Goal: Task Accomplishment & Management: Use online tool/utility

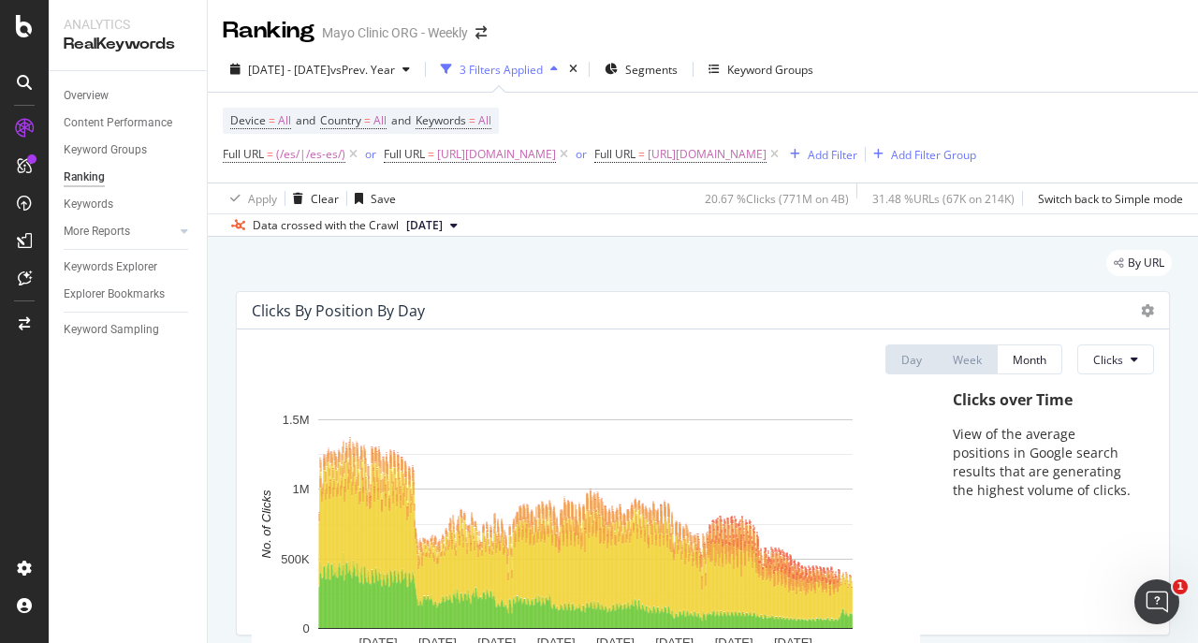
scroll to position [124, 0]
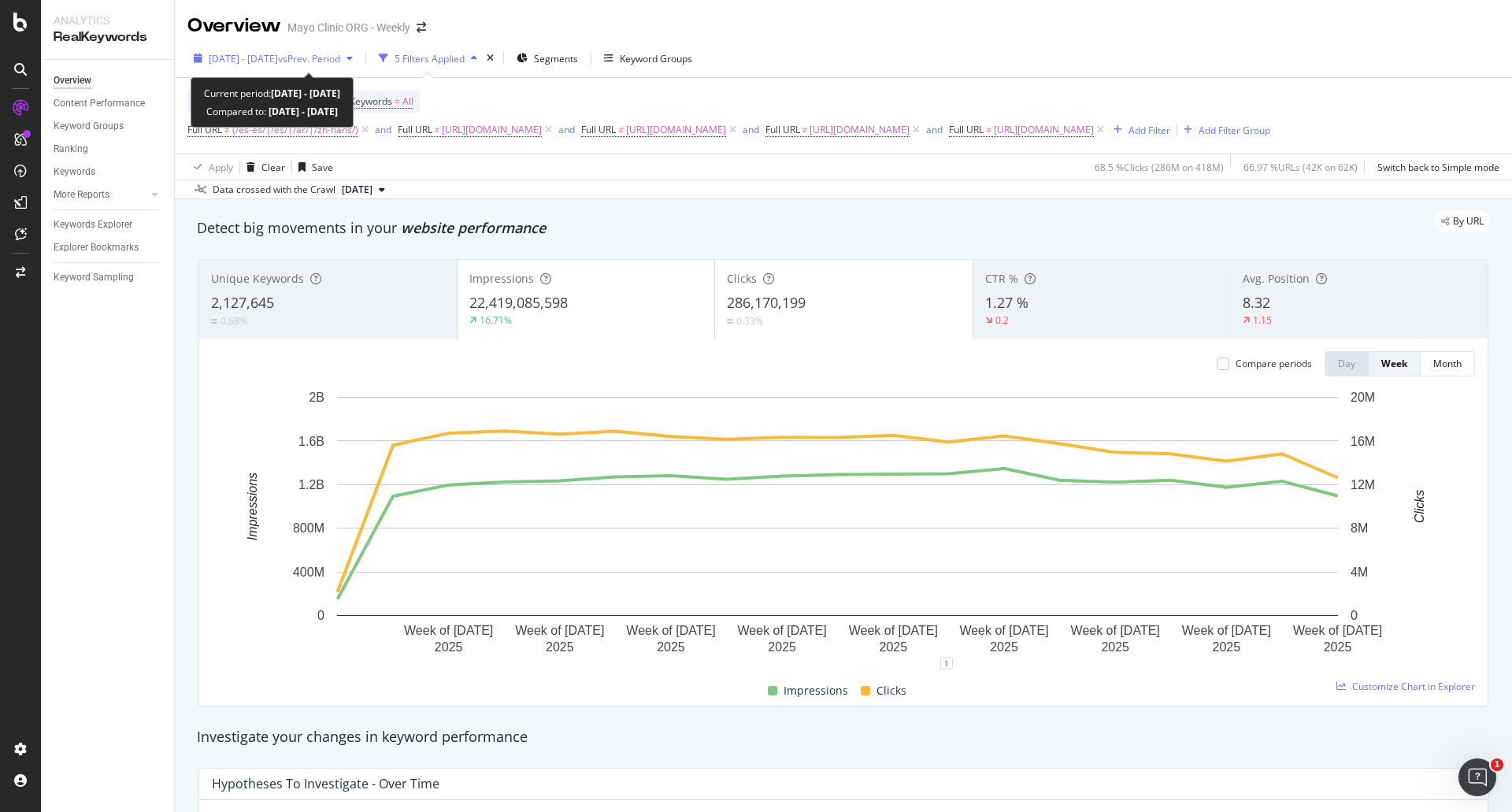
click at [278, 59] on span "[DATE] - [DATE]" at bounding box center [243, 59] width 69 height 13
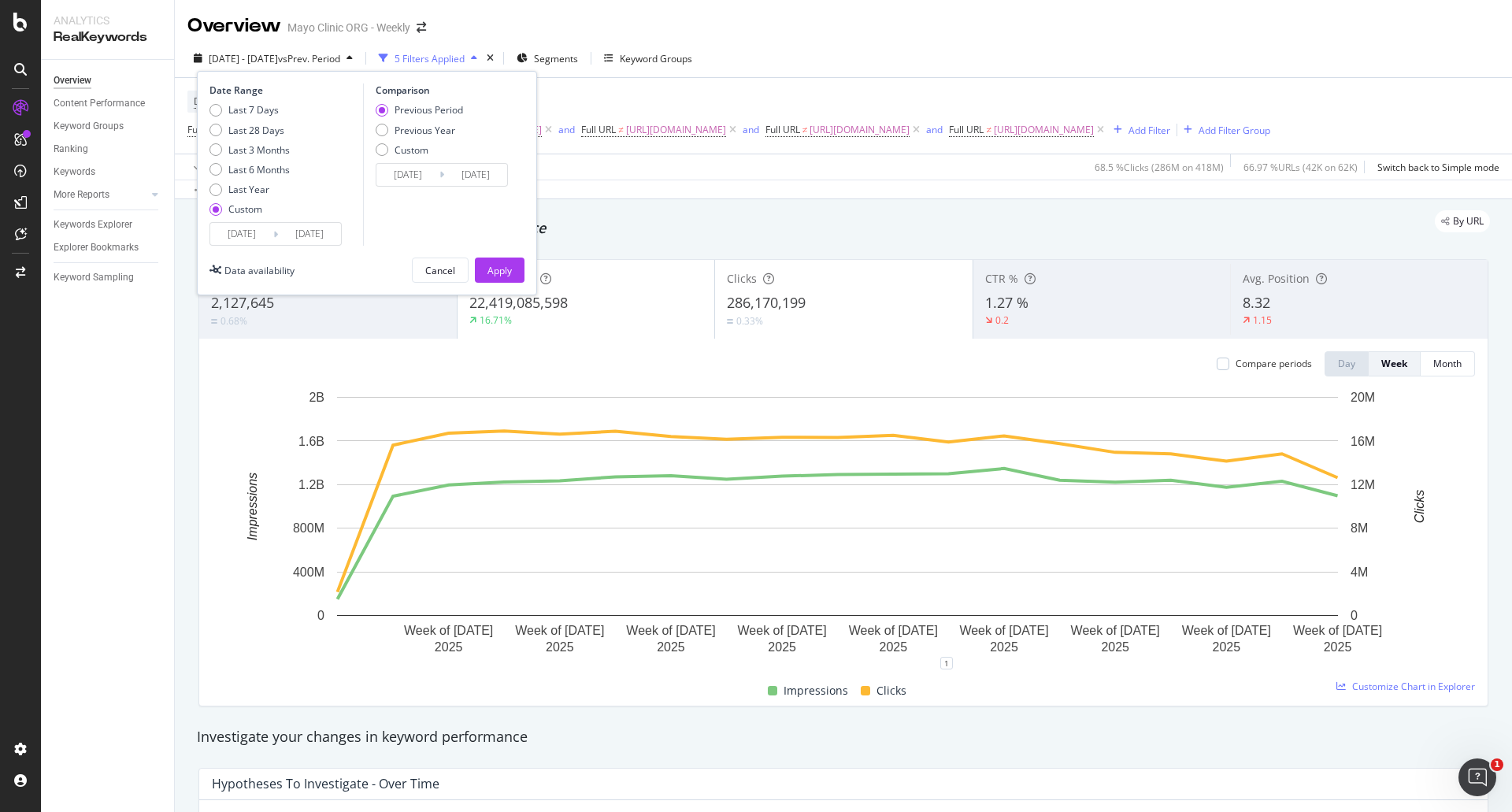
click at [236, 236] on input "[DATE]" at bounding box center [241, 234] width 63 height 22
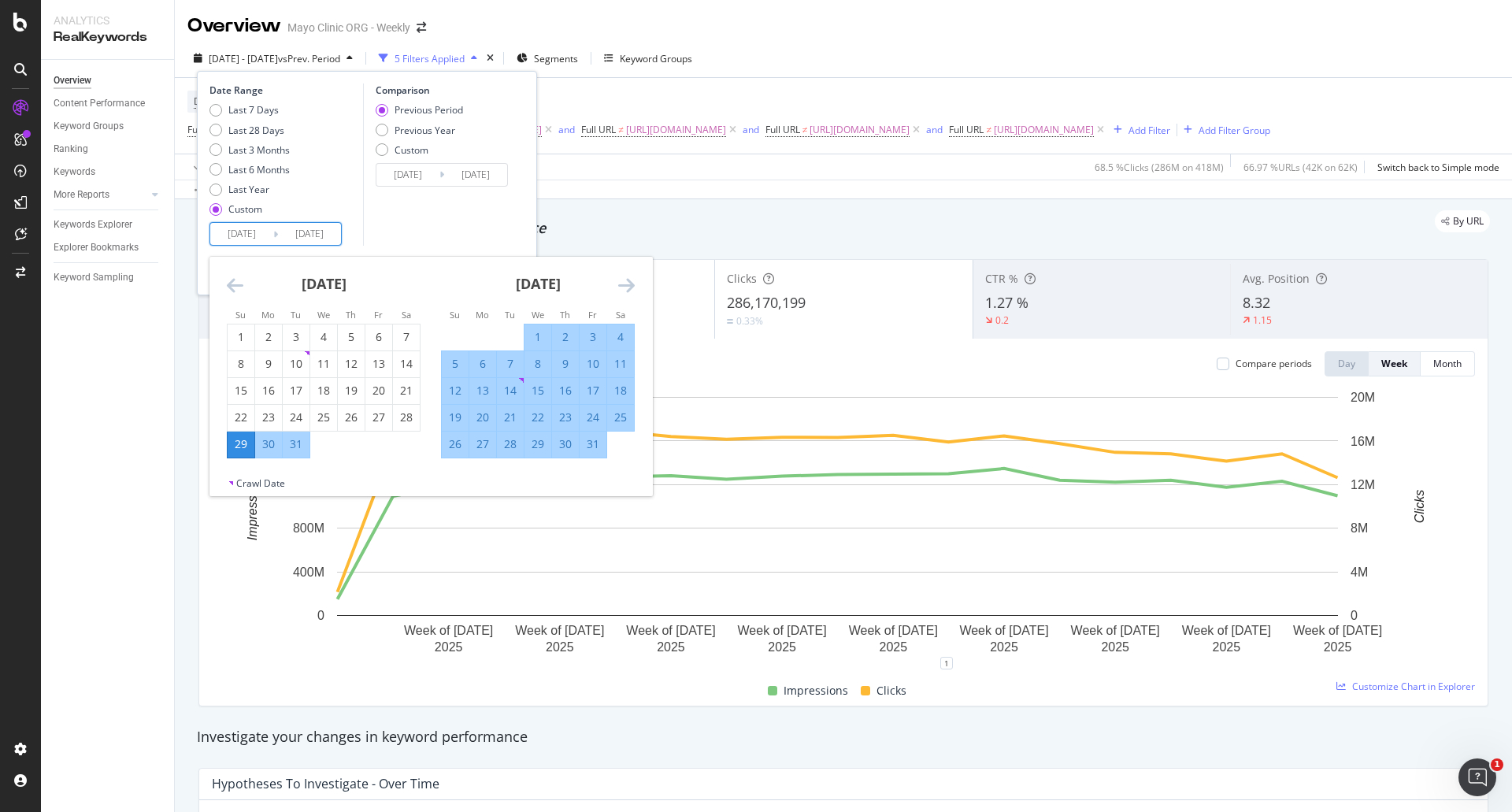
click at [632, 281] on icon "Move forward to switch to the next month." at bounding box center [627, 284] width 17 height 19
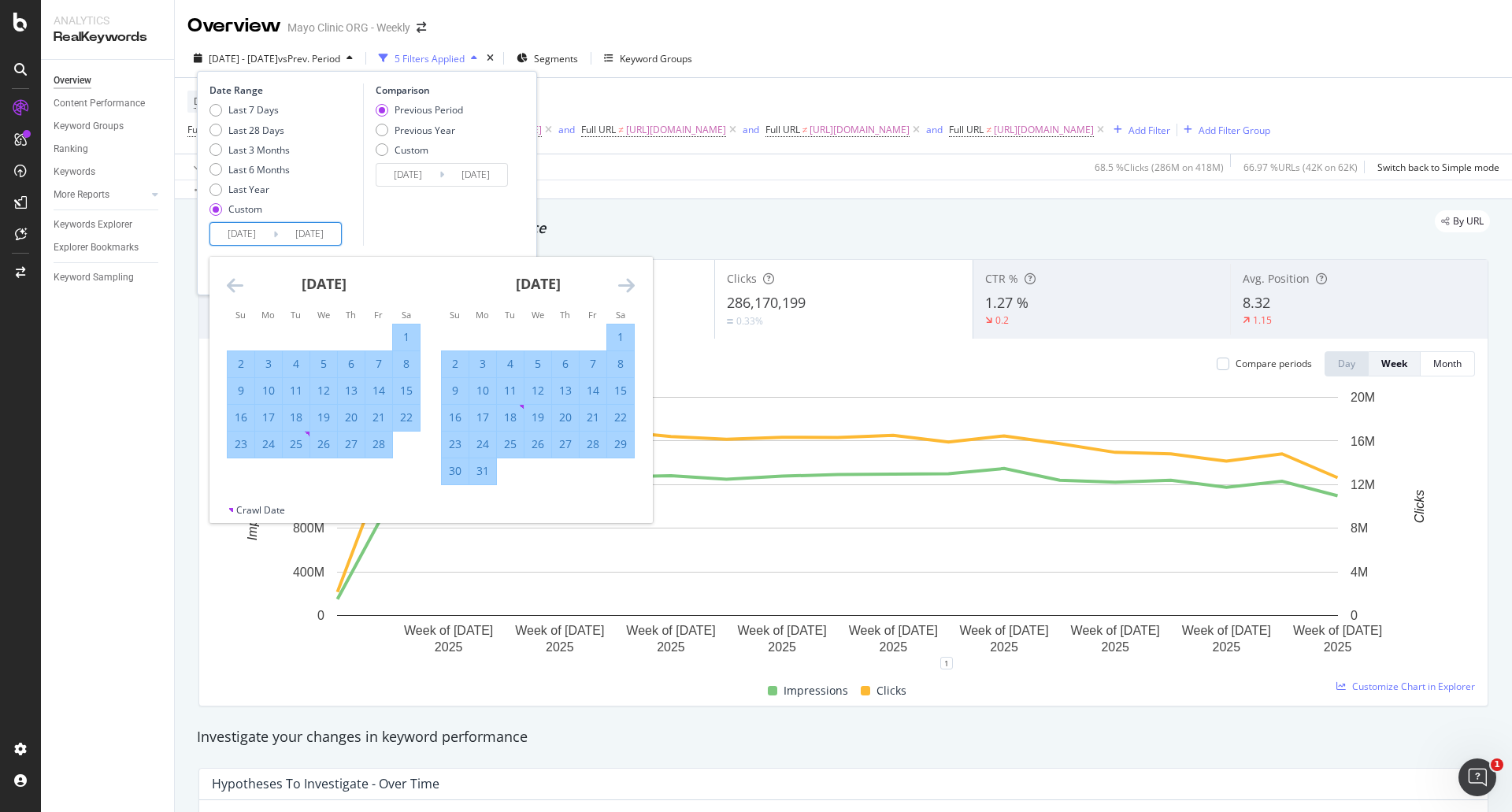
click at [632, 281] on icon "Move forward to switch to the next month." at bounding box center [627, 284] width 17 height 19
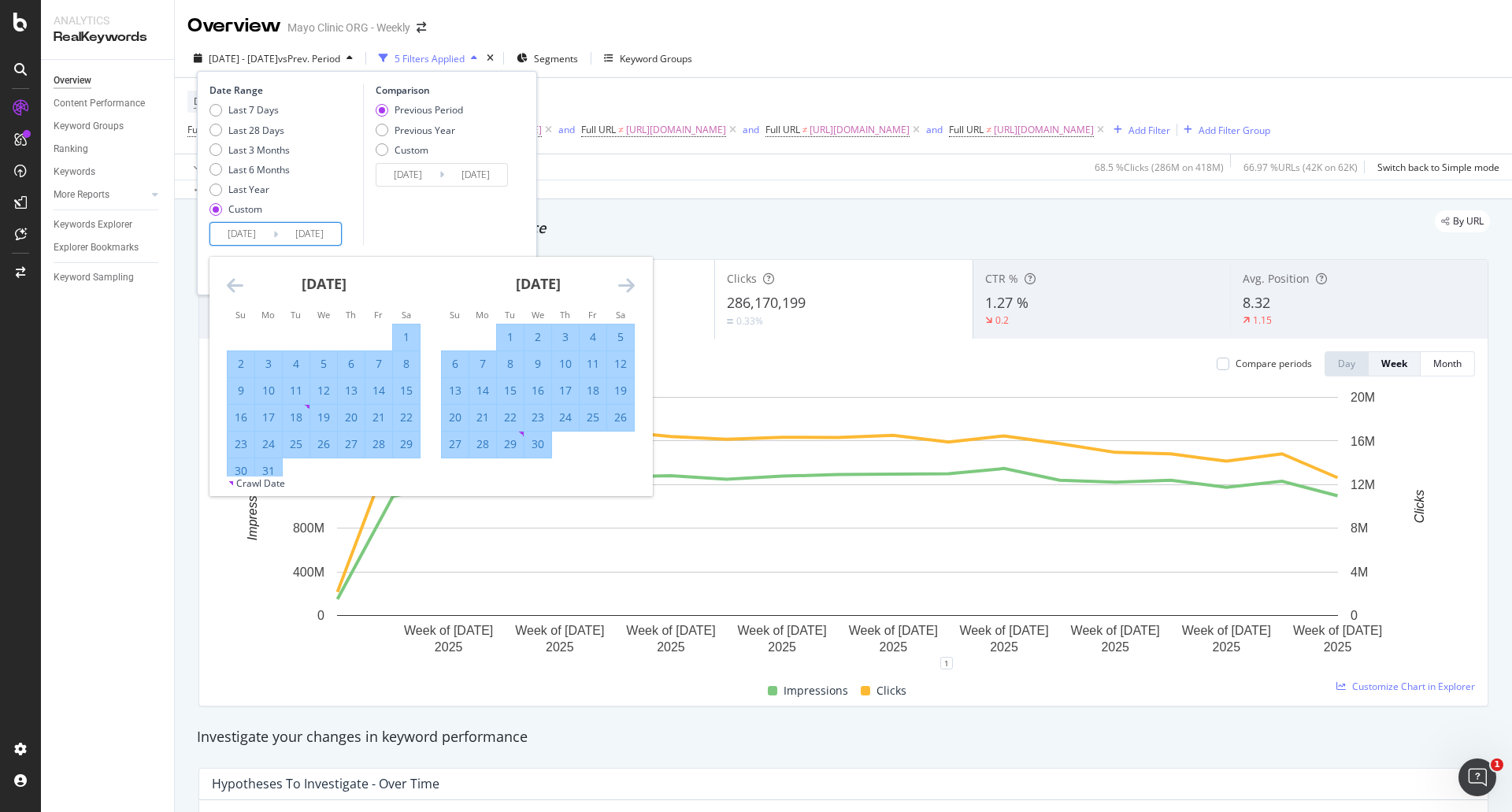
click at [632, 281] on icon "Move forward to switch to the next month." at bounding box center [627, 284] width 17 height 19
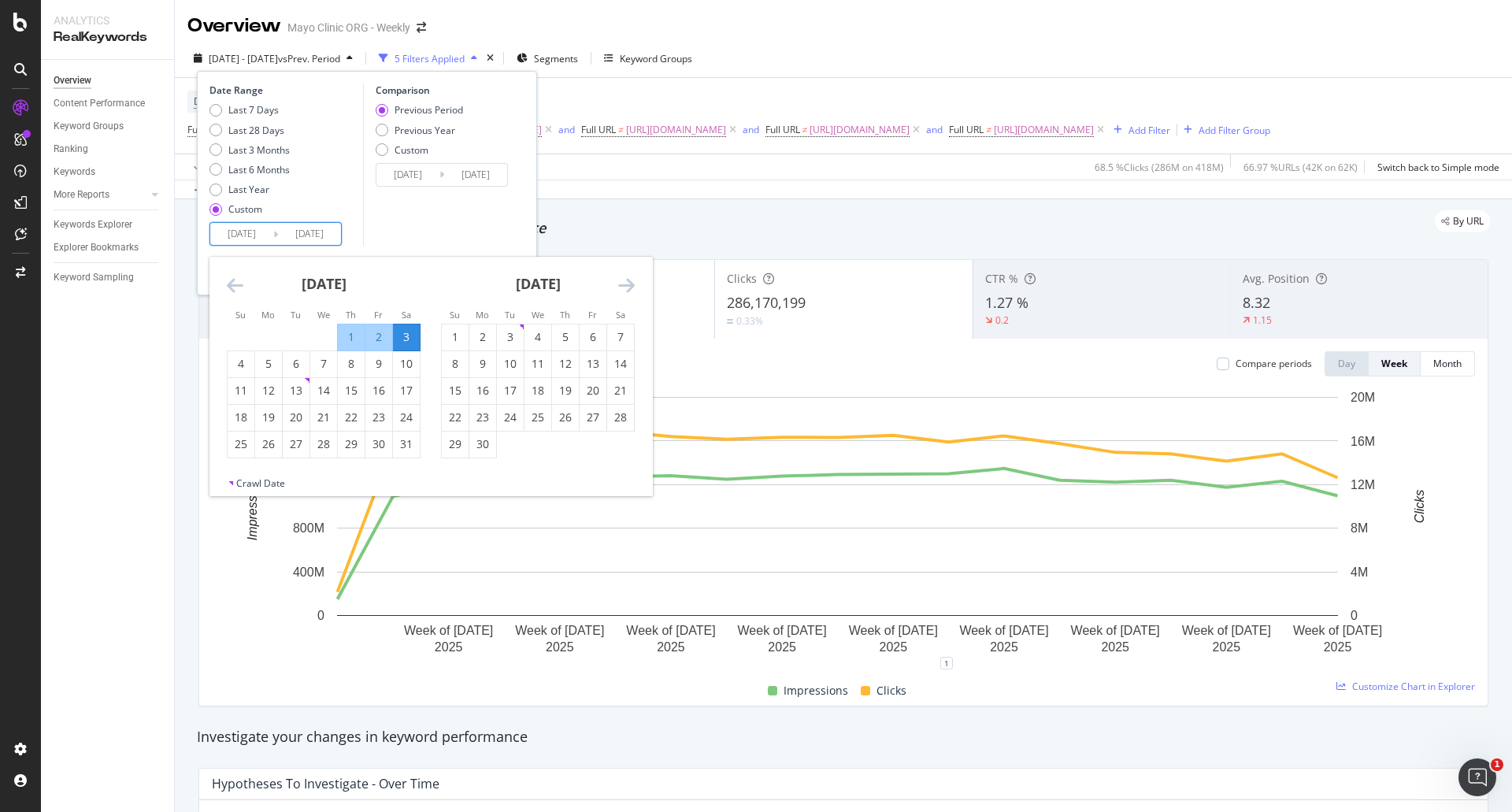
click at [632, 281] on icon "Move forward to switch to the next month." at bounding box center [627, 284] width 17 height 19
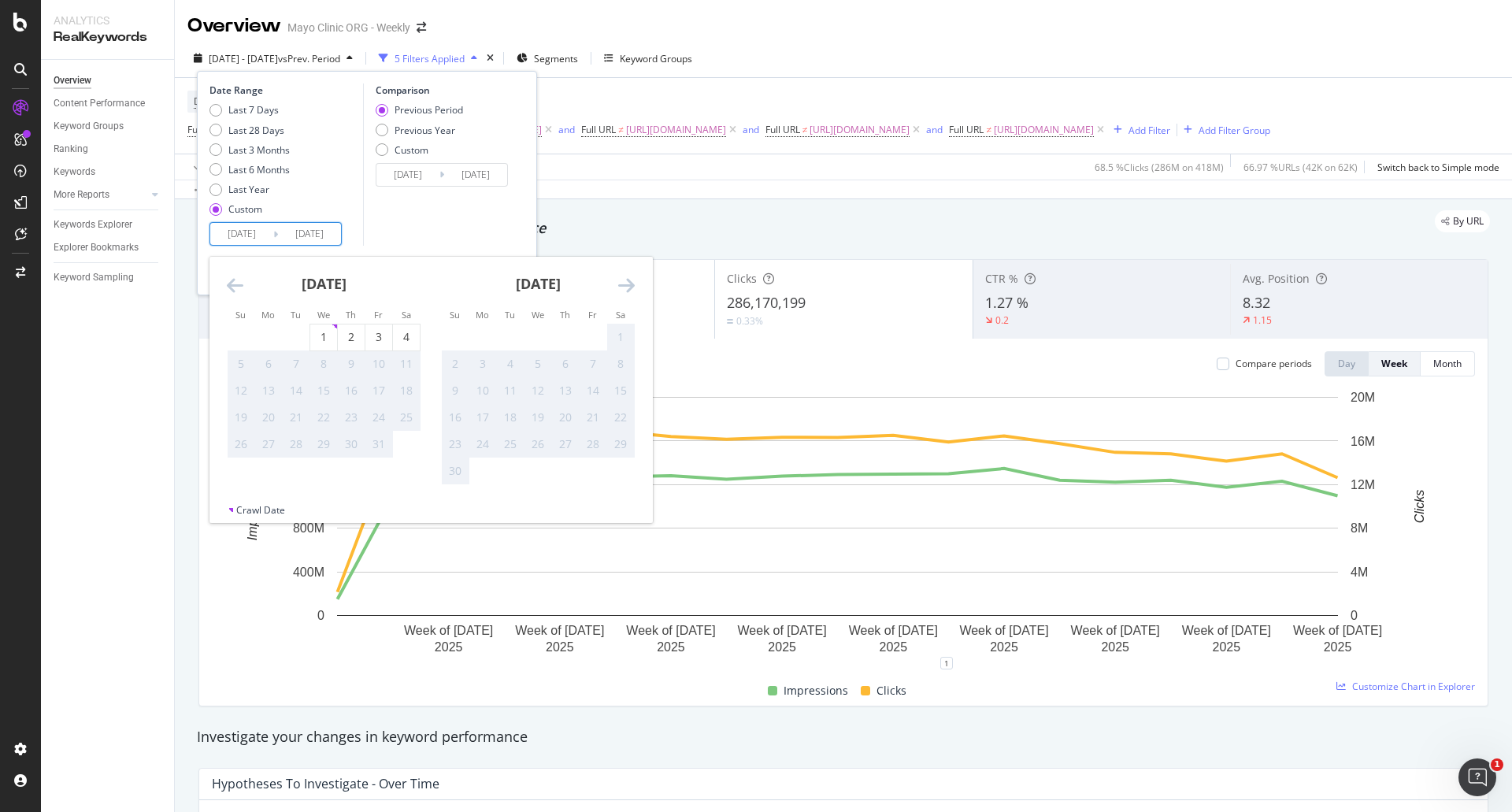
click at [236, 289] on icon "Move backward to switch to the previous month." at bounding box center [235, 284] width 17 height 19
click at [230, 420] on div "21" at bounding box center [241, 417] width 27 height 16
type input "[DATE]"
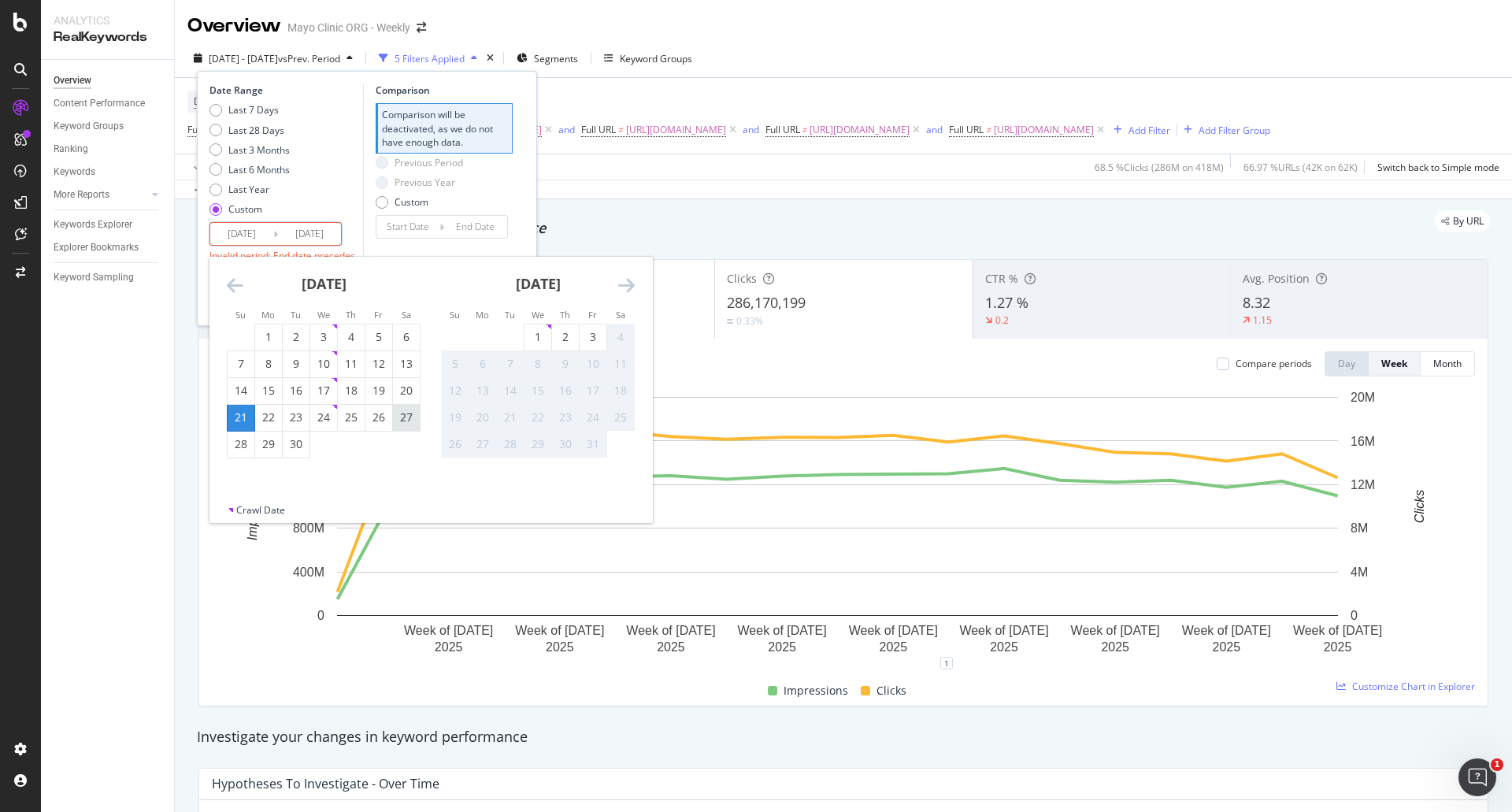
click at [403, 419] on div "27" at bounding box center [406, 417] width 27 height 16
type input "[DATE]"
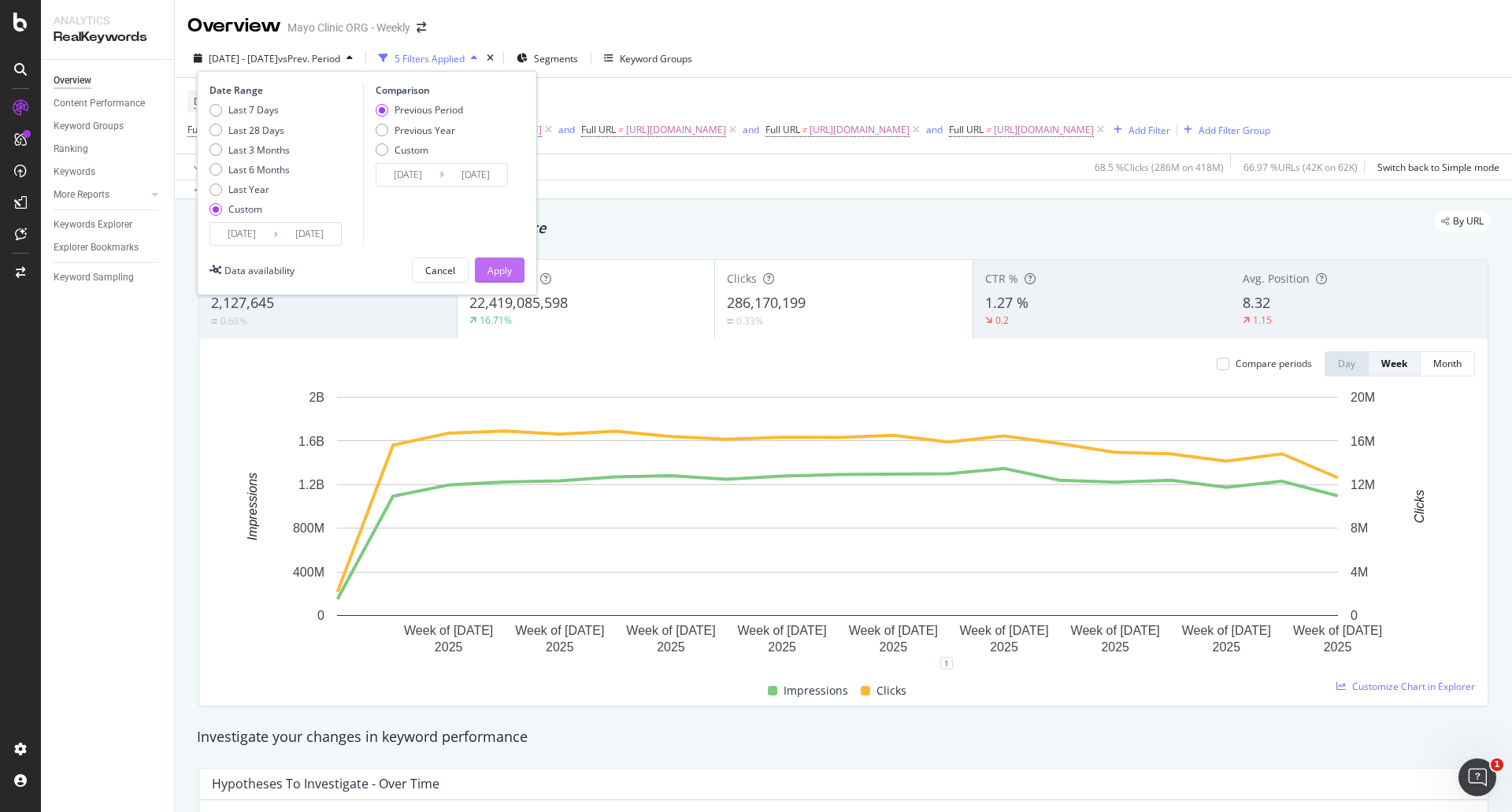
click at [497, 267] on div "Apply" at bounding box center [499, 270] width 24 height 13
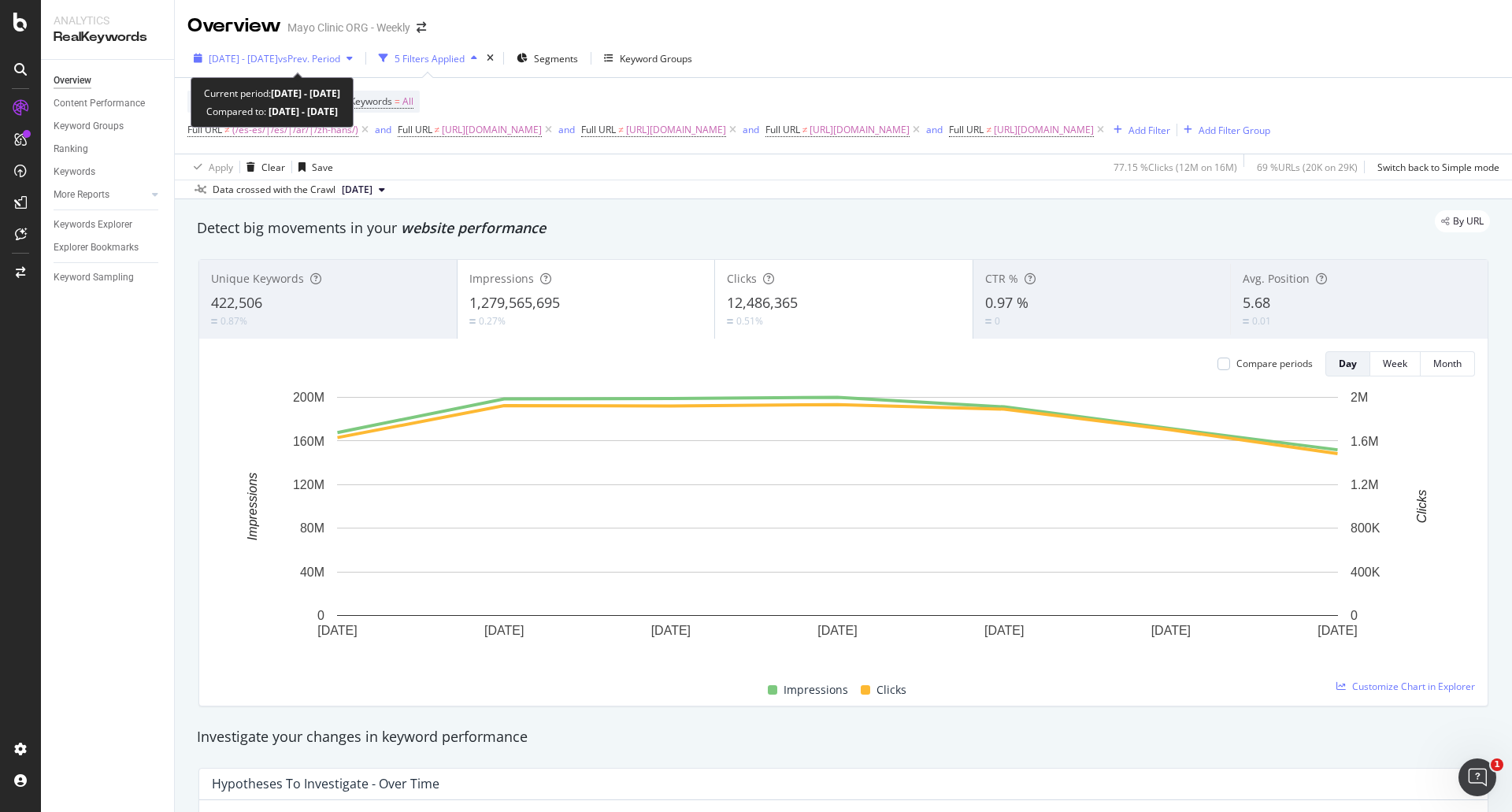
click at [340, 62] on span "vs Prev. Period" at bounding box center [309, 59] width 62 height 13
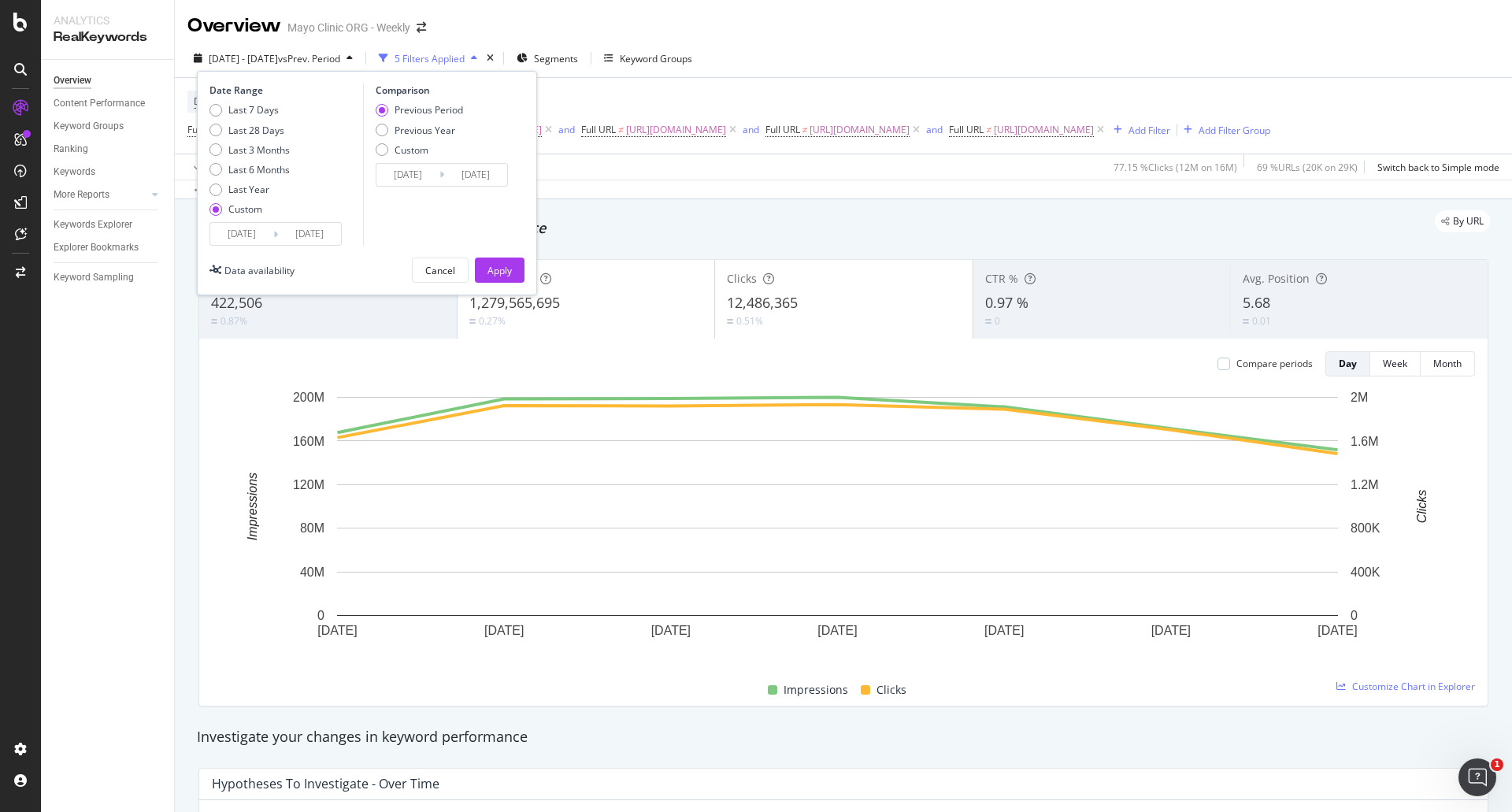
click at [231, 236] on input "[DATE]" at bounding box center [241, 234] width 63 height 22
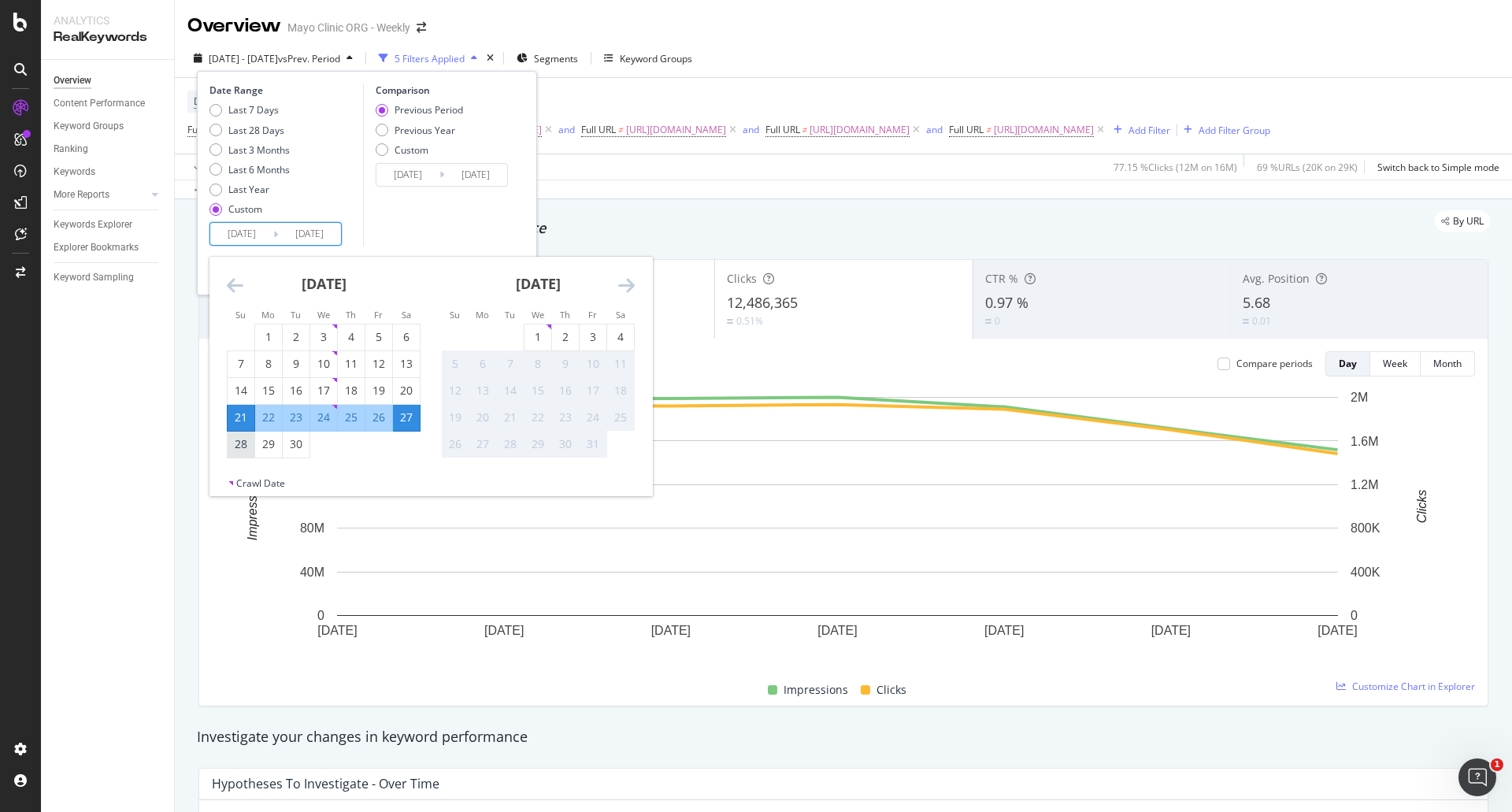
click at [232, 450] on div "28" at bounding box center [241, 443] width 27 height 16
type input "[DATE]"
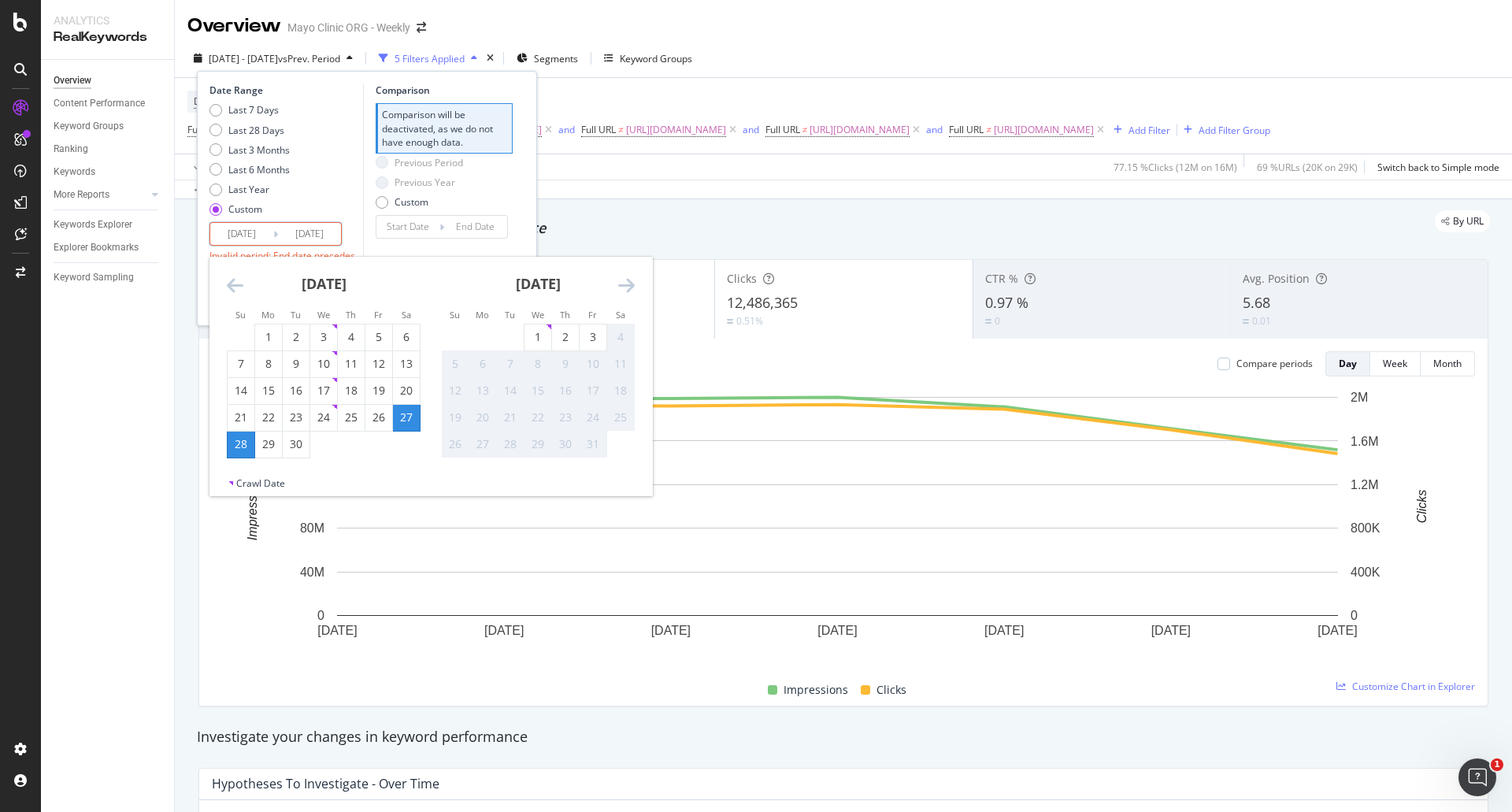
click at [624, 338] on div "4" at bounding box center [620, 337] width 27 height 16
type input "[DATE]"
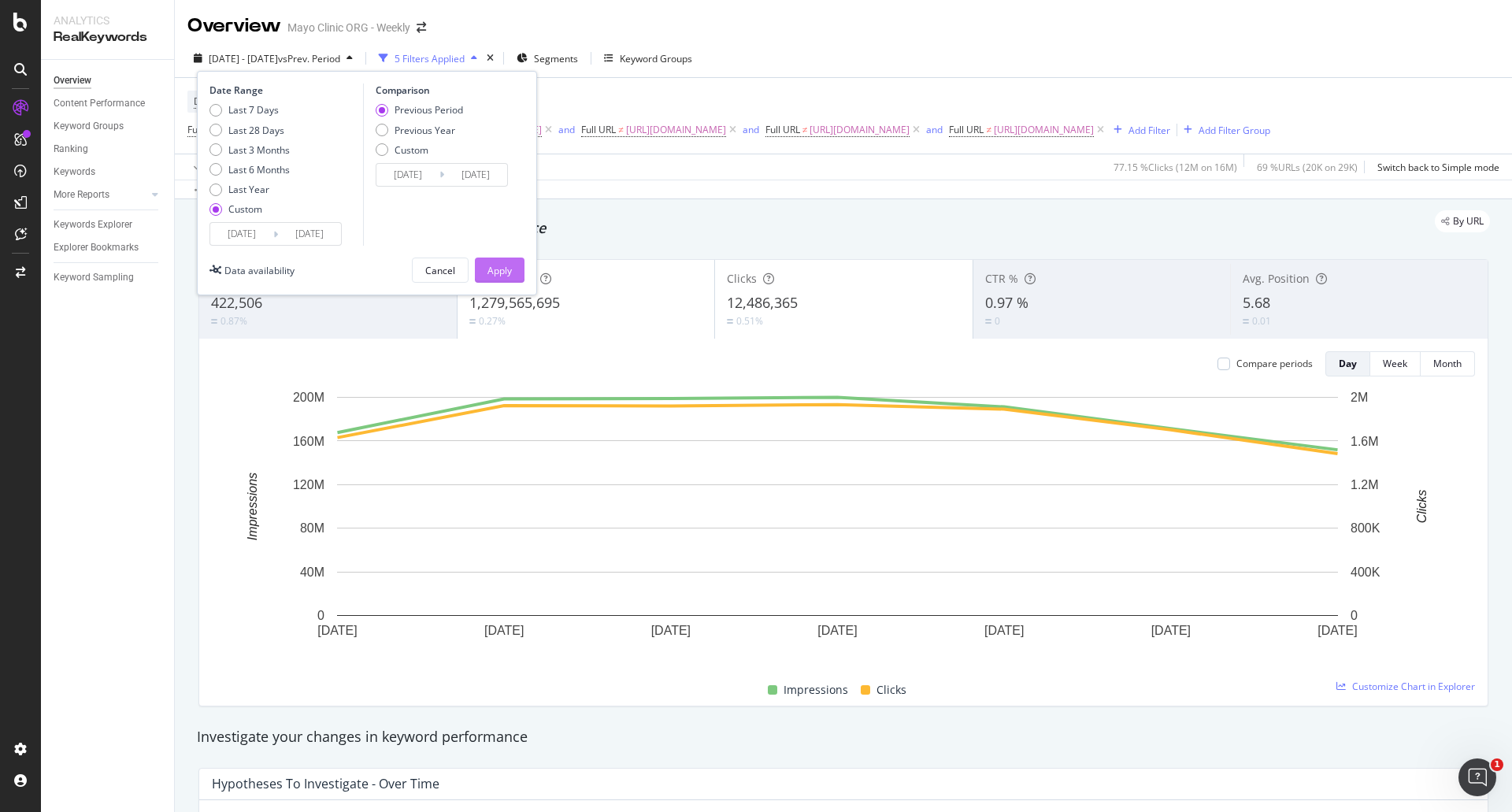
click at [508, 266] on div "Apply" at bounding box center [499, 270] width 24 height 13
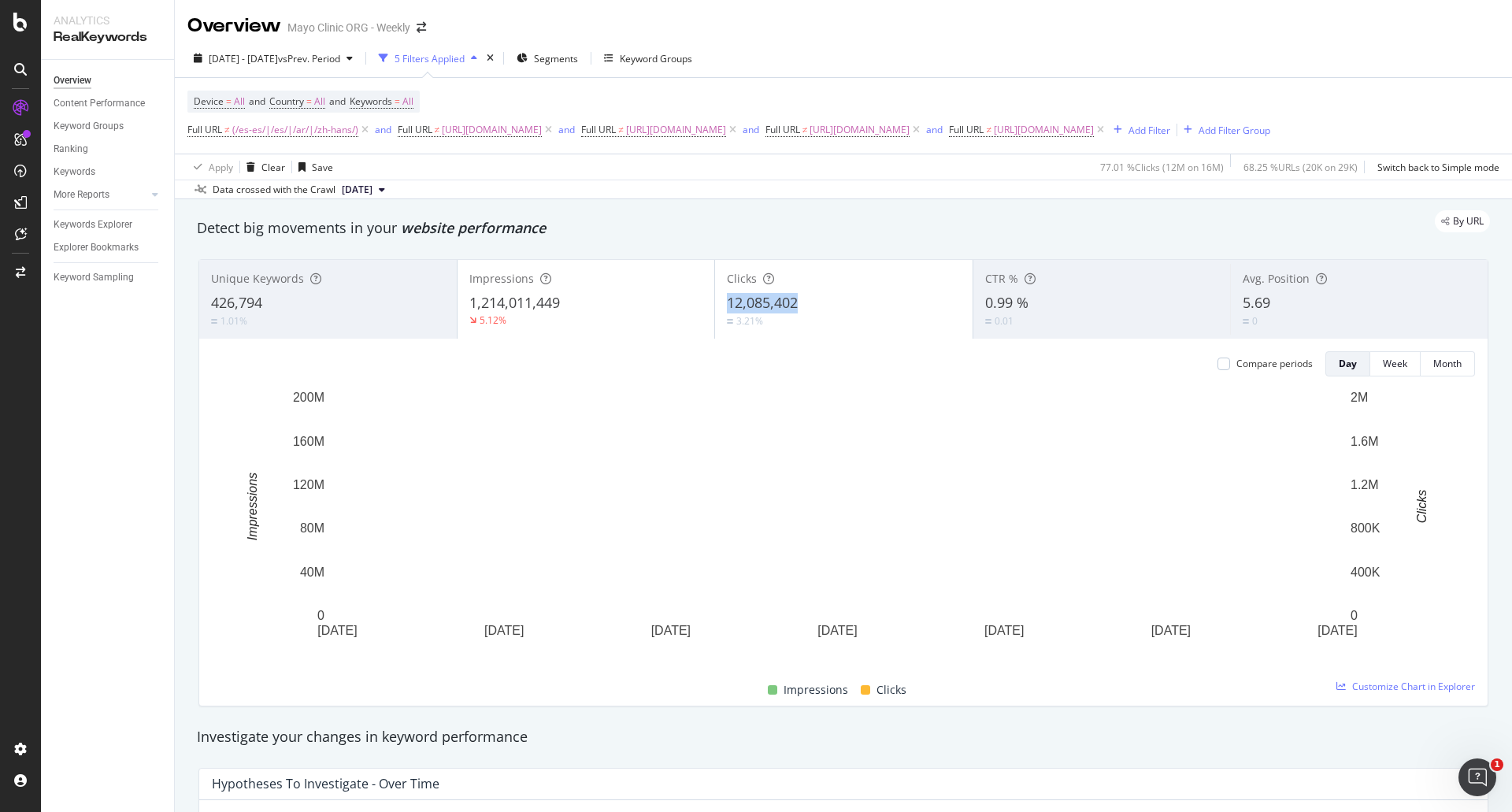
drag, startPoint x: 762, startPoint y: 310, endPoint x: 725, endPoint y: 305, distance: 37.3
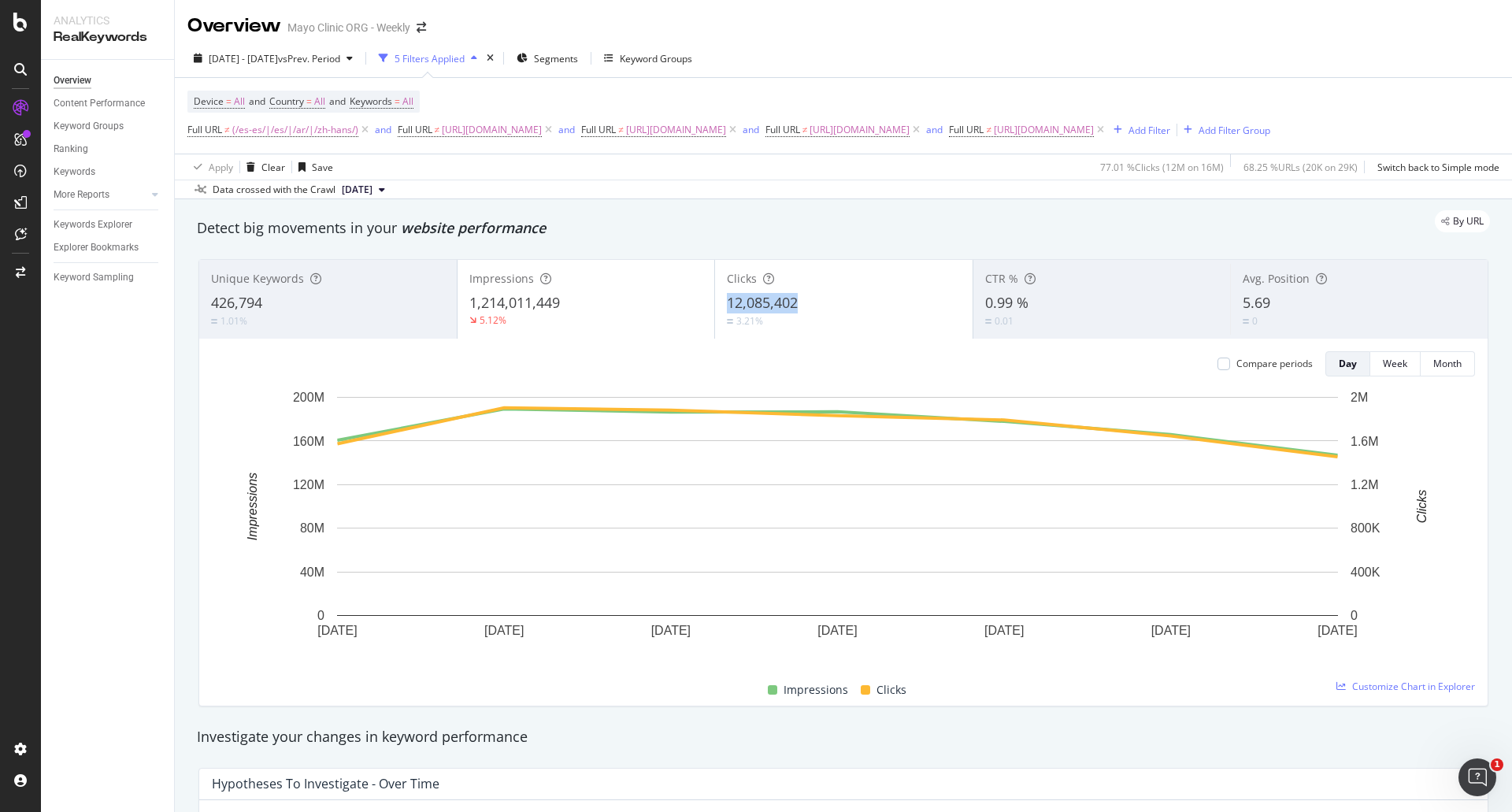
click at [727, 305] on div "12,085,402" at bounding box center [844, 303] width 234 height 20
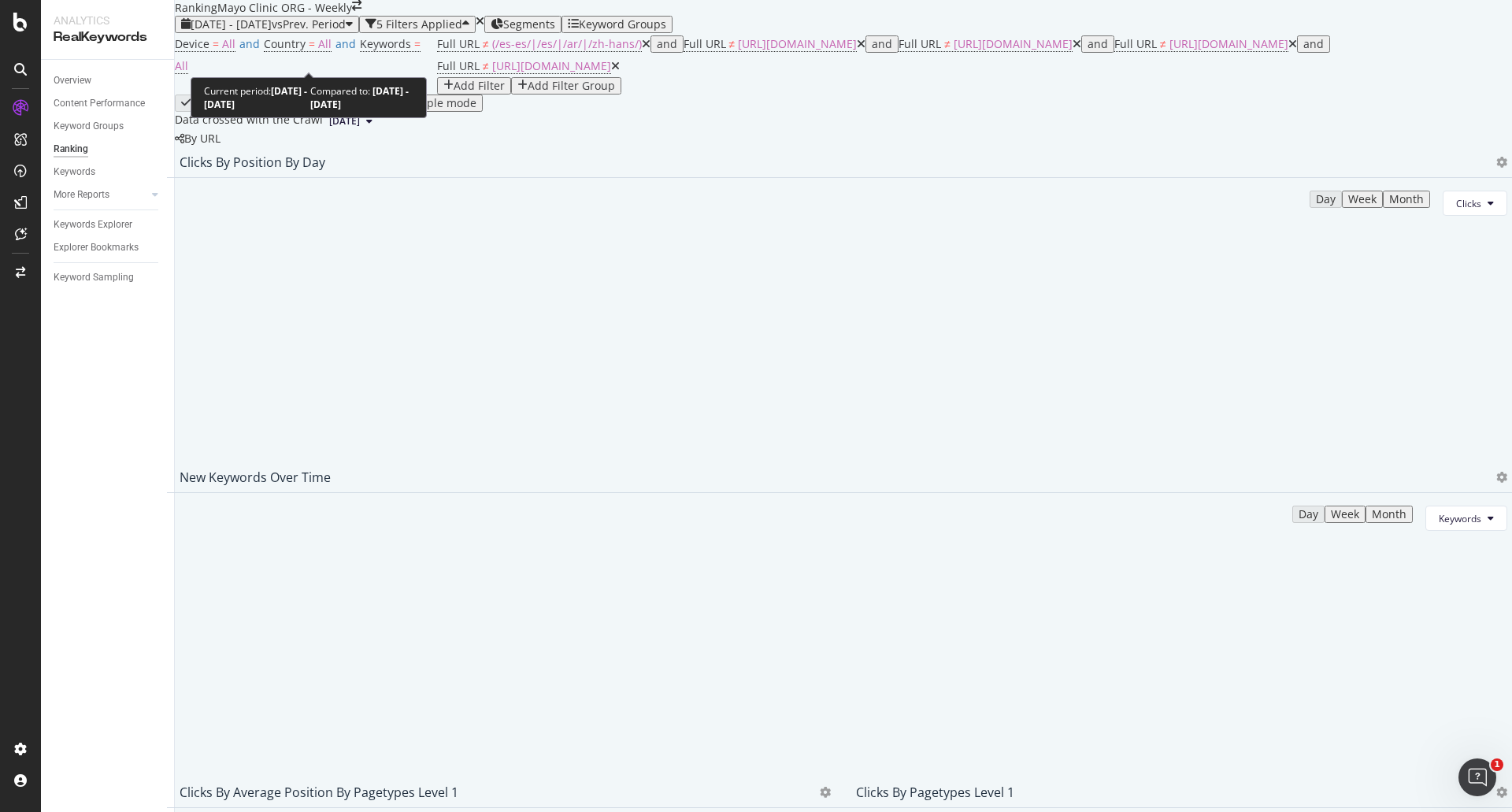
click at [272, 31] on span "2024 Dec. 29th - 2025 Aug. 2nd" at bounding box center [231, 24] width 81 height 15
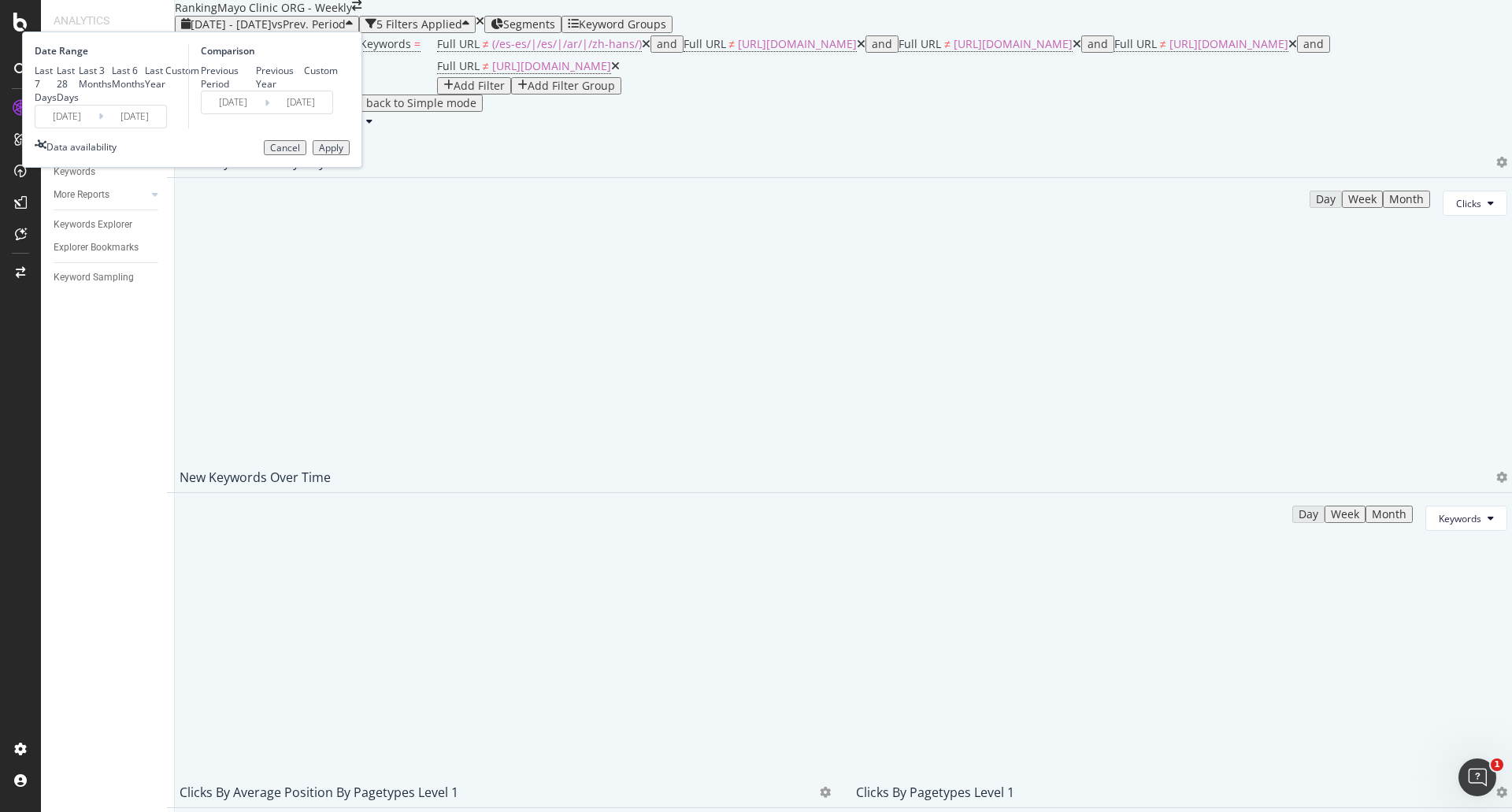
click at [166, 128] on input "2025/08/02" at bounding box center [135, 116] width 63 height 22
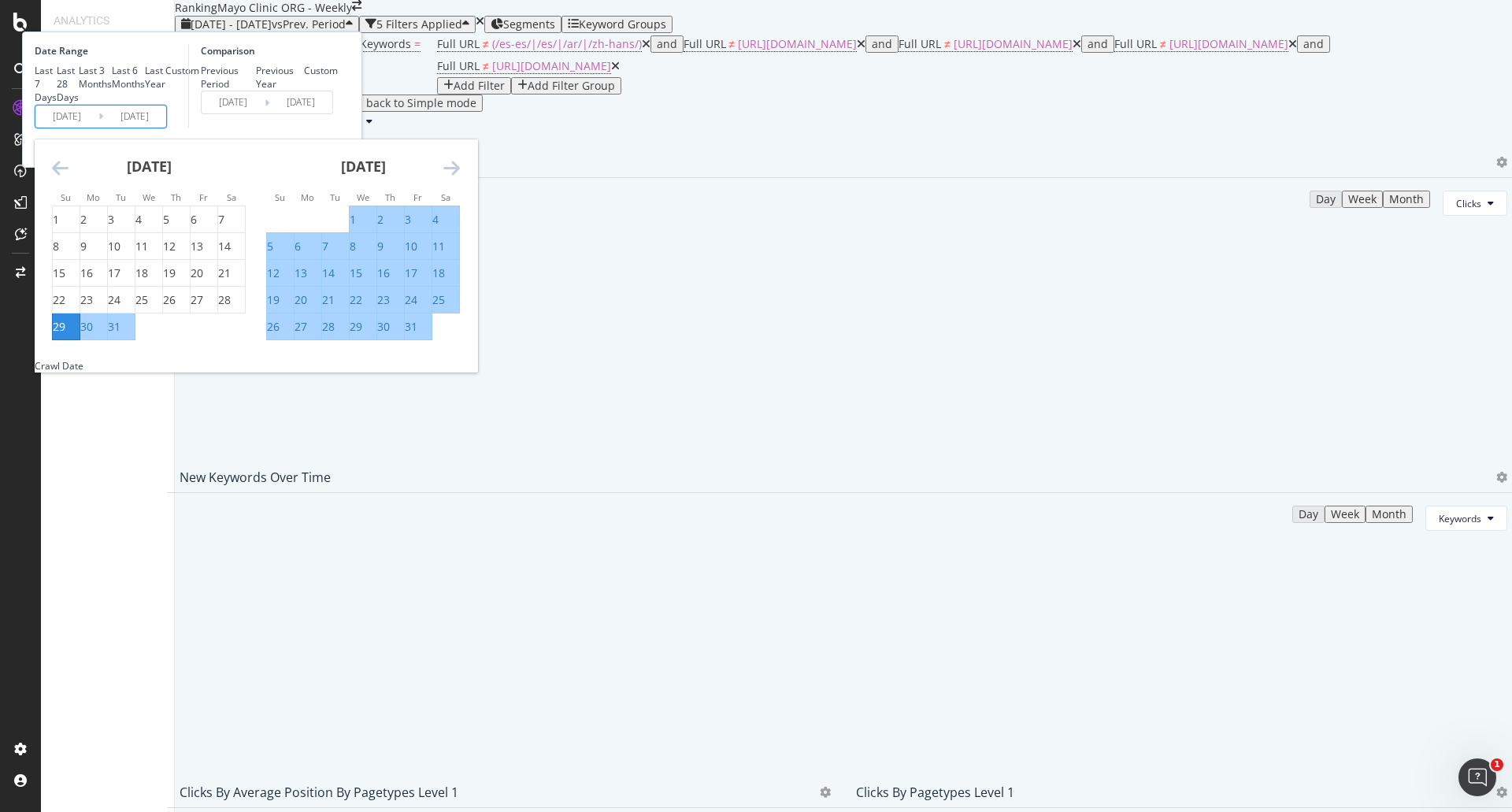
click at [459, 178] on icon "Move forward to switch to the next month." at bounding box center [452, 167] width 17 height 19
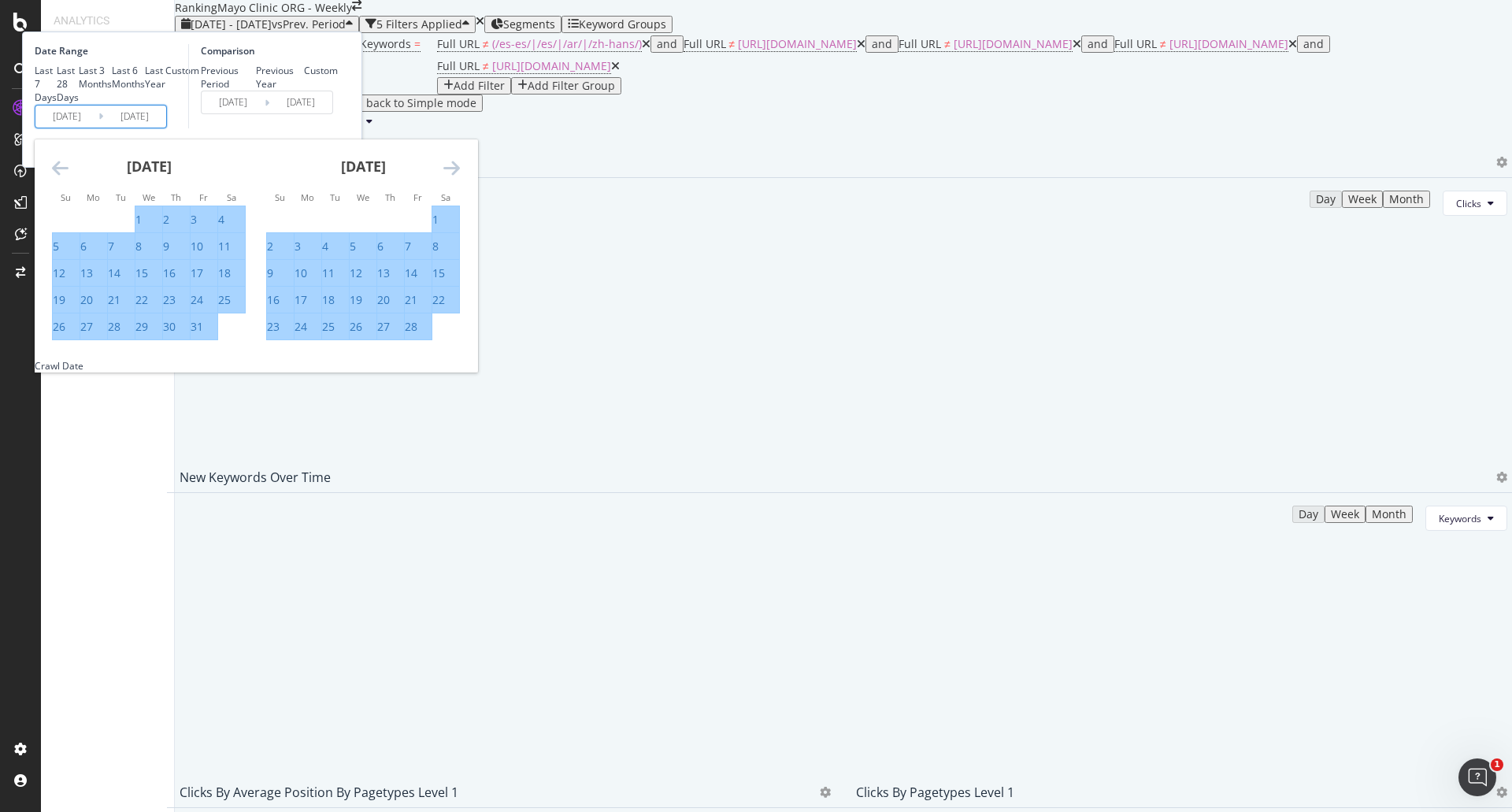
click at [459, 178] on icon "Move forward to switch to the next month." at bounding box center [452, 167] width 17 height 19
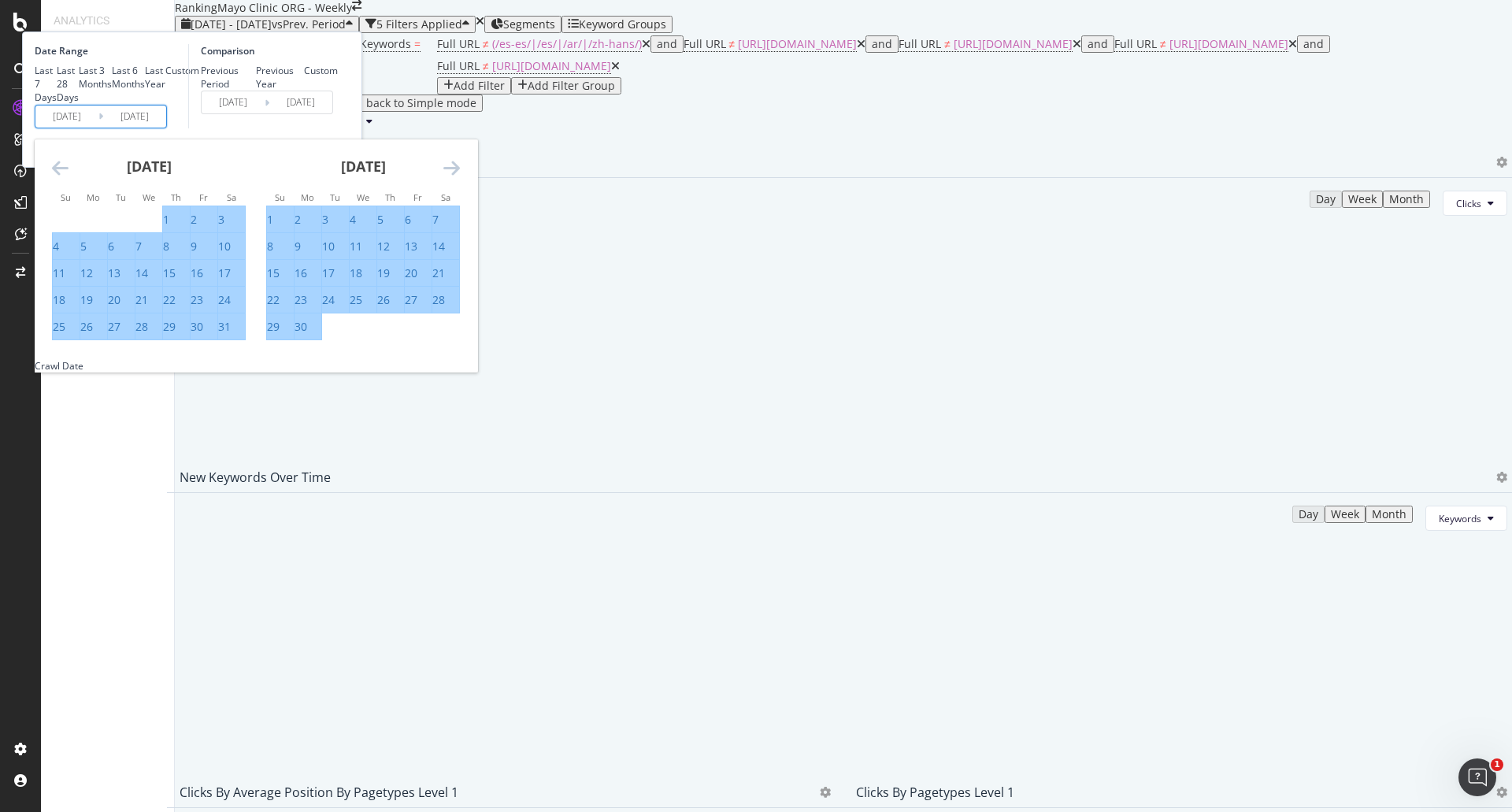
click at [459, 178] on icon "Move forward to switch to the next month." at bounding box center [452, 167] width 17 height 19
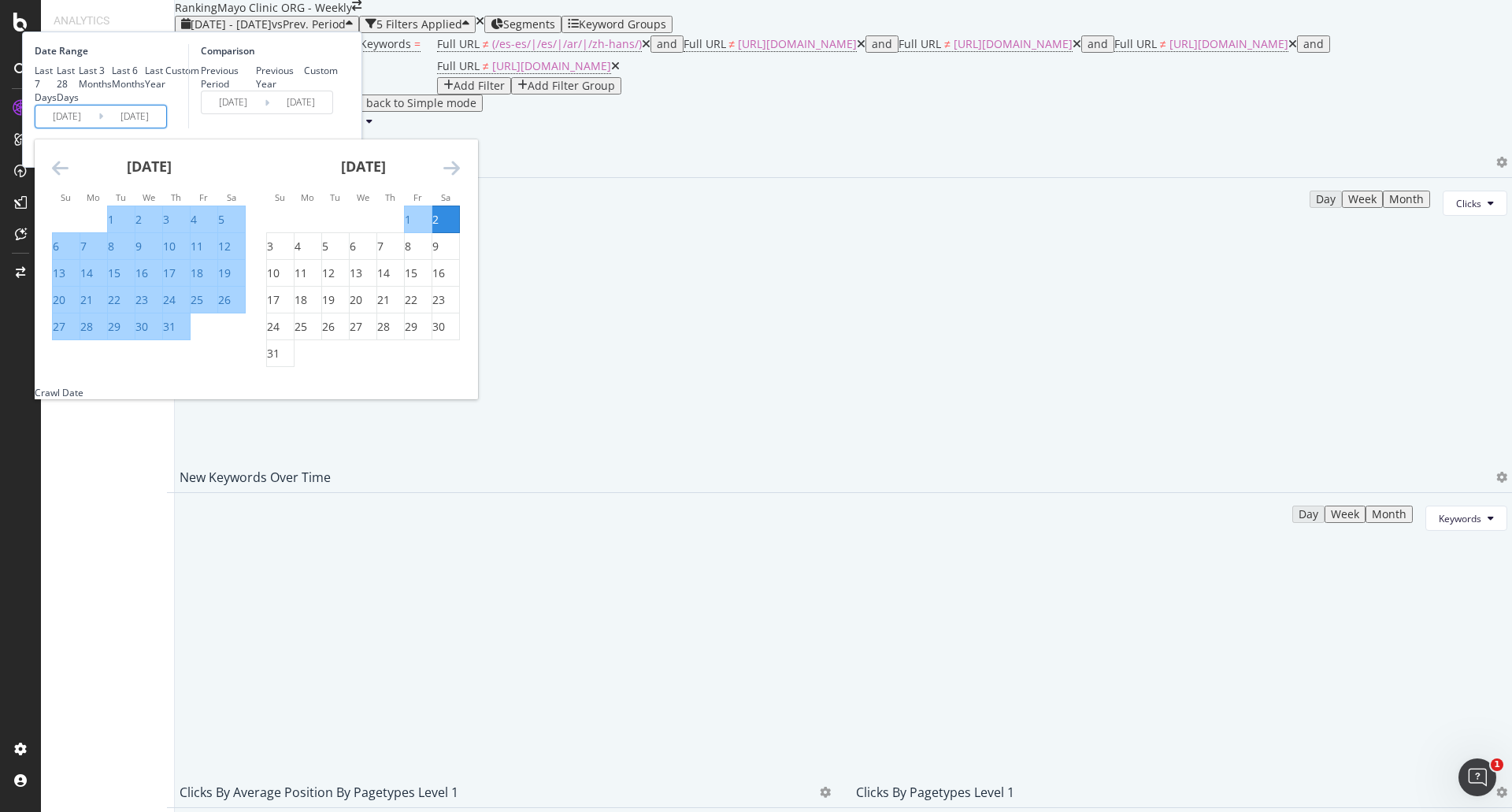
click at [459, 178] on icon "Move forward to switch to the next month." at bounding box center [452, 167] width 17 height 19
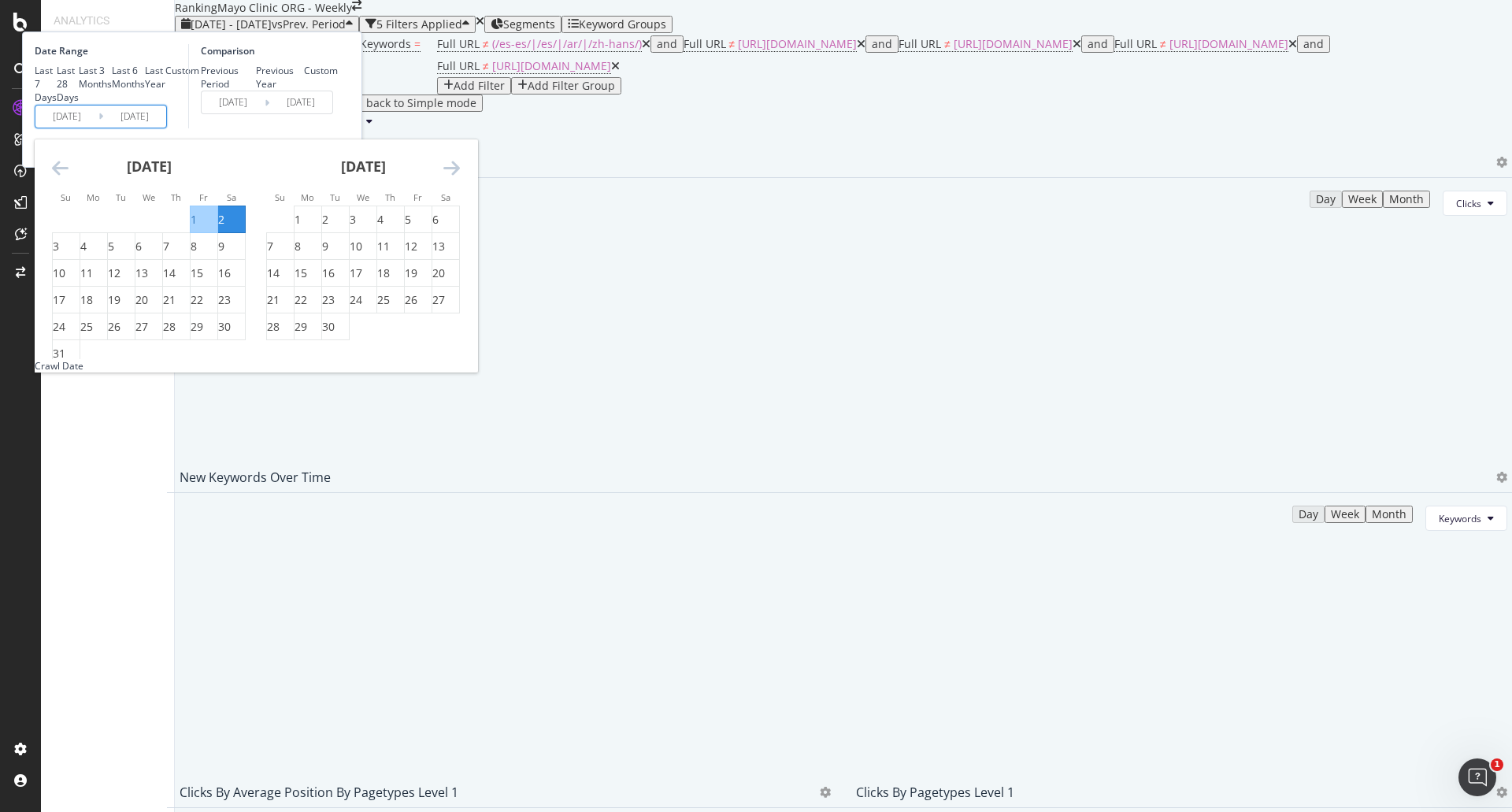
click at [459, 178] on icon "Move forward to switch to the next month." at bounding box center [452, 167] width 17 height 19
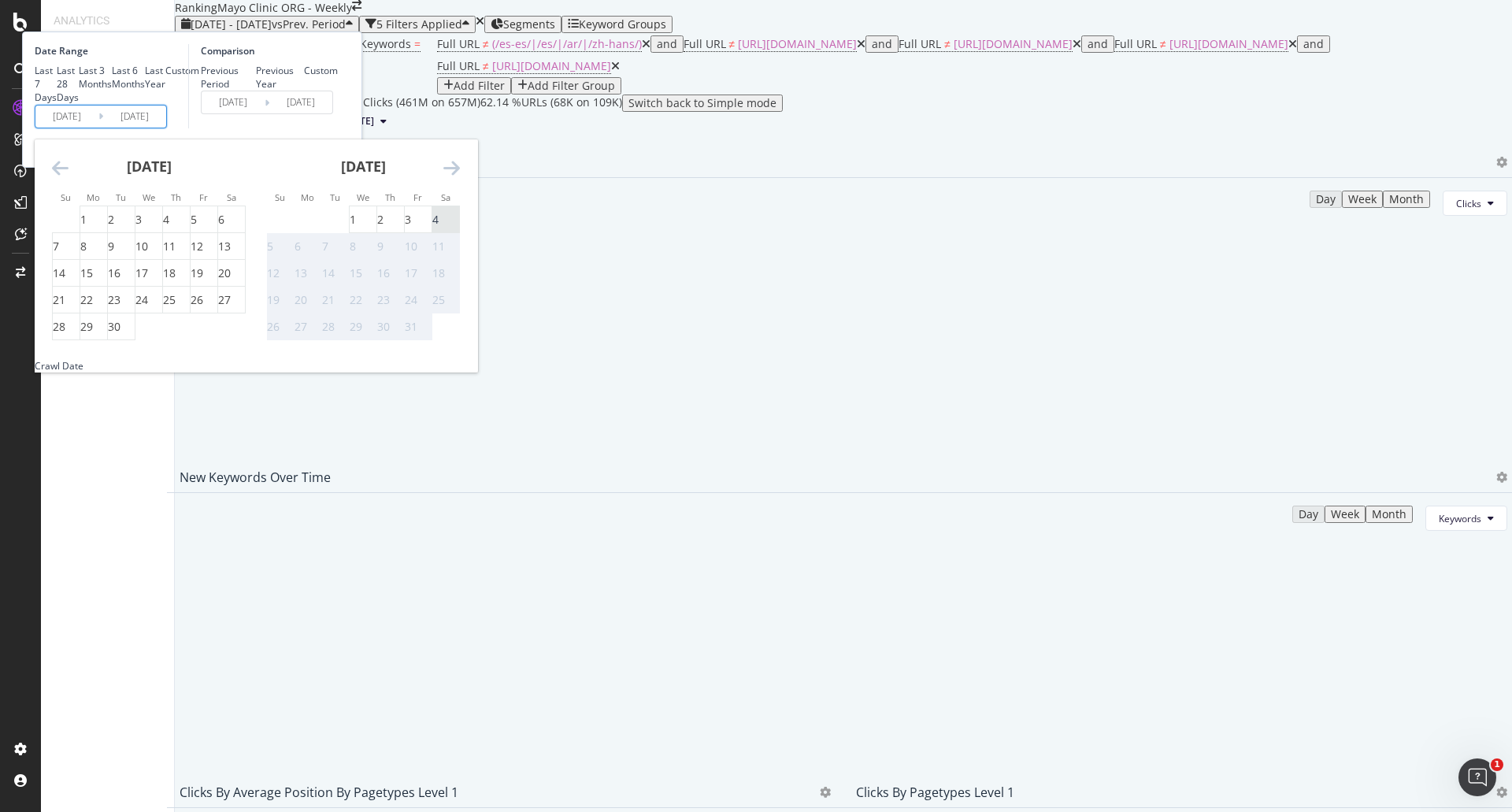
click at [438, 227] on div "4" at bounding box center [435, 220] width 6 height 16
type input "[DATE]"
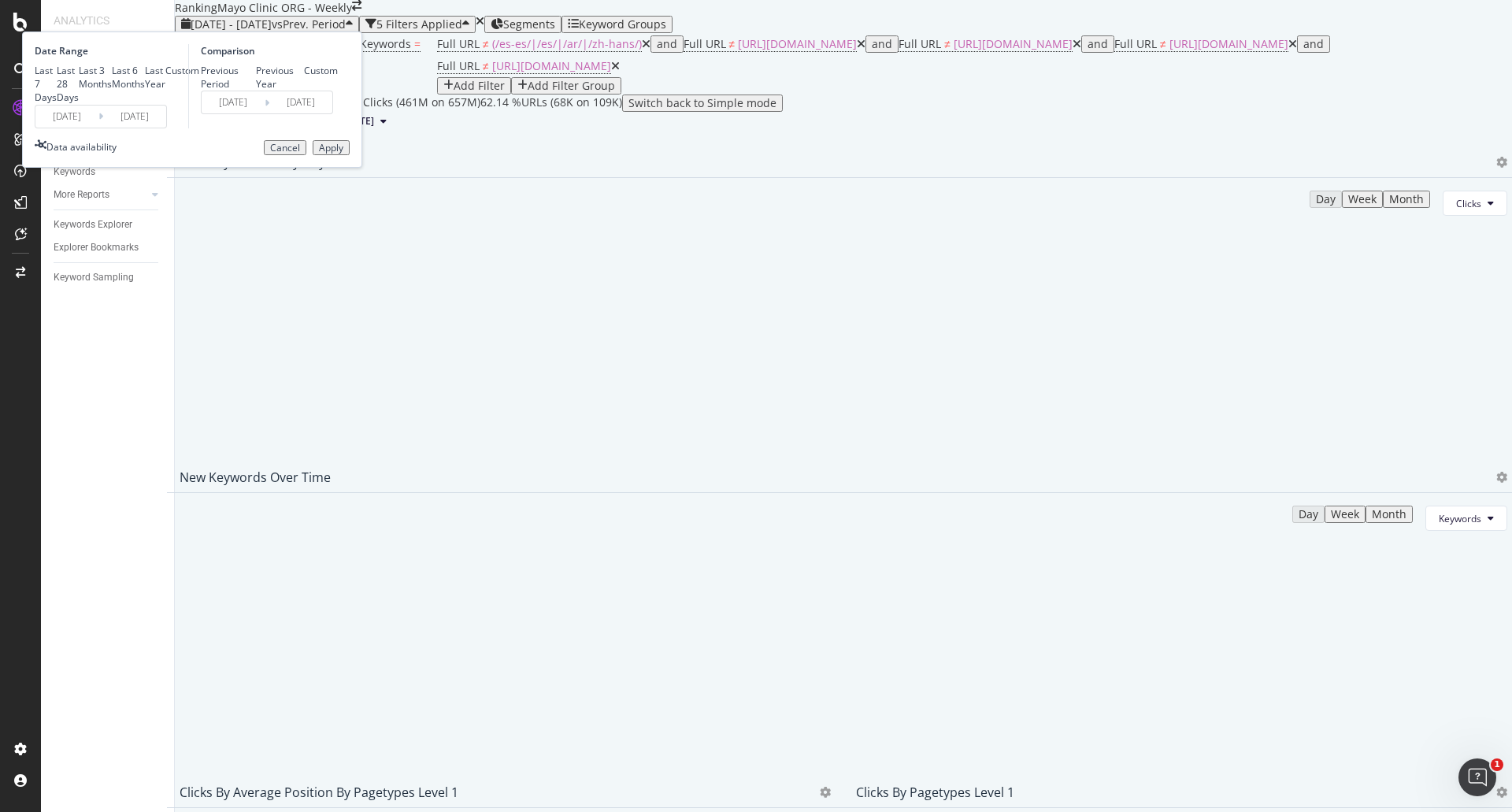
click at [343, 153] on div "Apply" at bounding box center [331, 147] width 24 height 11
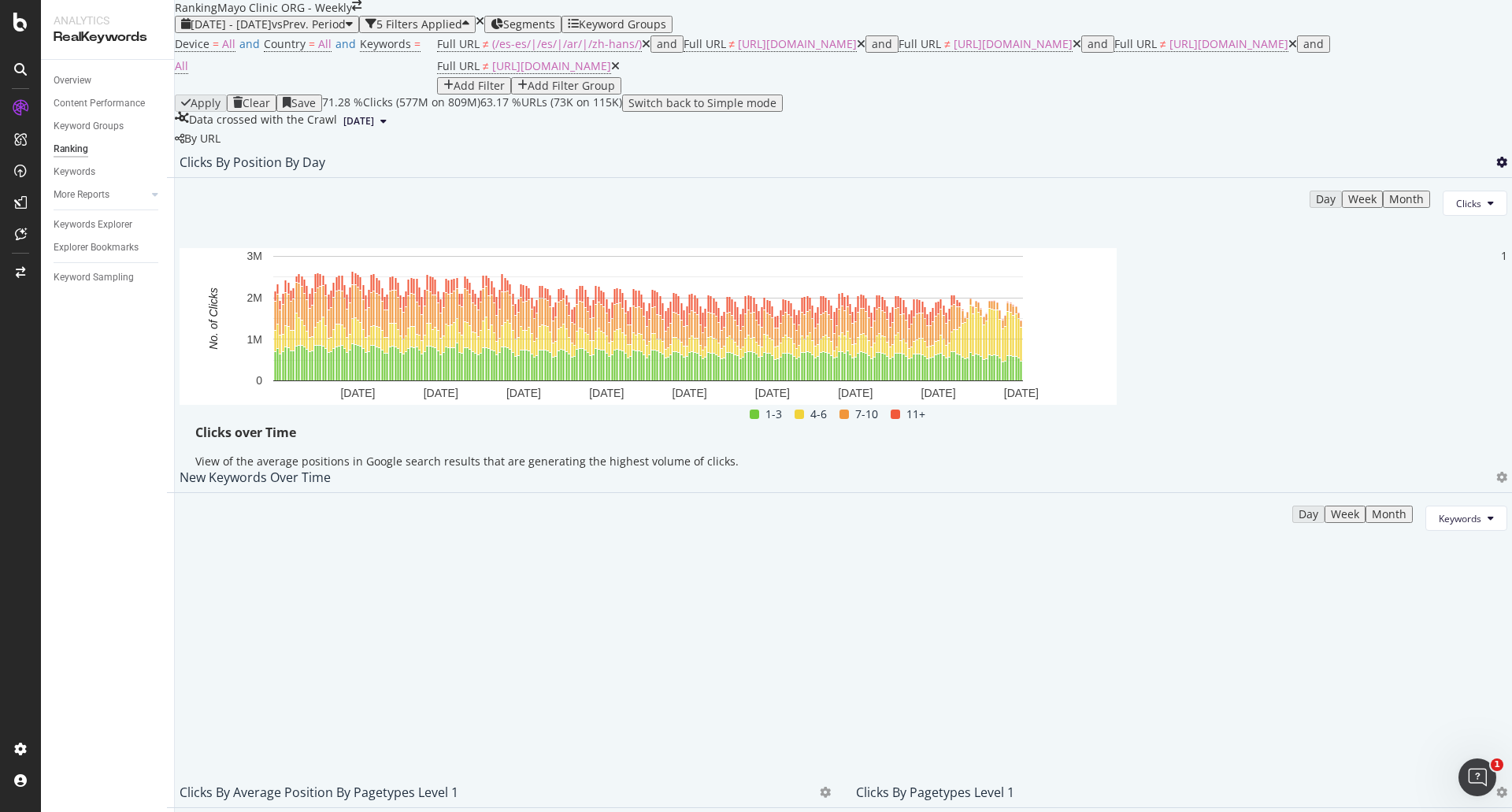
click at [1496, 167] on icon at bounding box center [1501, 162] width 11 height 11
click at [1389, 308] on span "Export as CSV" at bounding box center [1395, 305] width 88 height 14
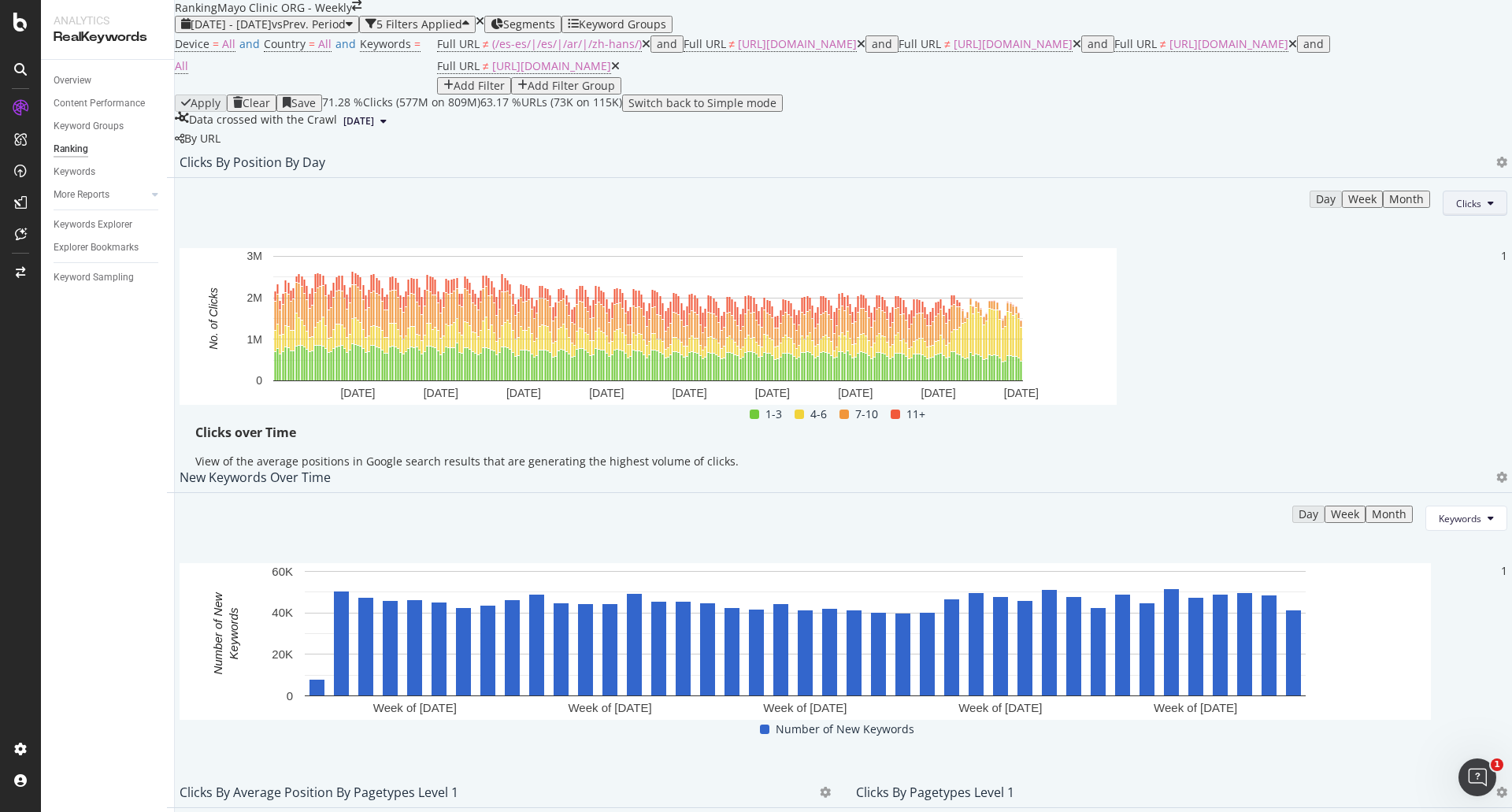
click at [1456, 215] on button "Clicks" at bounding box center [1474, 203] width 65 height 25
click at [1443, 339] on span "Rankings" at bounding box center [1442, 333] width 59 height 14
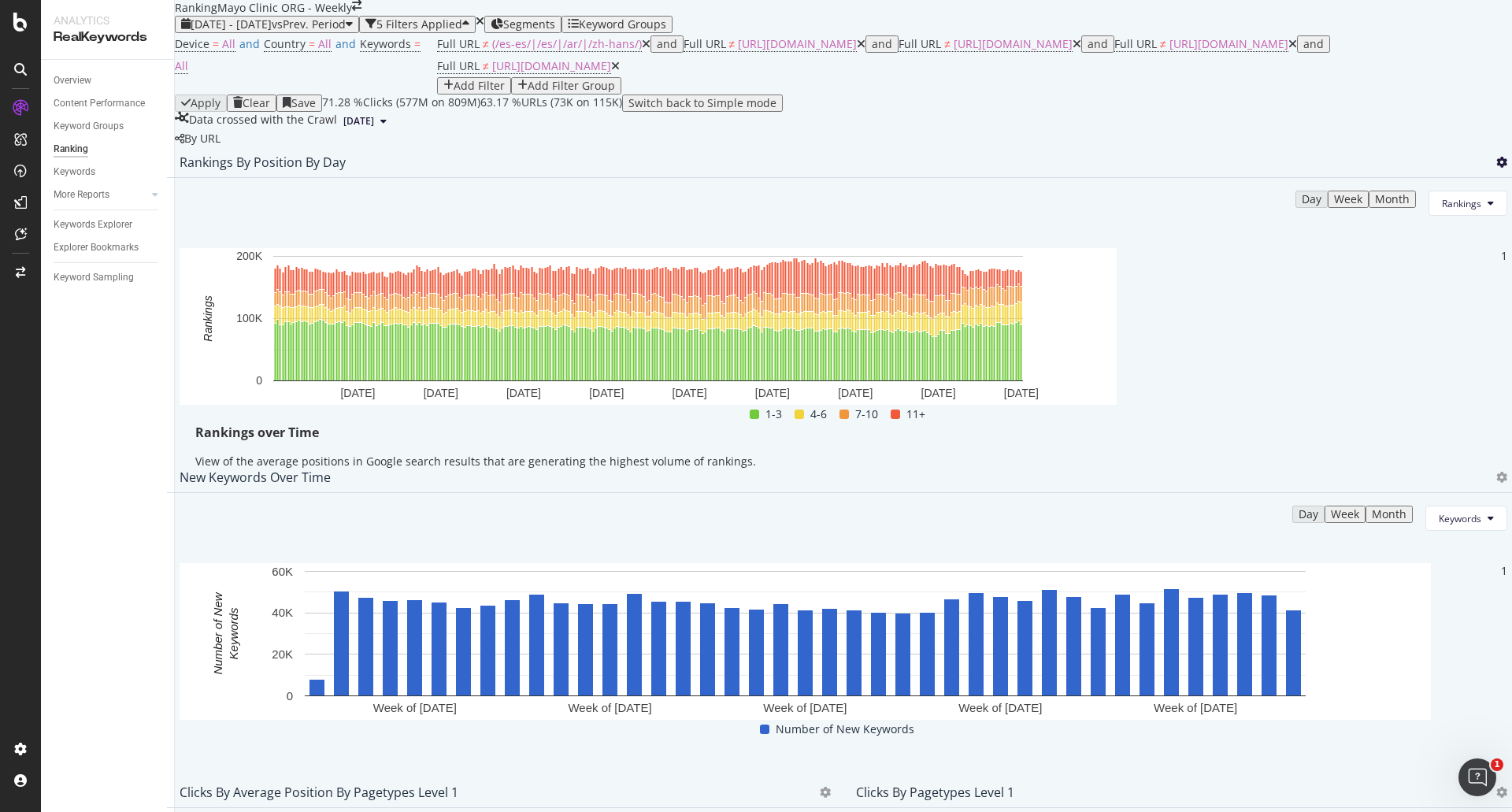
click at [1496, 167] on icon at bounding box center [1501, 162] width 11 height 11
click at [1408, 318] on div "Bar (by Value) Bar (by Percentage) Table Export as CSV" at bounding box center [1382, 261] width 140 height 125
click at [1407, 310] on span "Export as CSV" at bounding box center [1395, 305] width 88 height 14
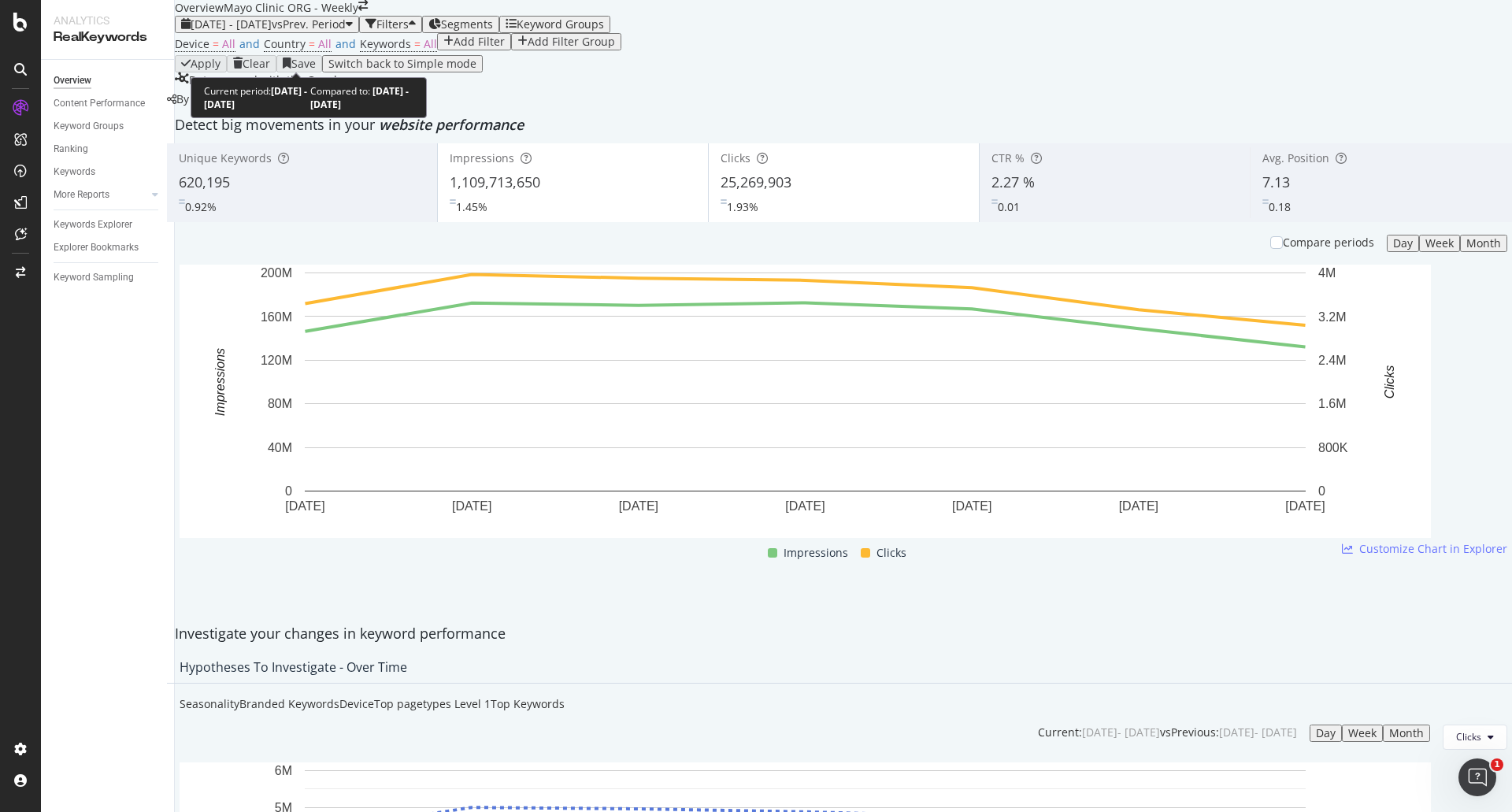
click at [324, 31] on span "vs Prev. Period" at bounding box center [309, 24] width 74 height 15
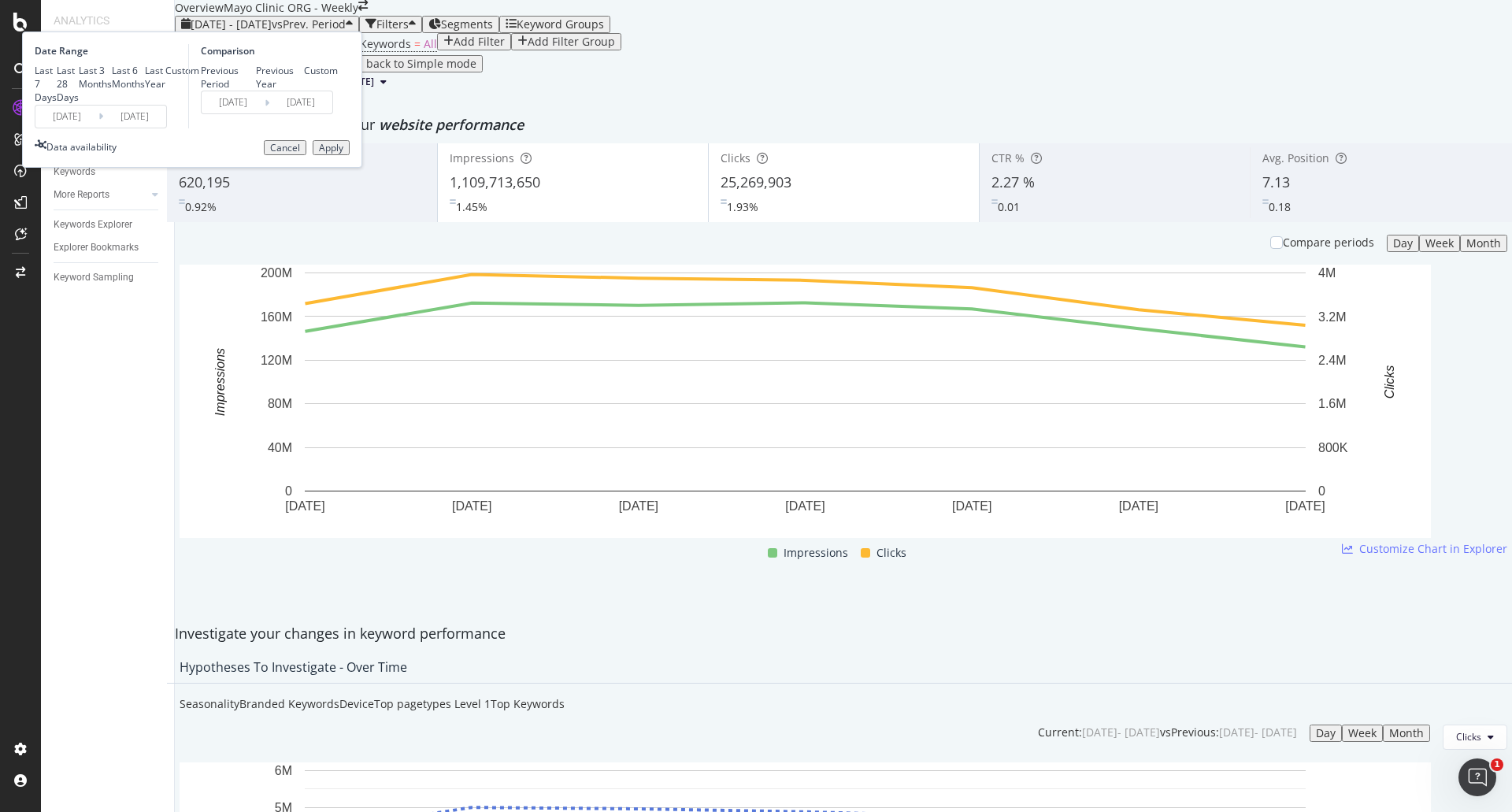
click at [98, 128] on input "[DATE]" at bounding box center [66, 116] width 63 height 22
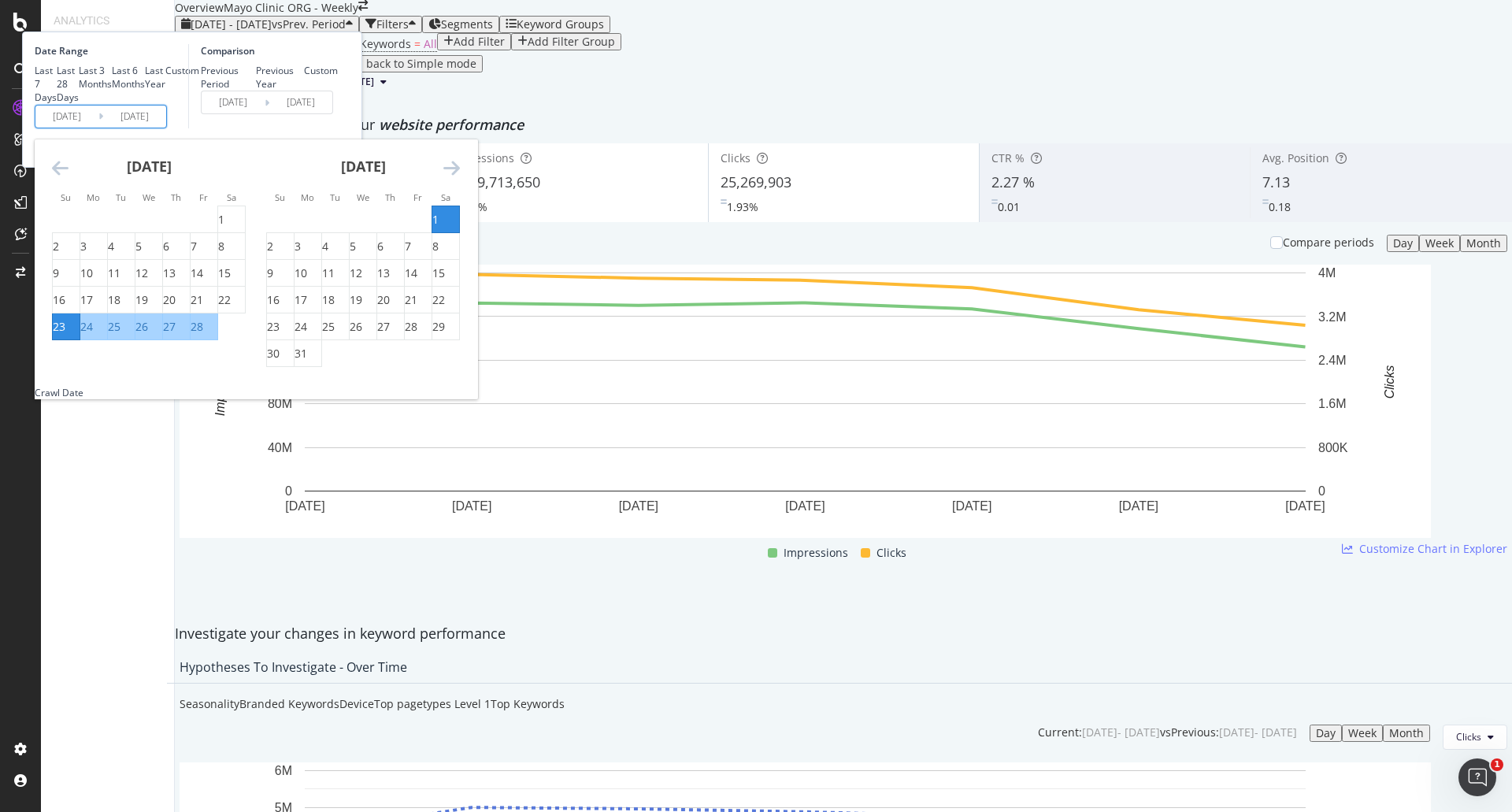
click at [459, 178] on icon "Move forward to switch to the next month." at bounding box center [452, 167] width 17 height 19
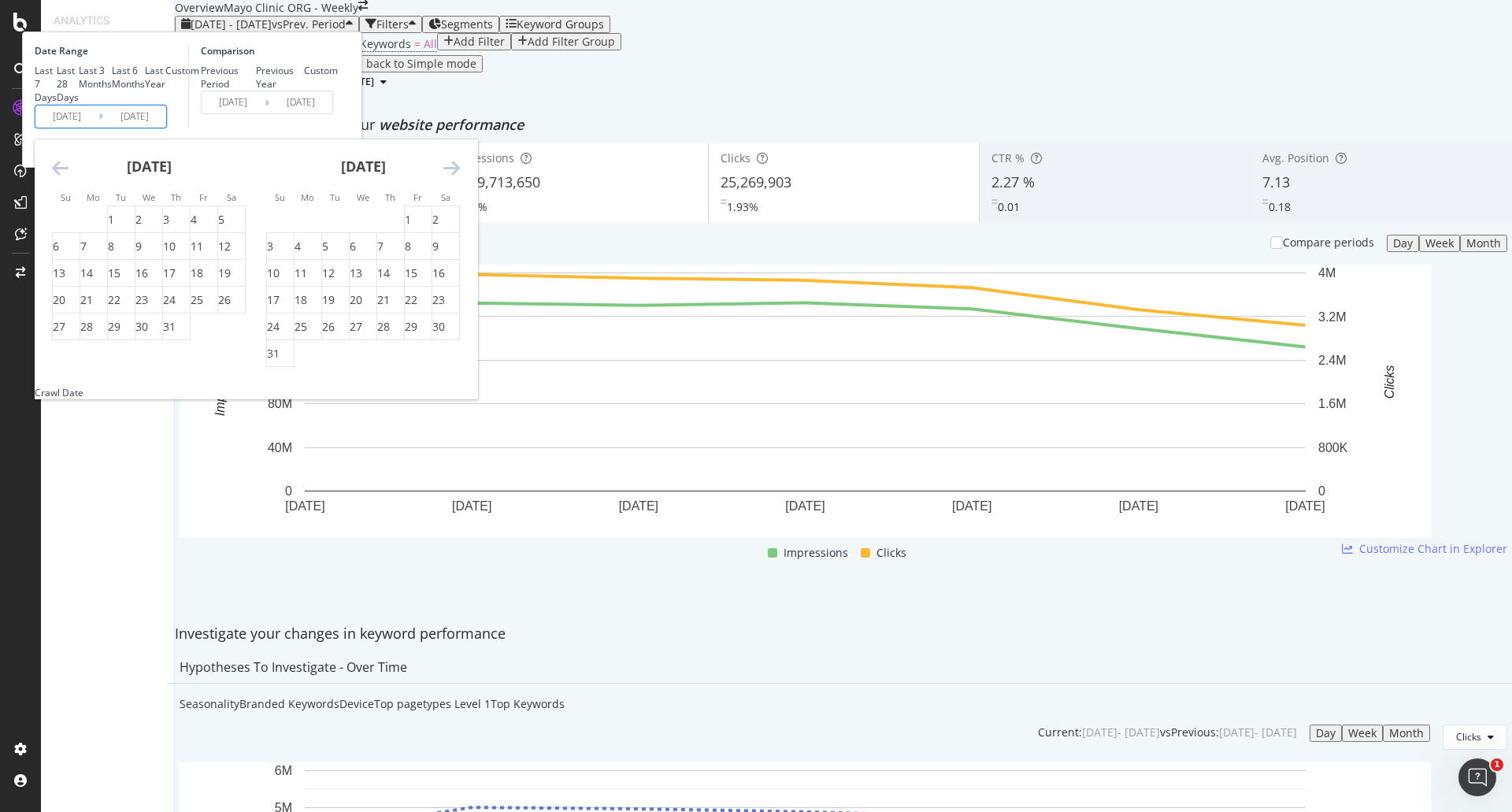
click at [459, 178] on icon "Move forward to switch to the next month." at bounding box center [452, 167] width 17 height 19
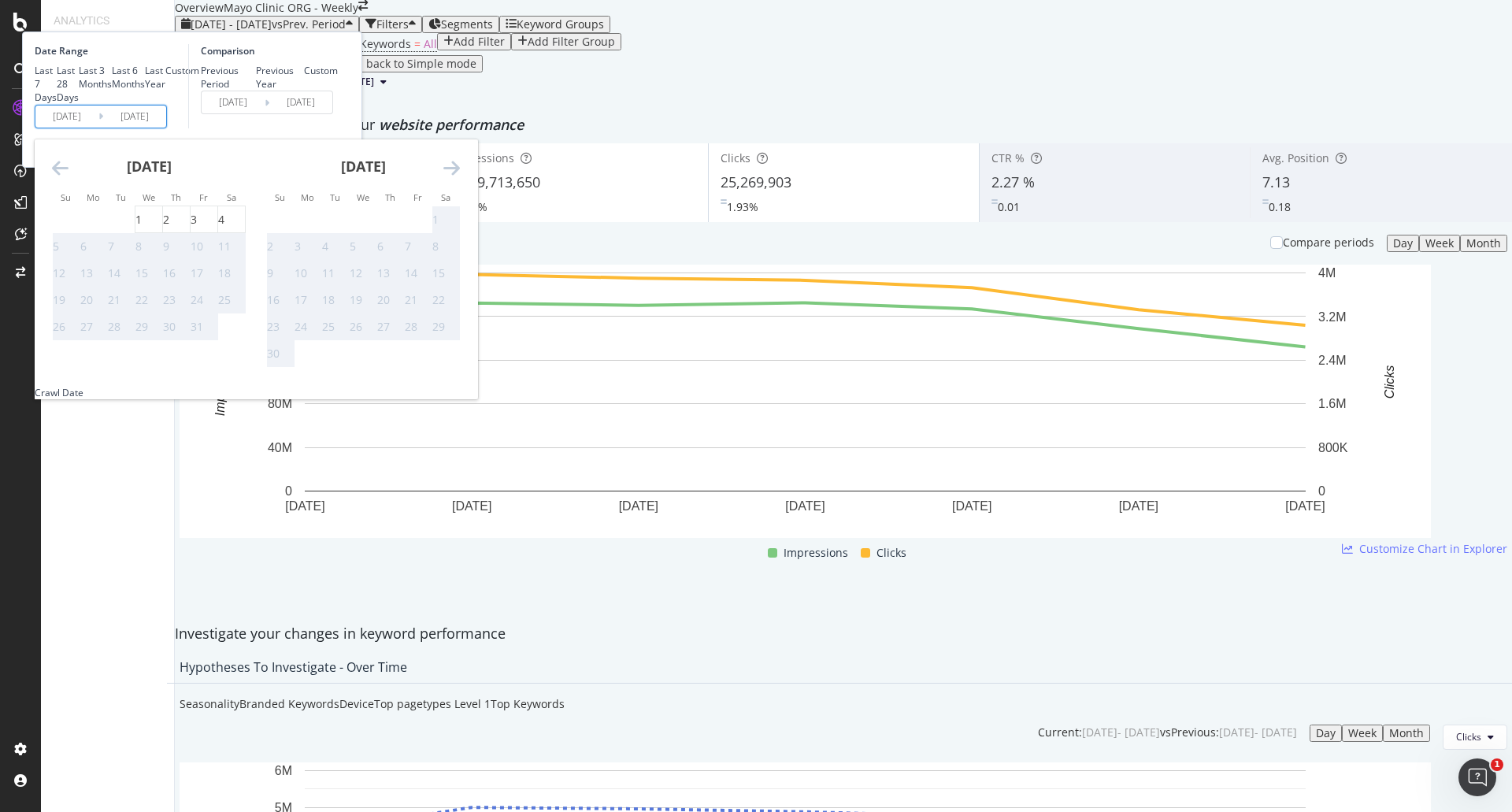
click at [68, 178] on icon "Move backward to switch to the previous month." at bounding box center [61, 167] width 17 height 19
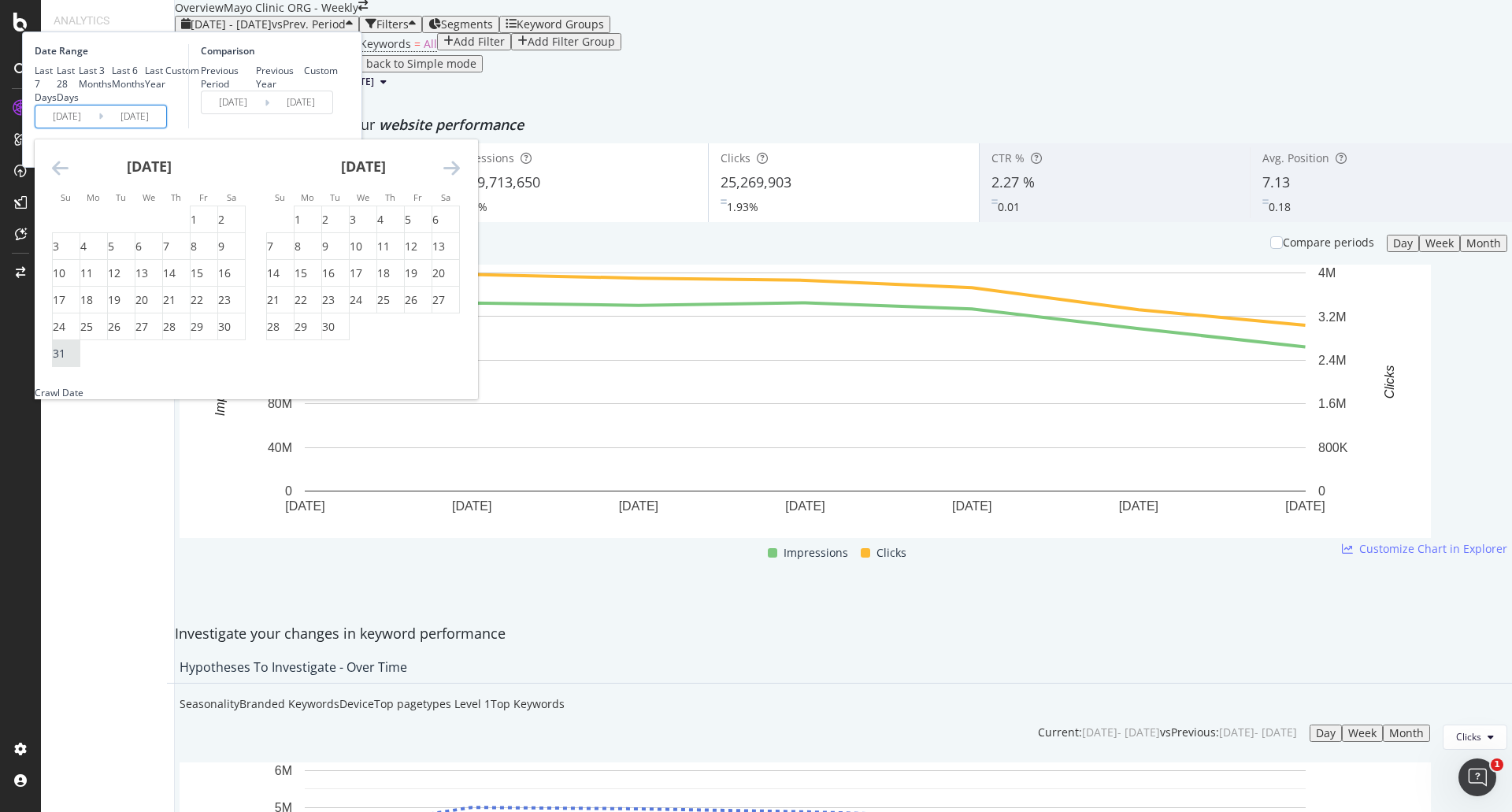
click at [66, 361] on div "31" at bounding box center [59, 353] width 13 height 16
type input "2025/08/31"
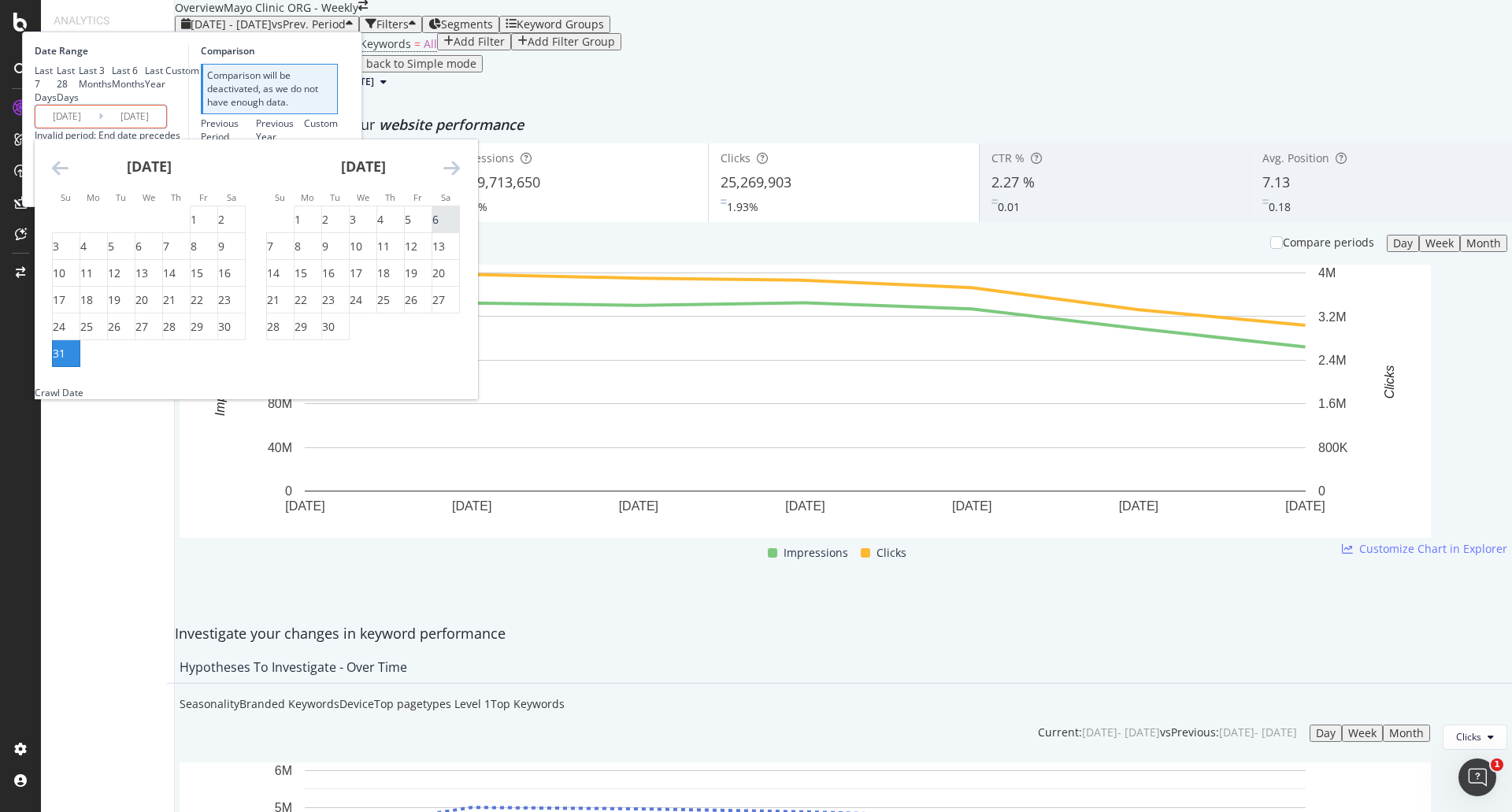
click at [438, 227] on div "6" at bounding box center [435, 220] width 6 height 16
type input "[DATE]"
type input "2025/08/24"
type input "2025/08/30"
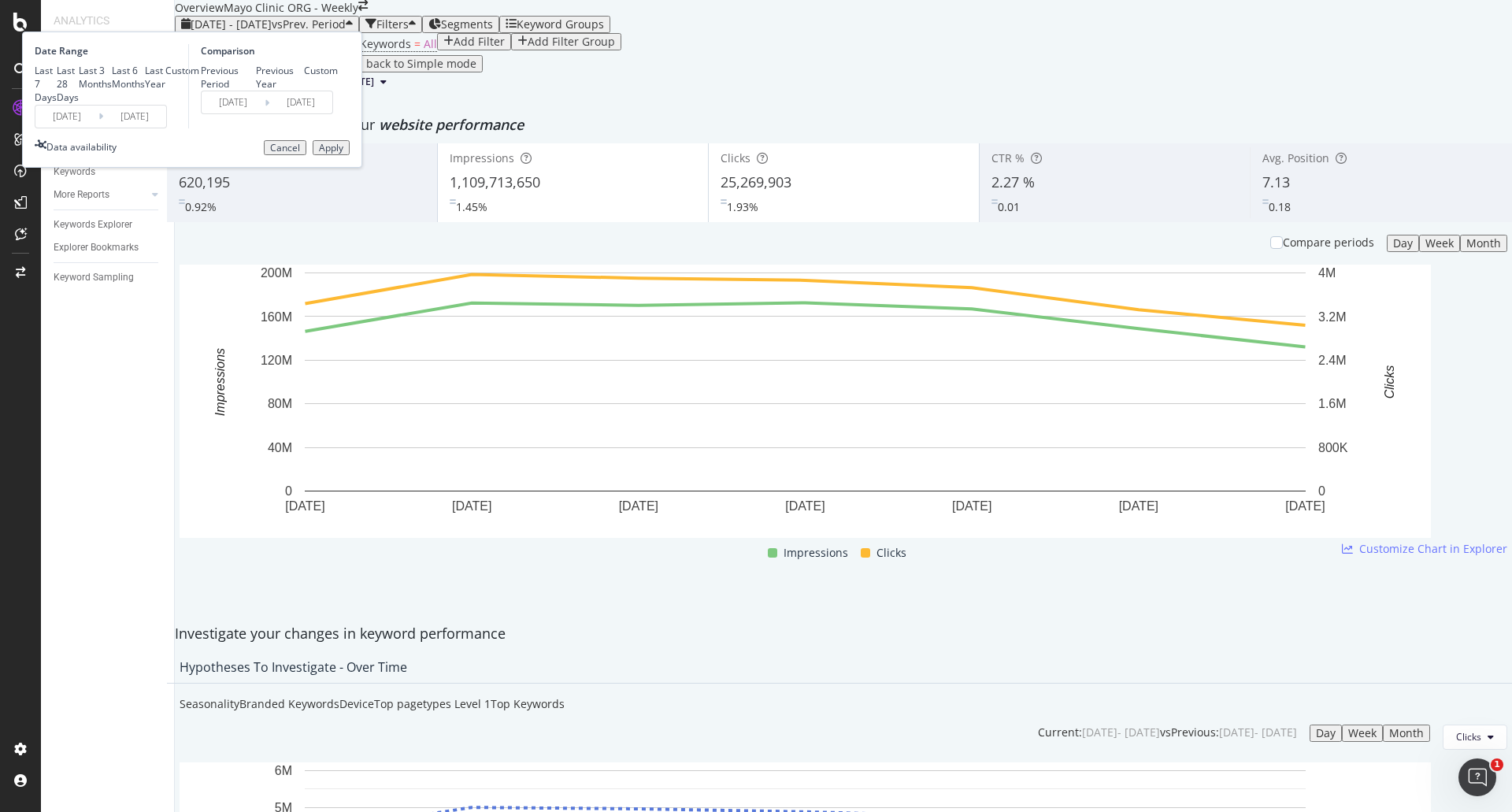
click at [343, 153] on div "Apply" at bounding box center [331, 147] width 24 height 11
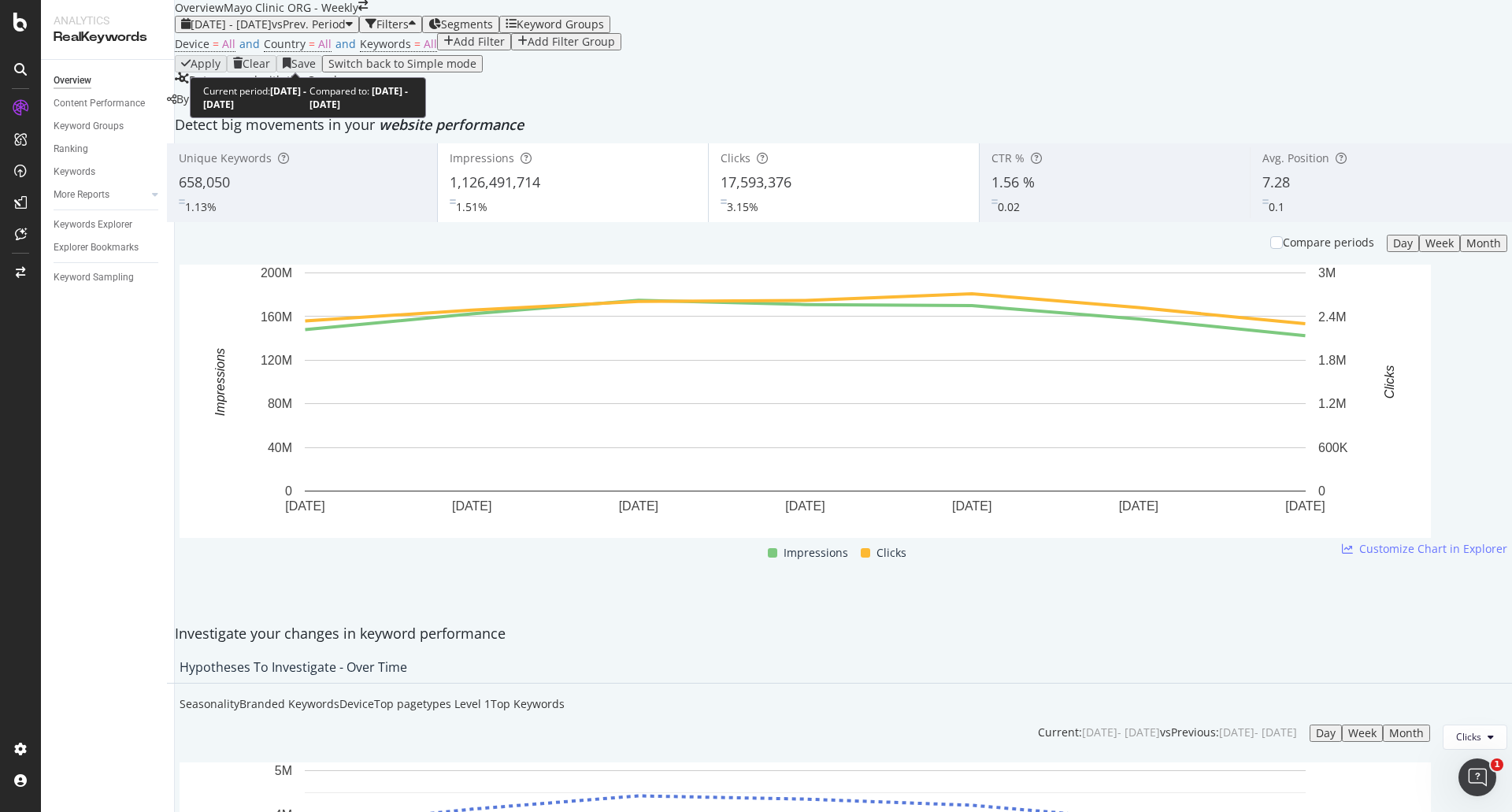
click at [258, 31] on span "2025 Aug. 31st - Sep. 6th" at bounding box center [231, 24] width 81 height 15
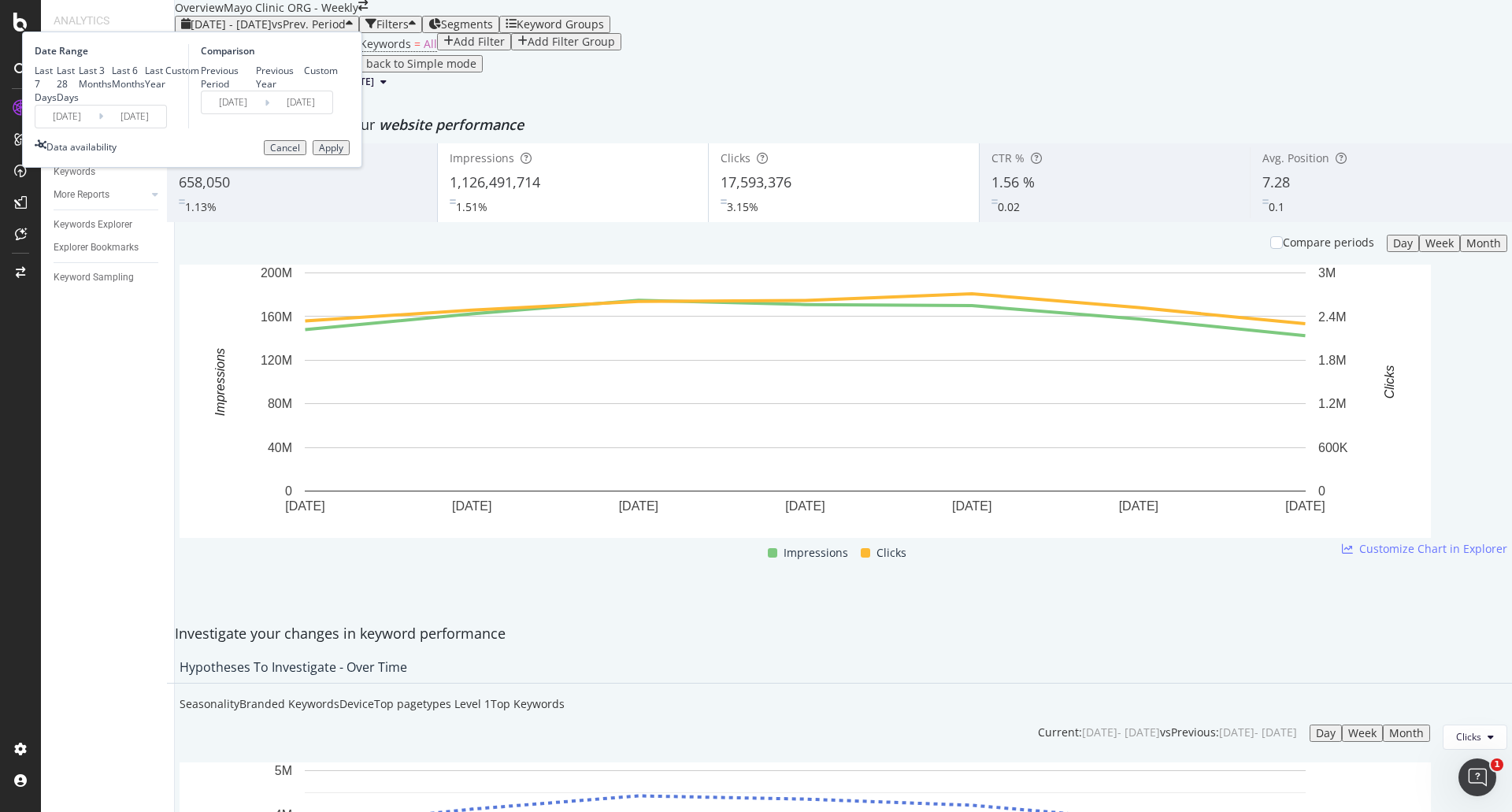
click at [98, 128] on input "2025/08/31" at bounding box center [66, 116] width 63 height 22
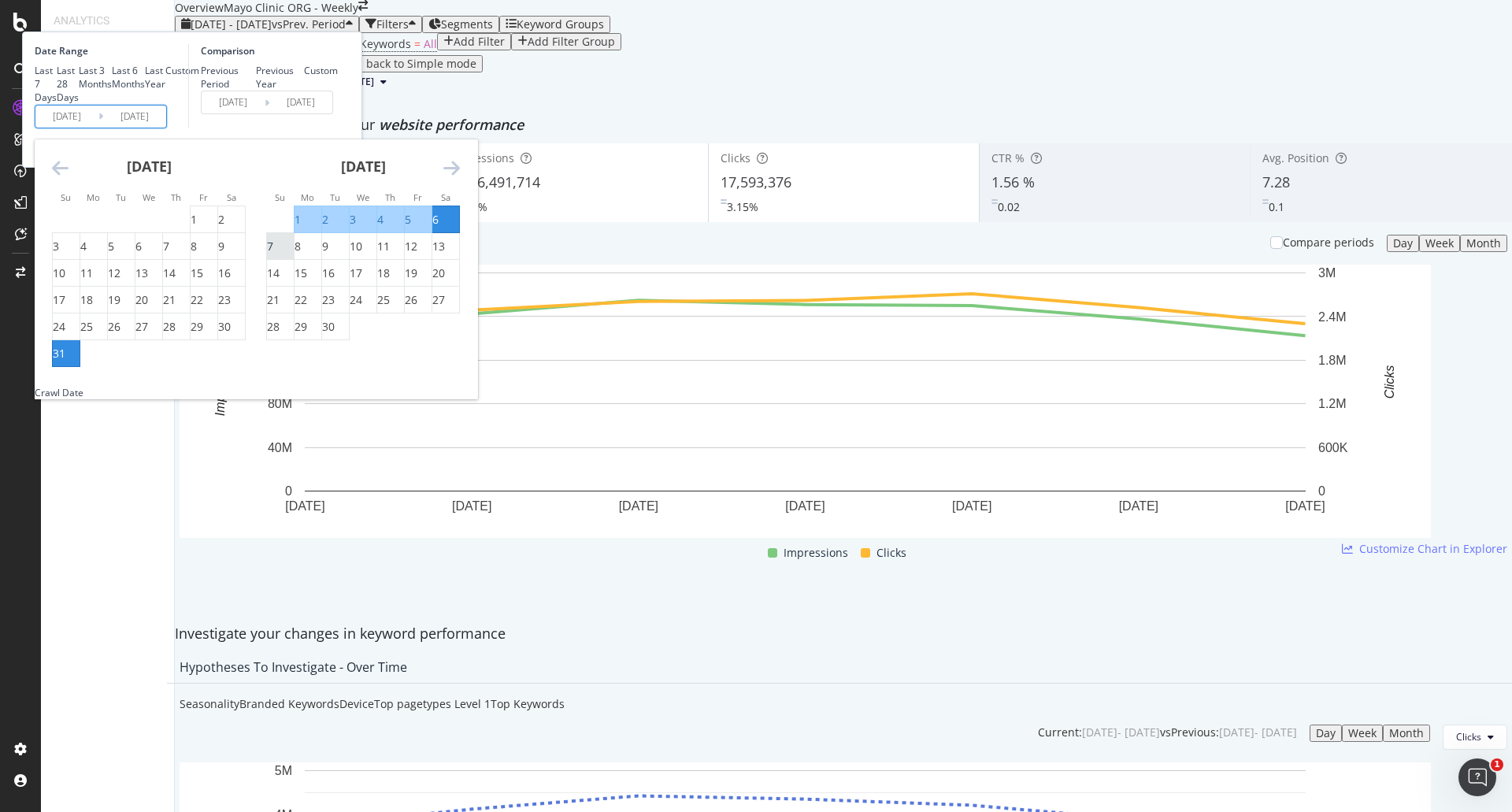
click at [273, 254] on div "7" at bounding box center [269, 247] width 6 height 16
type input "2025/09/07"
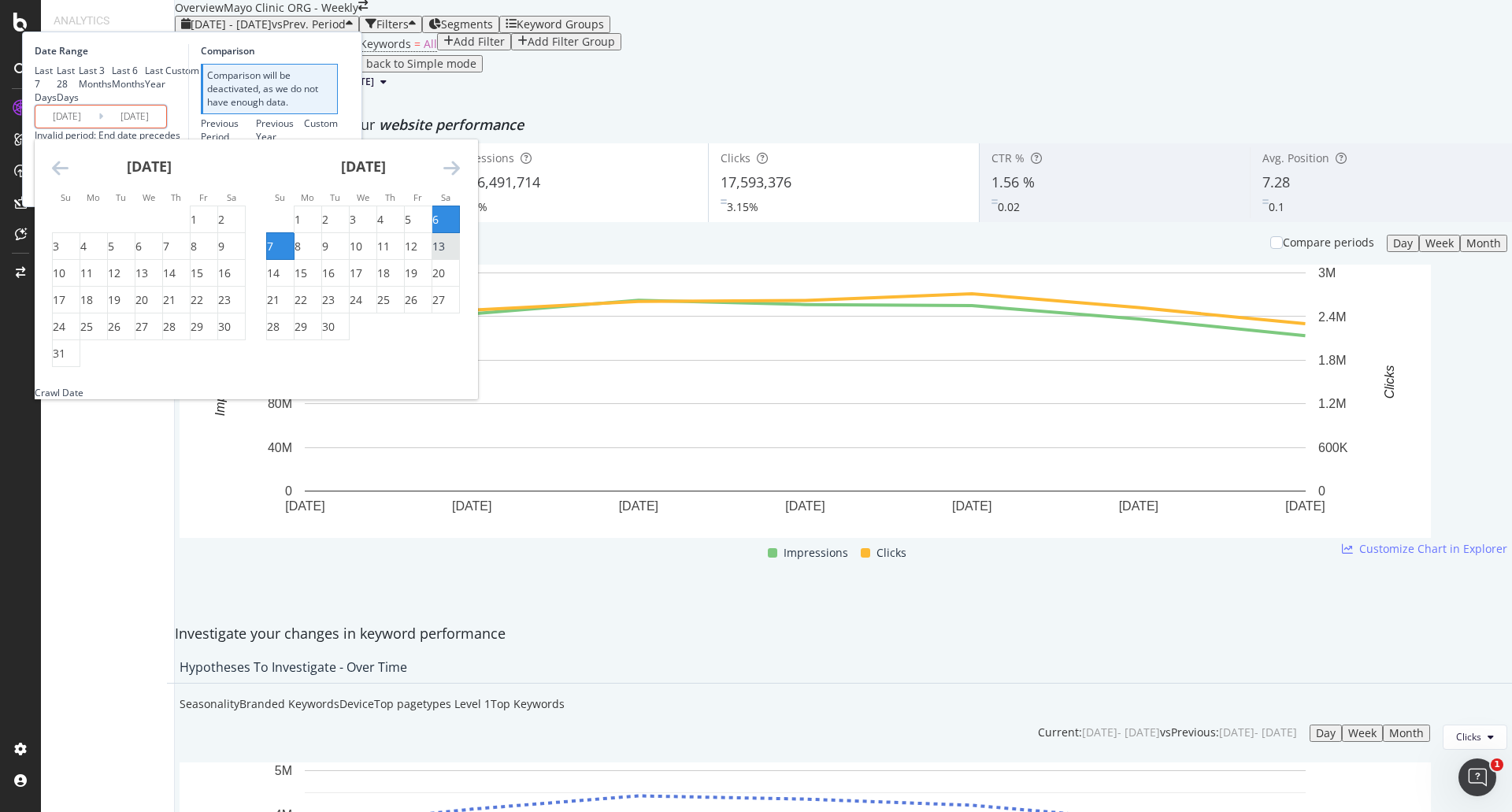
click at [445, 254] on div "13" at bounding box center [438, 247] width 13 height 16
type input "2025/09/13"
type input "2025/08/31"
type input "[DATE]"
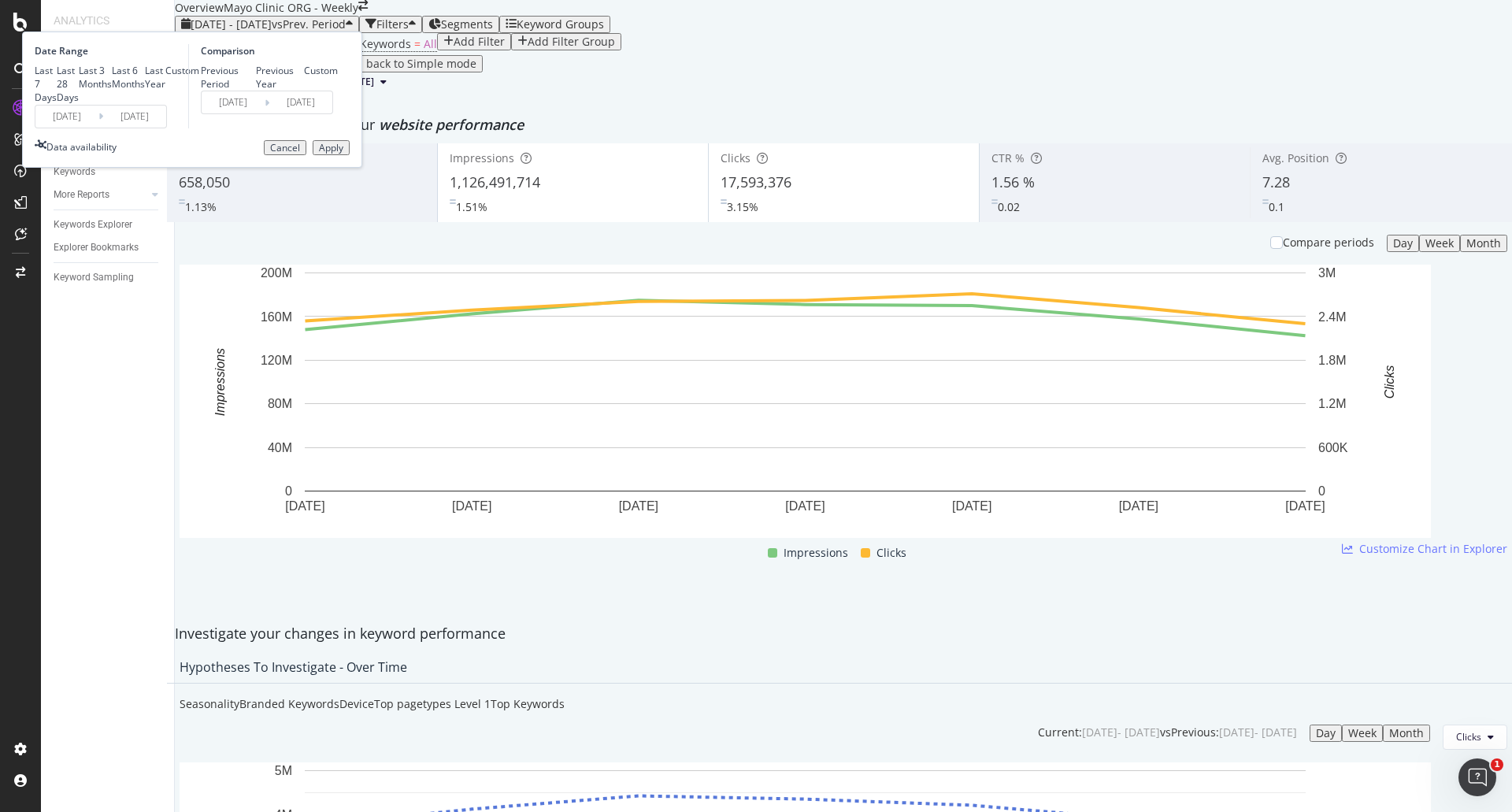
click at [343, 153] on div "Apply" at bounding box center [331, 147] width 24 height 11
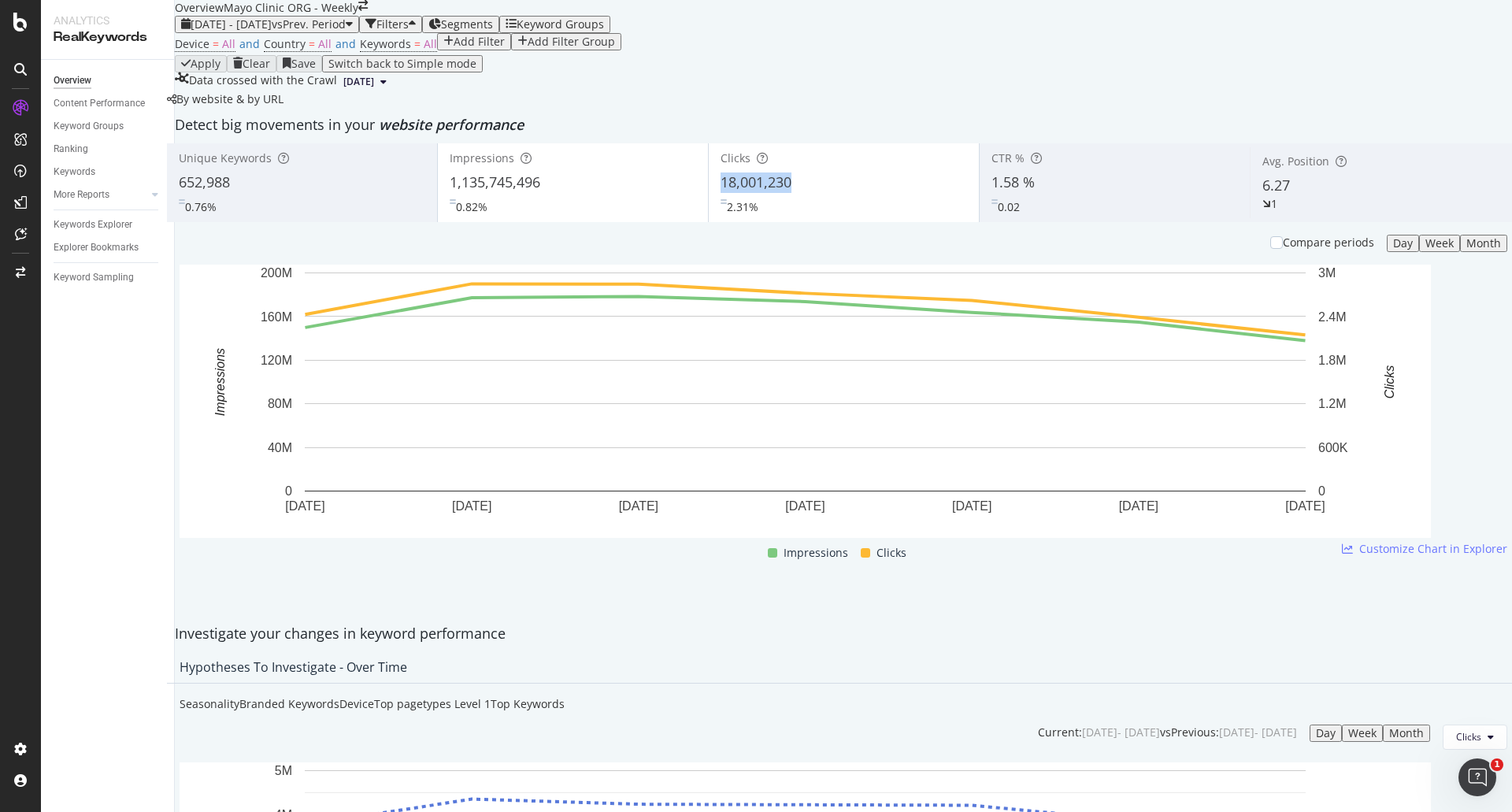
copy span "18,001,230"
drag, startPoint x: 798, startPoint y: 300, endPoint x: 718, endPoint y: 300, distance: 80.0
click at [718, 218] on div "Clicks 18,001,230 2.31%" at bounding box center [843, 183] width 270 height 71
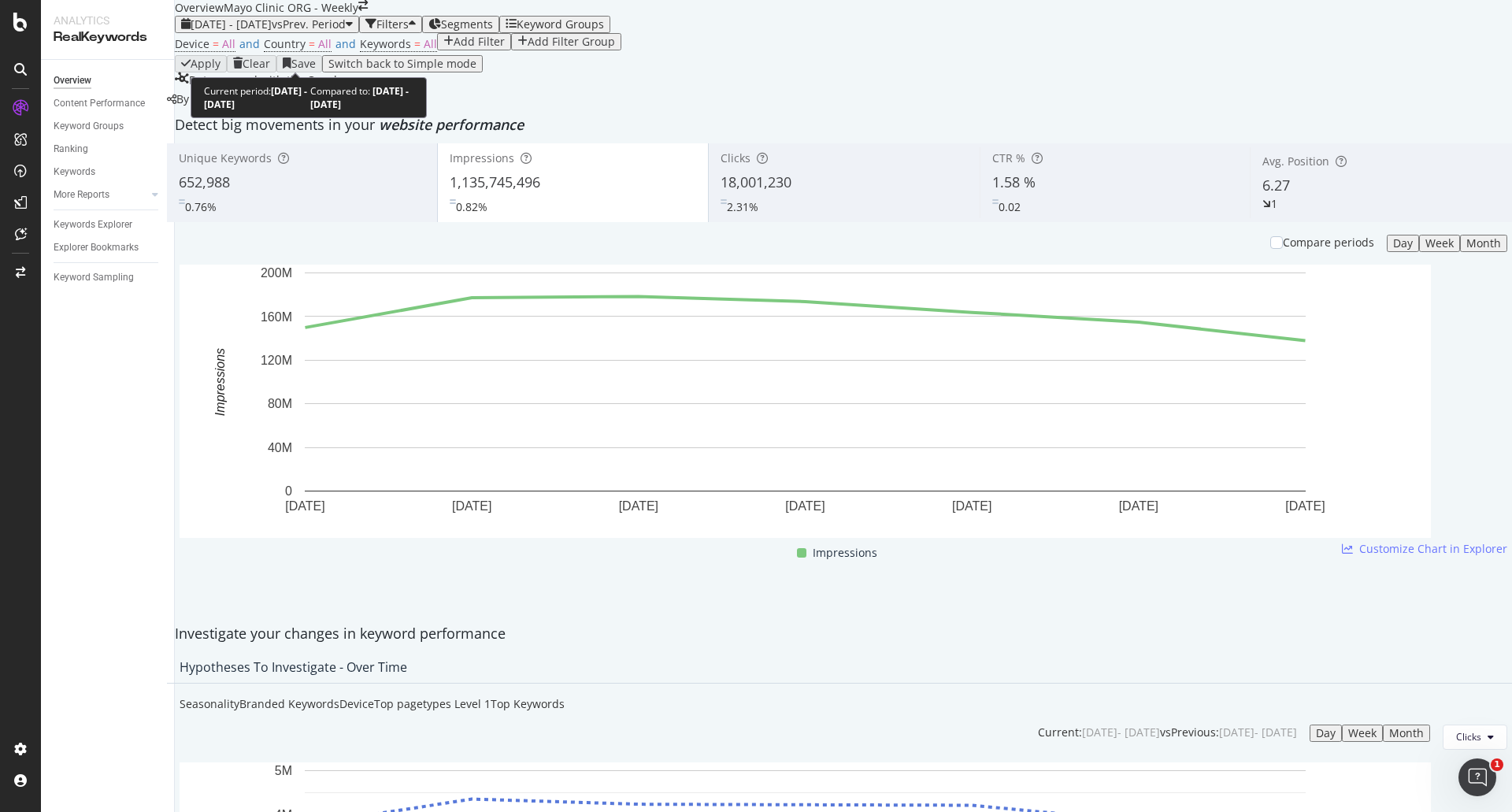
click at [272, 31] on span "2025 Sep. 7th - Sep. 13th" at bounding box center [231, 24] width 81 height 15
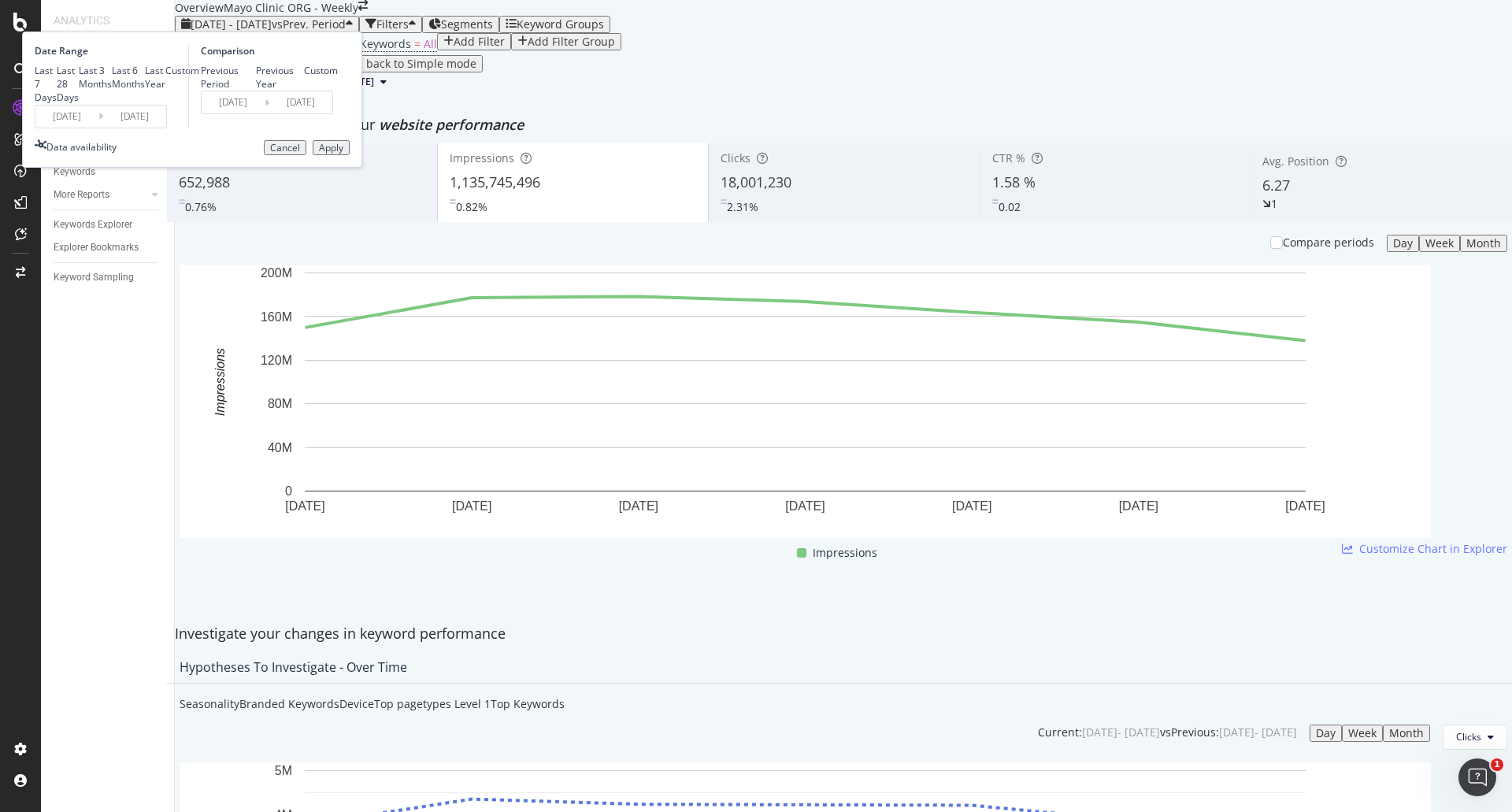
click at [98, 128] on input "2025/09/07" at bounding box center [66, 116] width 63 height 22
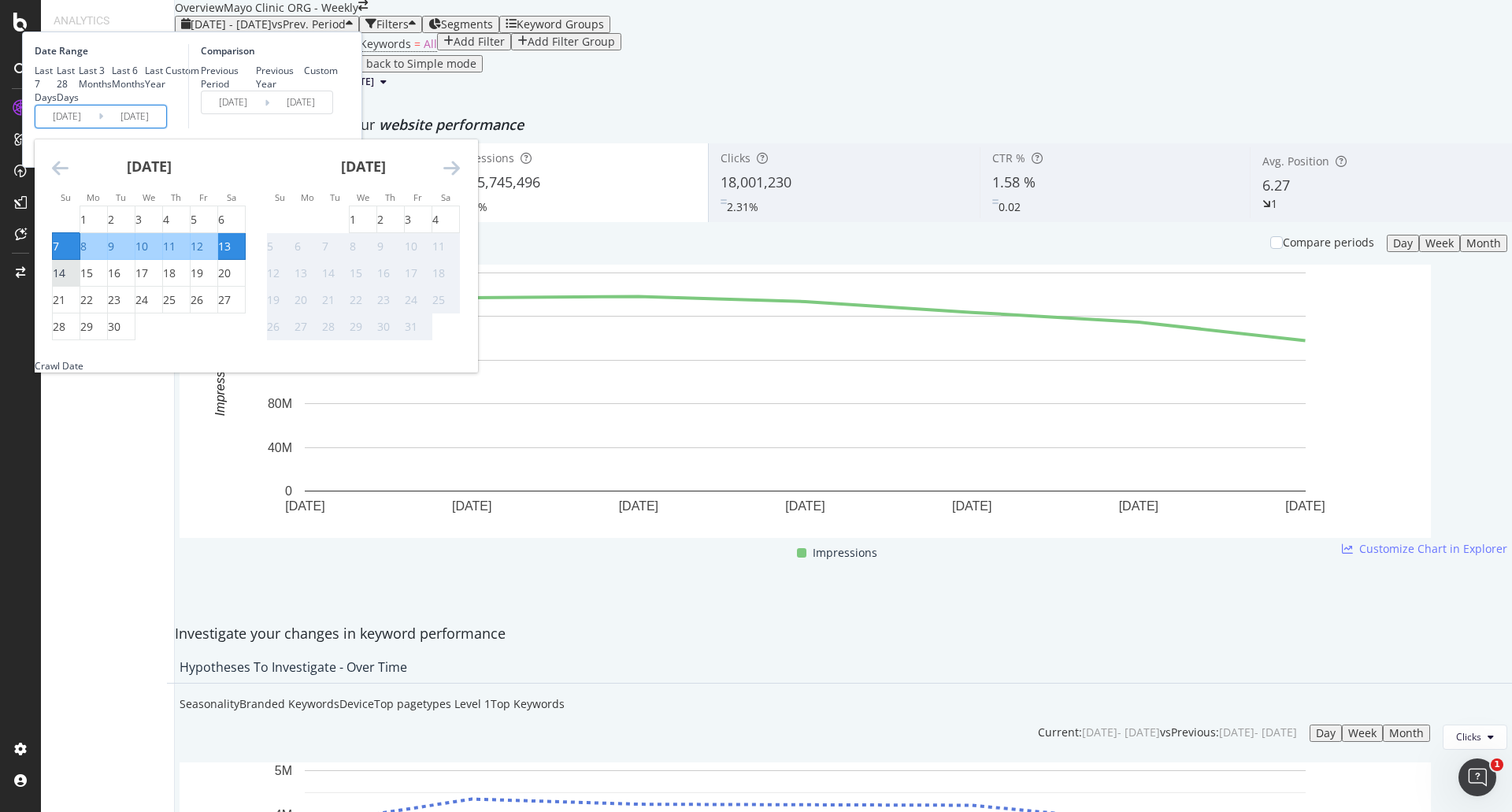
click at [66, 281] on div "14" at bounding box center [59, 273] width 13 height 16
type input "2025/09/14"
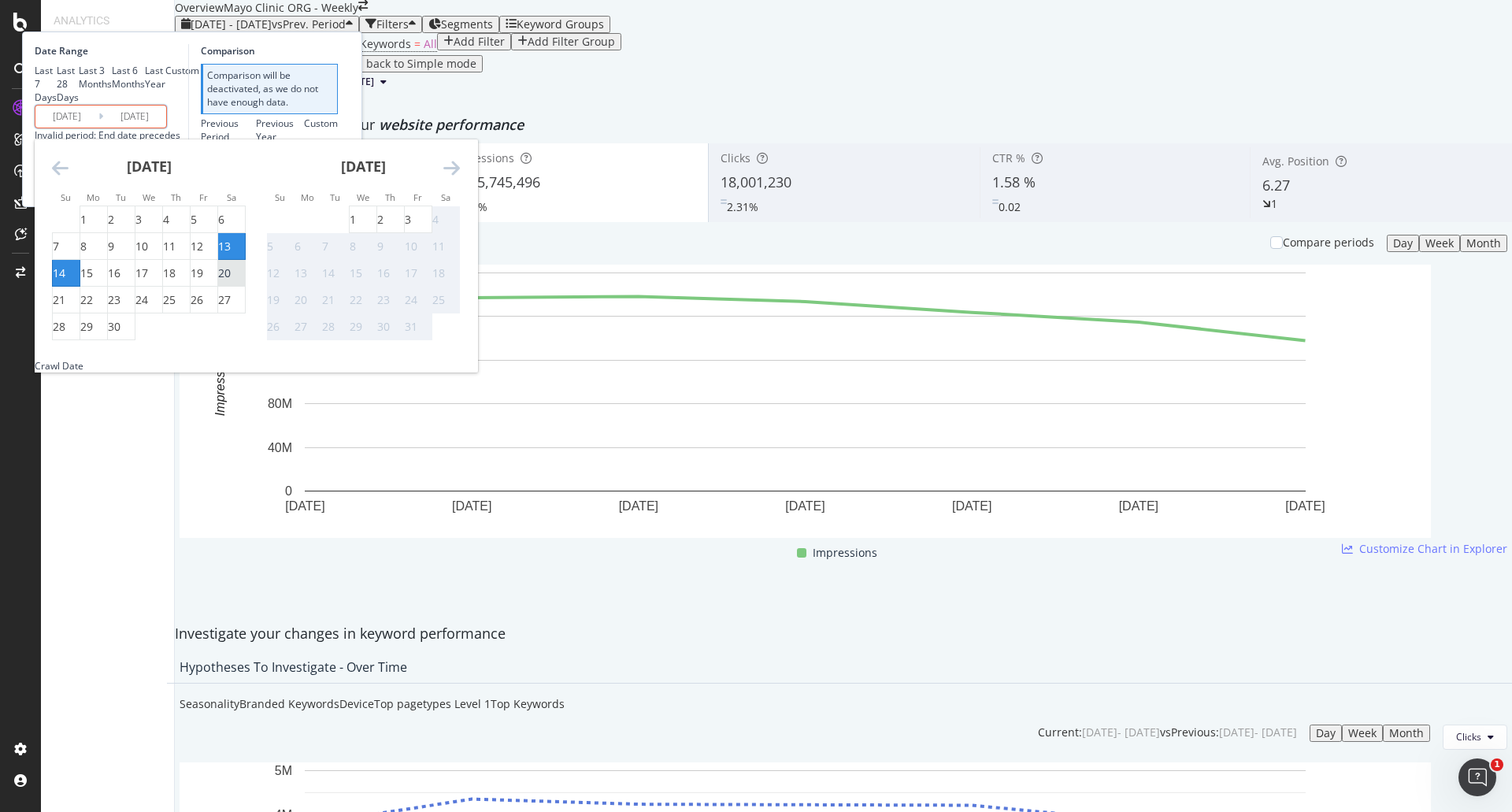
click at [231, 281] on div "20" at bounding box center [224, 273] width 13 height 16
type input "2025/09/20"
type input "2025/09/07"
type input "2025/09/13"
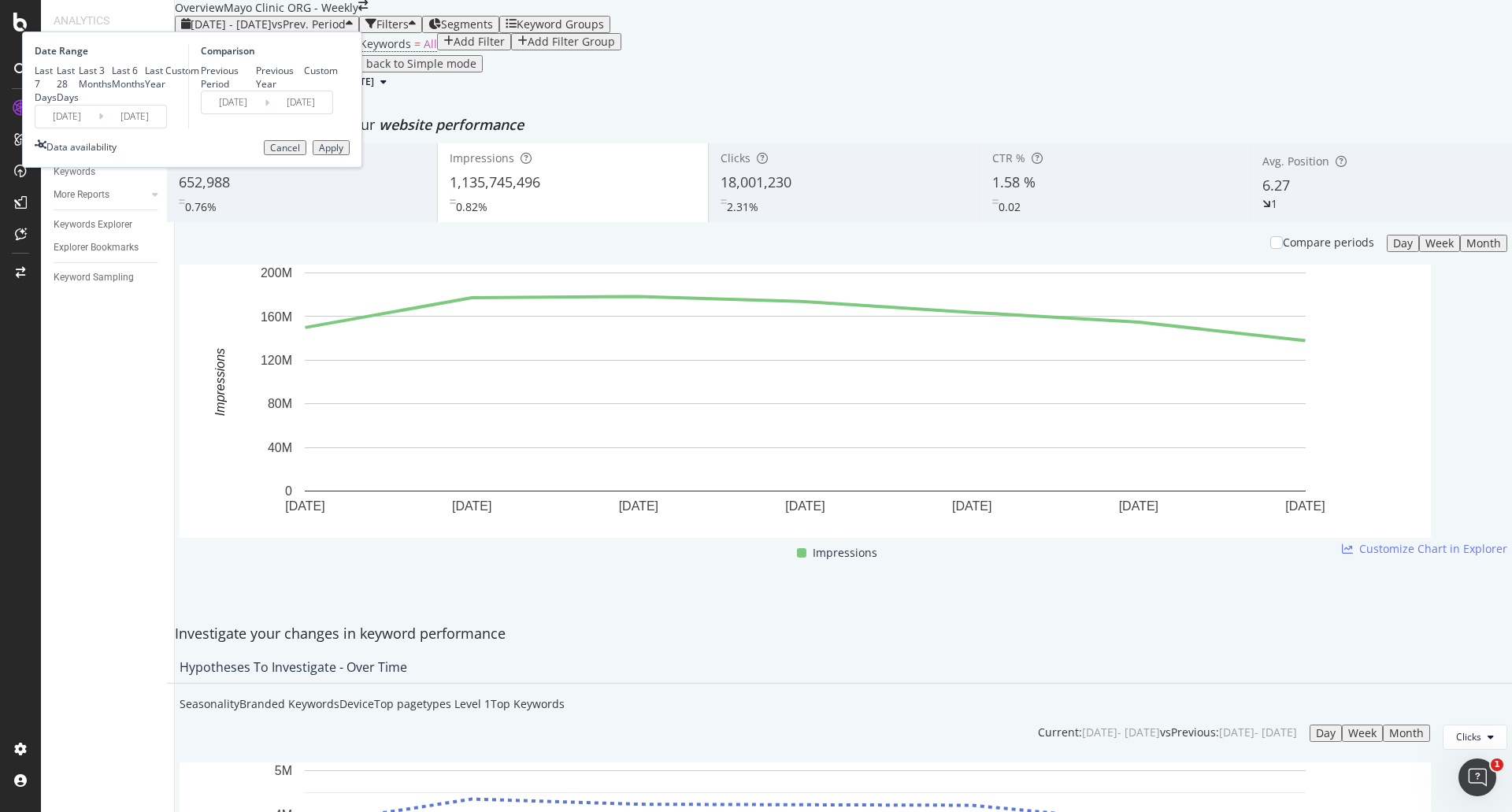
click at [343, 153] on div "Apply" at bounding box center [331, 147] width 24 height 11
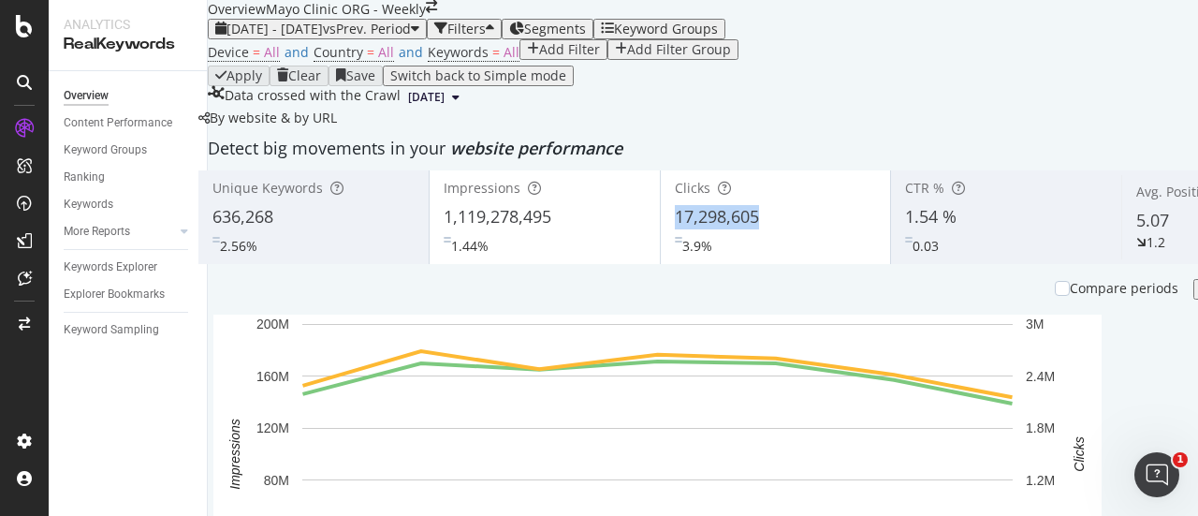
copy span "17,298,605"
drag, startPoint x: 707, startPoint y: 360, endPoint x: 612, endPoint y: 363, distance: 95.5
click at [661, 259] on div "Clicks 17,298,605 3.9%" at bounding box center [776, 217] width 230 height 84
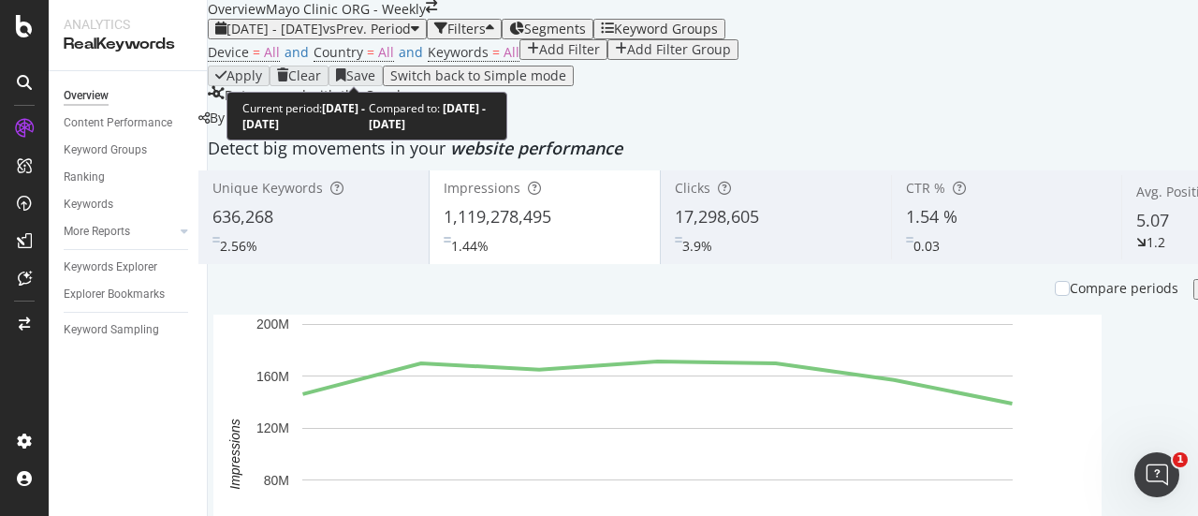
click at [308, 37] on span "2025 Sep. 14th - Sep. 20th" at bounding box center [274, 29] width 96 height 18
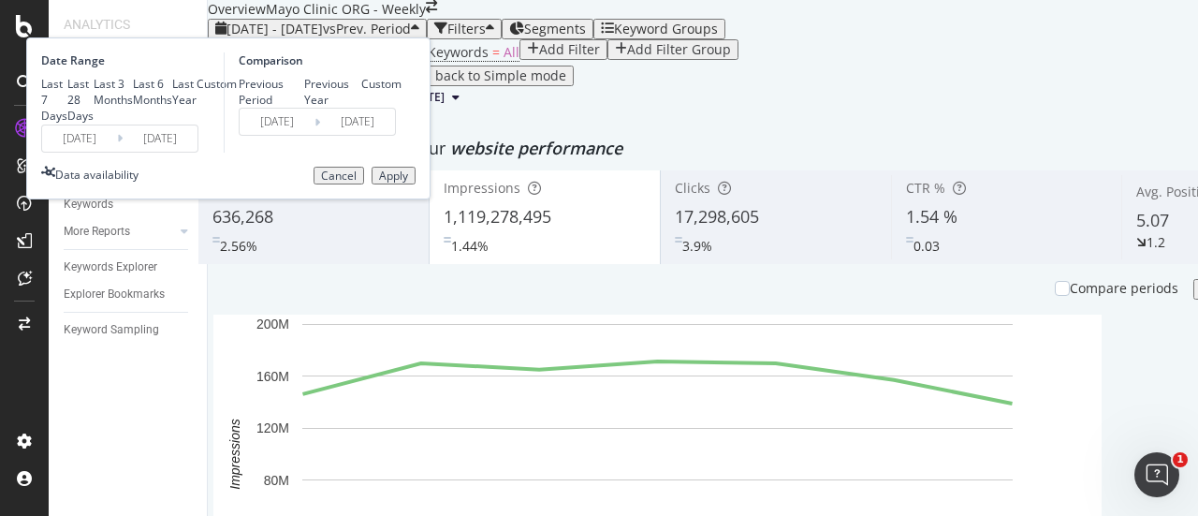
click at [117, 152] on input "2025/09/14" at bounding box center [79, 138] width 75 height 26
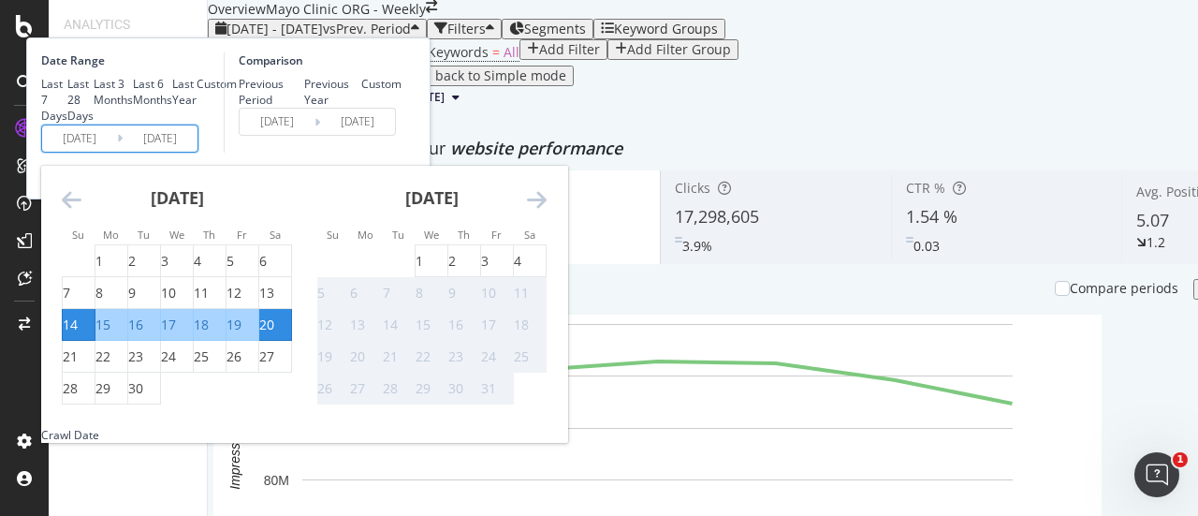
scroll to position [94, 0]
drag, startPoint x: 284, startPoint y: 450, endPoint x: 301, endPoint y: 450, distance: 16.8
click at [78, 366] on div "21" at bounding box center [70, 356] width 15 height 19
type input "2025/09/21"
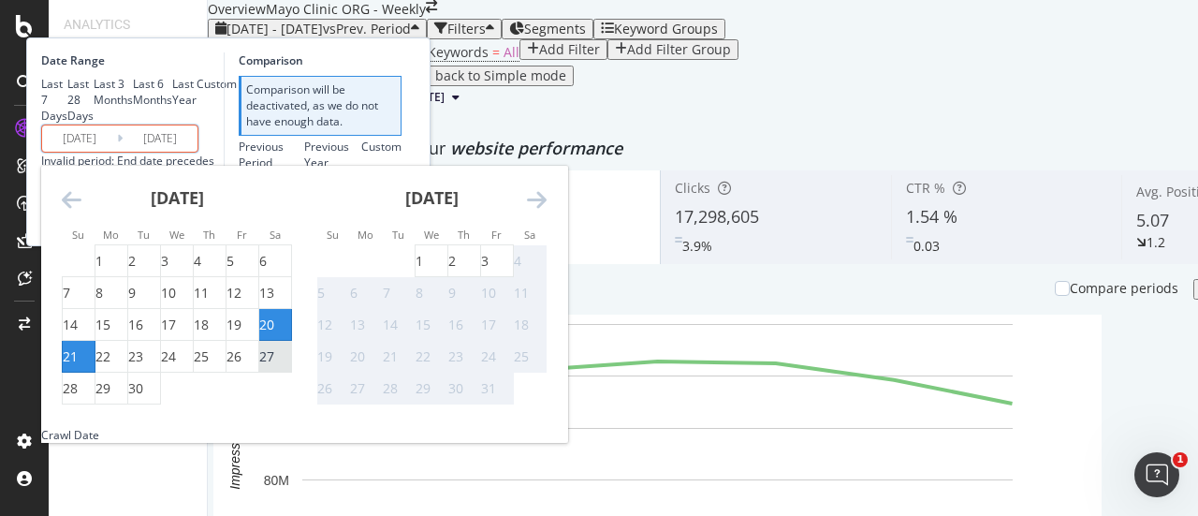
click at [274, 366] on div "27" at bounding box center [266, 356] width 15 height 19
type input "2025/09/27"
type input "2025/09/14"
type input "2025/09/20"
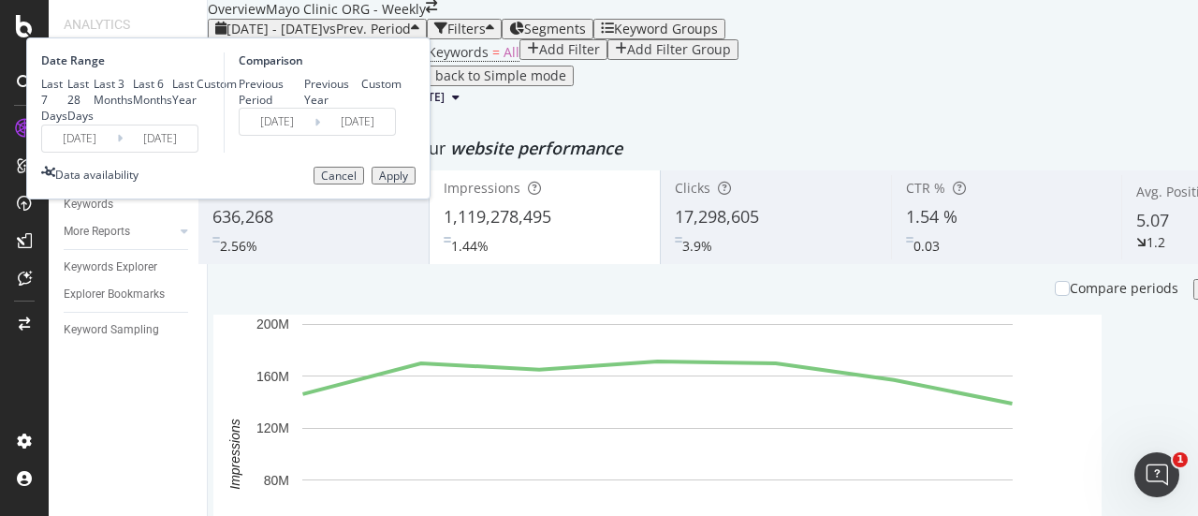
click at [408, 182] on div "Apply" at bounding box center [393, 175] width 29 height 13
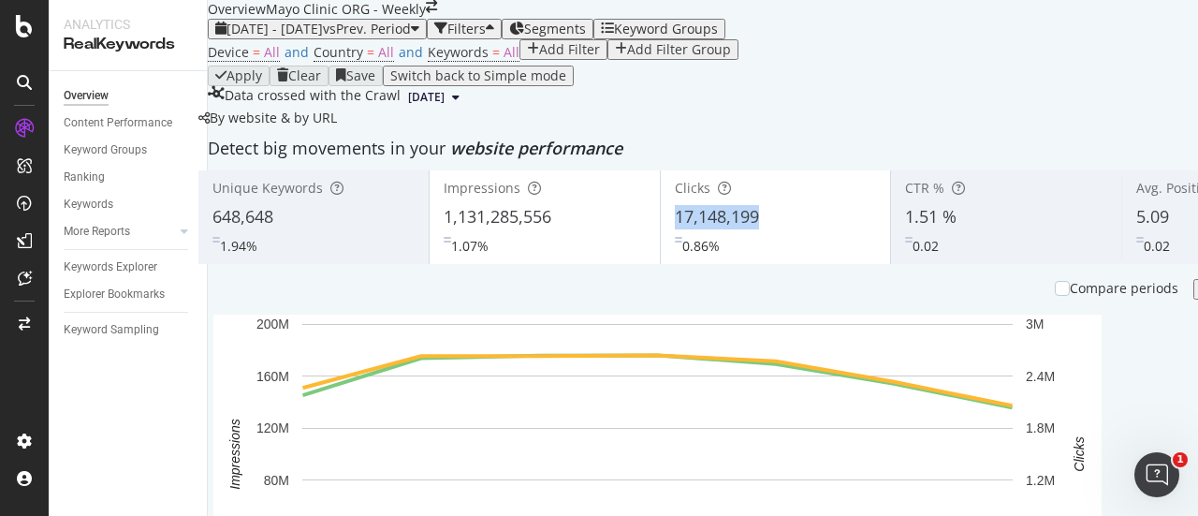
copy span "17,148,199"
drag, startPoint x: 707, startPoint y: 351, endPoint x: 619, endPoint y: 364, distance: 88.9
click at [675, 229] on div "17,148,199" at bounding box center [776, 217] width 202 height 24
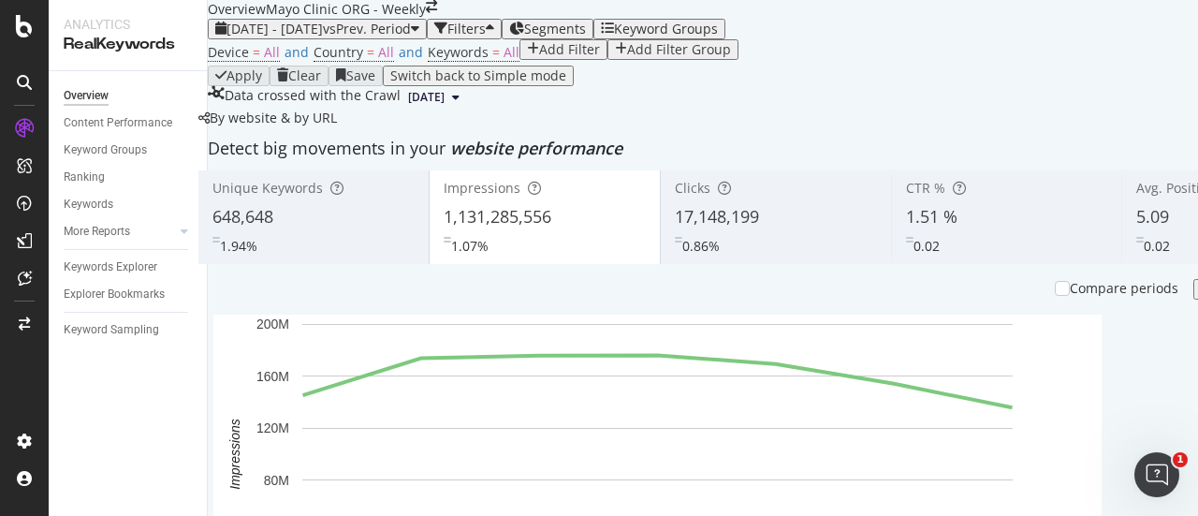
drag, startPoint x: 398, startPoint y: 50, endPoint x: 393, endPoint y: 66, distance: 17.5
click at [398, 50] on div "2025 Sep. 21st - Sep. 27th vs Prev. Period Filters Segments Keyword Groups Devi…" at bounding box center [775, 64] width 1134 height 90
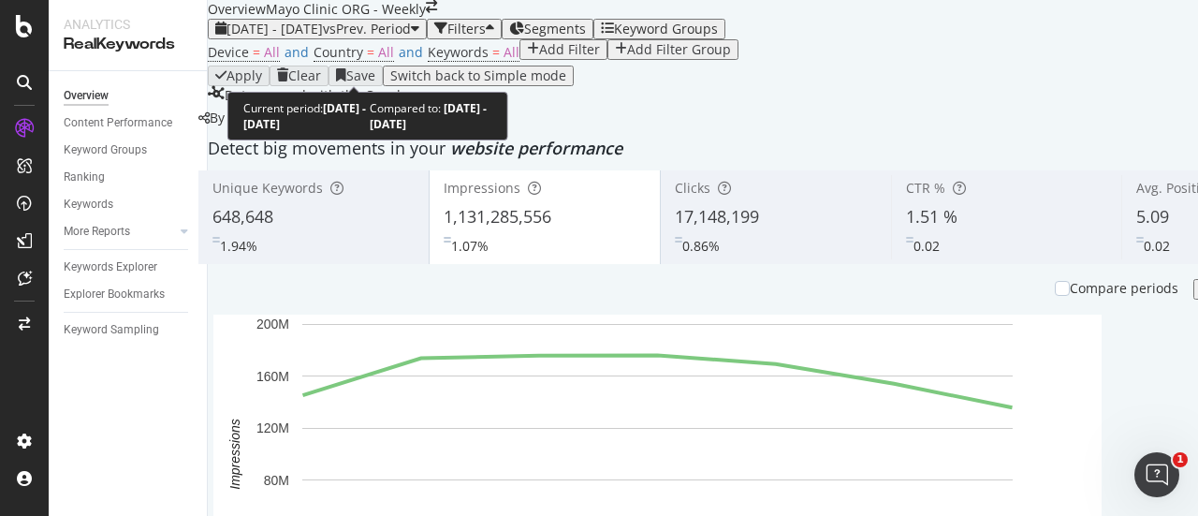
click at [393, 37] on span "vs Prev. Period" at bounding box center [367, 29] width 88 height 18
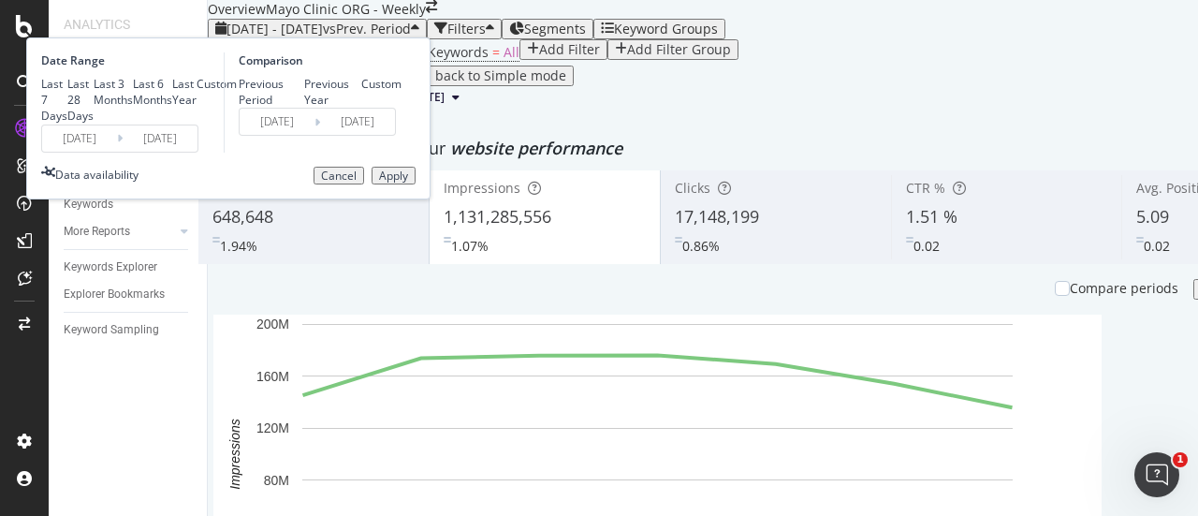
click at [117, 152] on input "2025/09/21" at bounding box center [79, 138] width 75 height 26
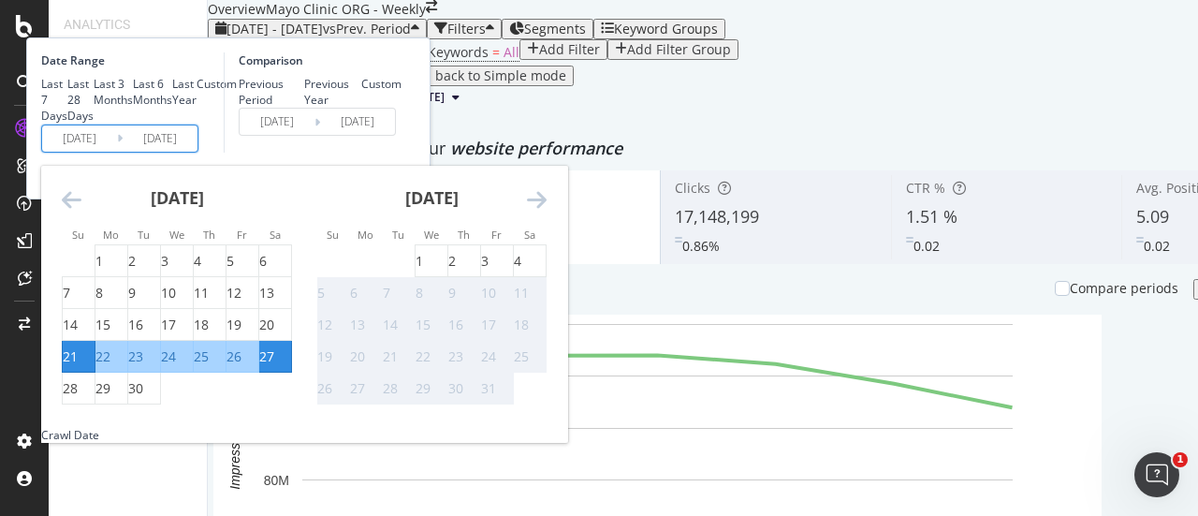
scroll to position [94, 0]
click at [78, 398] on div "28" at bounding box center [70, 388] width 15 height 19
type input "2025/09/28"
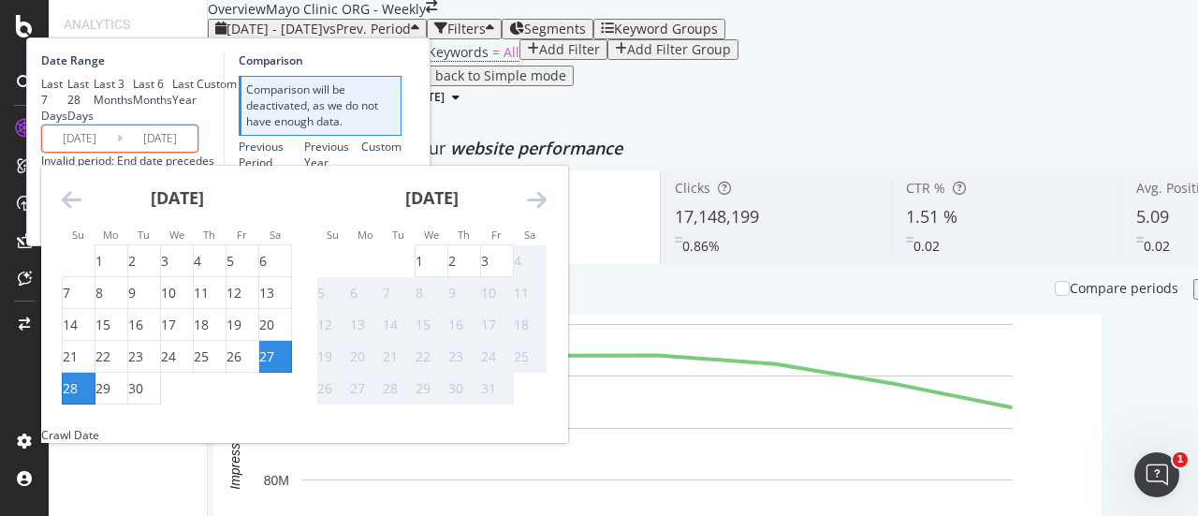
click at [521, 270] on div "4" at bounding box center [517, 261] width 7 height 19
type input "[DATE]"
type input "2025/09/21"
type input "2025/09/27"
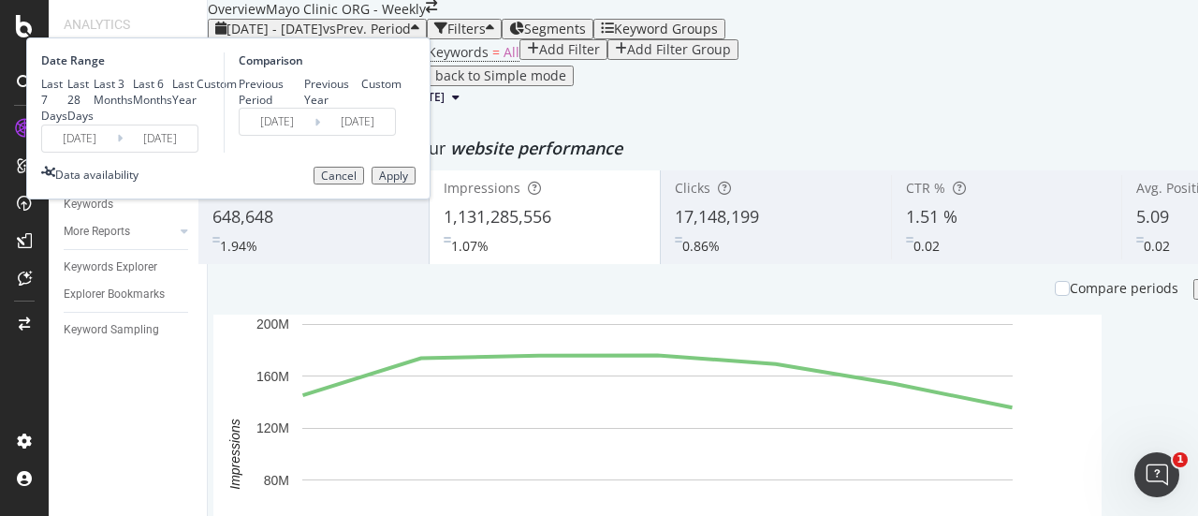
click at [415, 185] on button "Apply" at bounding box center [393, 176] width 44 height 19
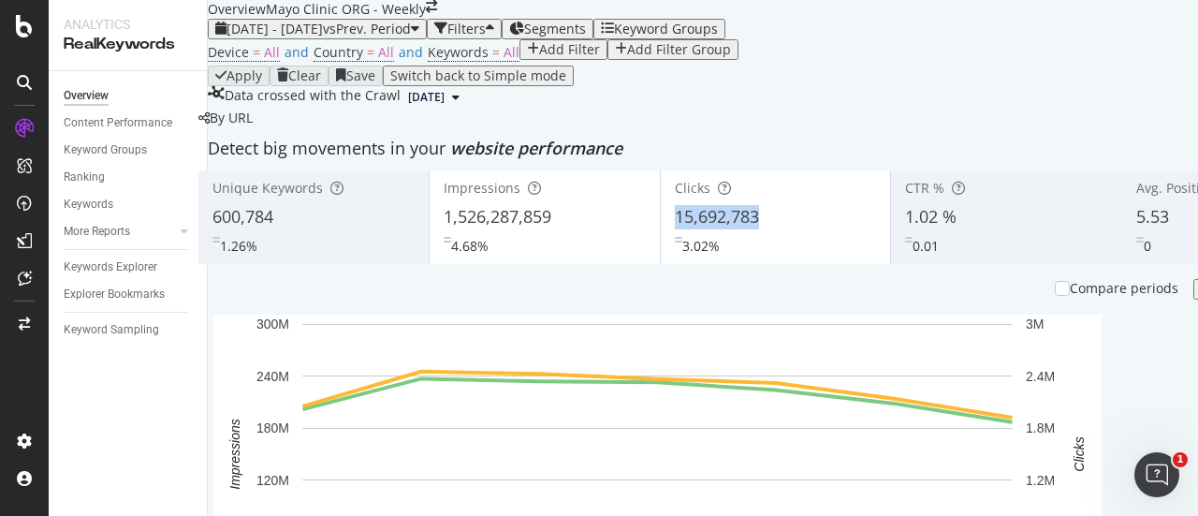
drag, startPoint x: 719, startPoint y: 362, endPoint x: 619, endPoint y: 358, distance: 99.3
click at [675, 229] on div "15,692,783" at bounding box center [776, 217] width 202 height 24
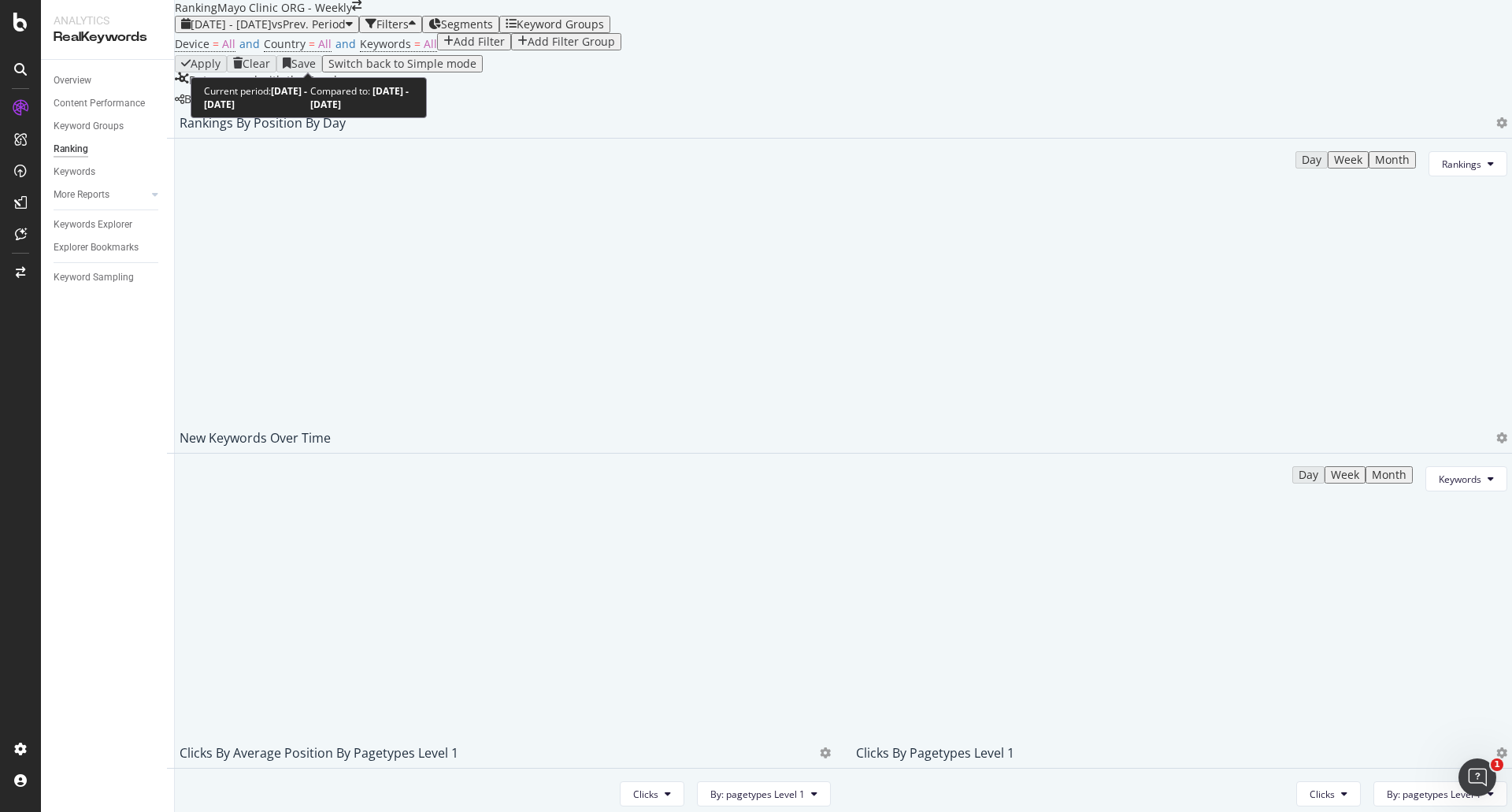
click at [346, 31] on span "vs Prev. Period" at bounding box center [309, 24] width 74 height 15
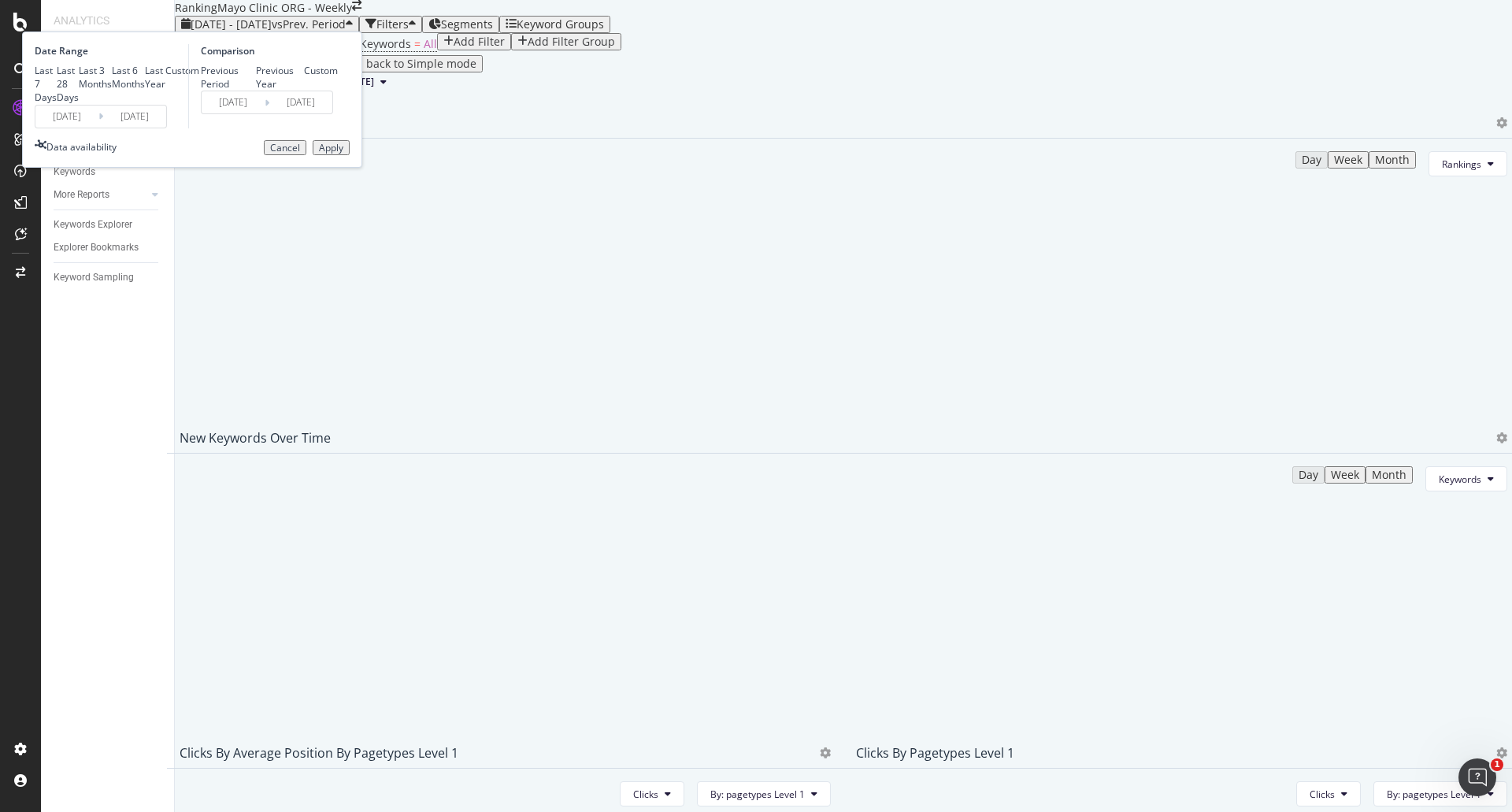
click at [166, 128] on input "[DATE]" at bounding box center [135, 116] width 63 height 22
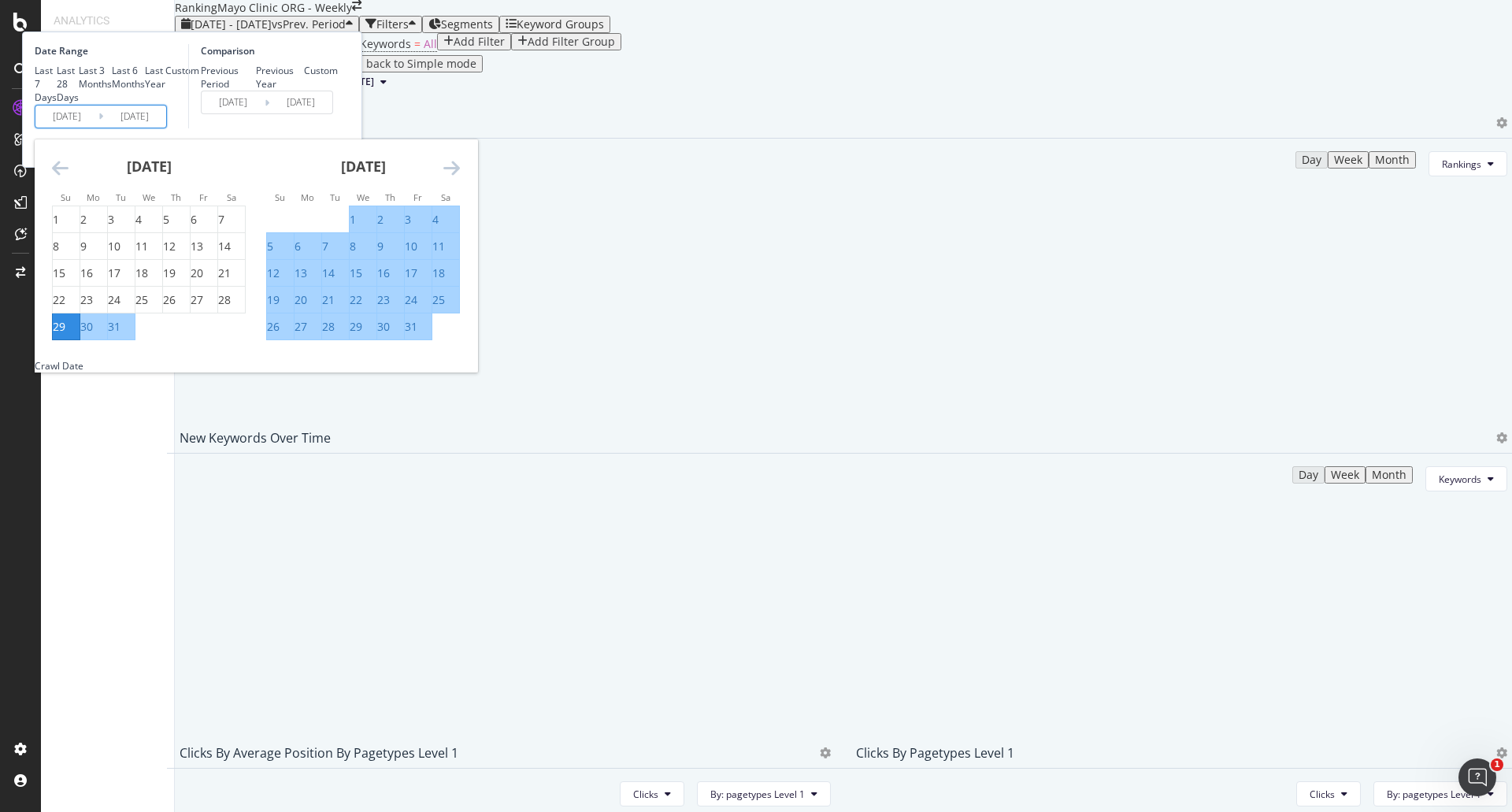
click at [459, 178] on icon "Move forward to switch to the next month." at bounding box center [452, 167] width 17 height 19
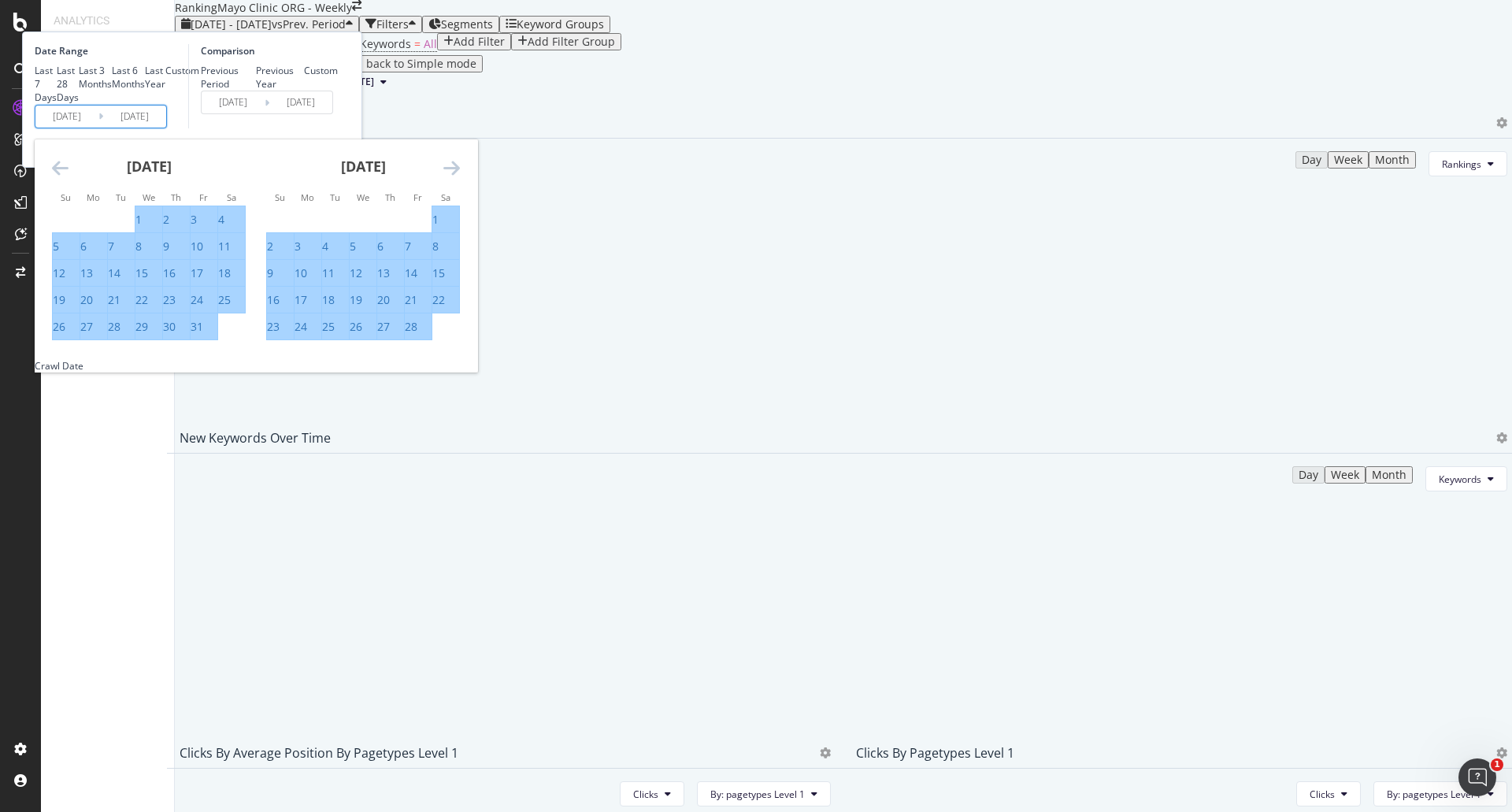
click at [459, 178] on icon "Move forward to switch to the next month." at bounding box center [452, 167] width 17 height 19
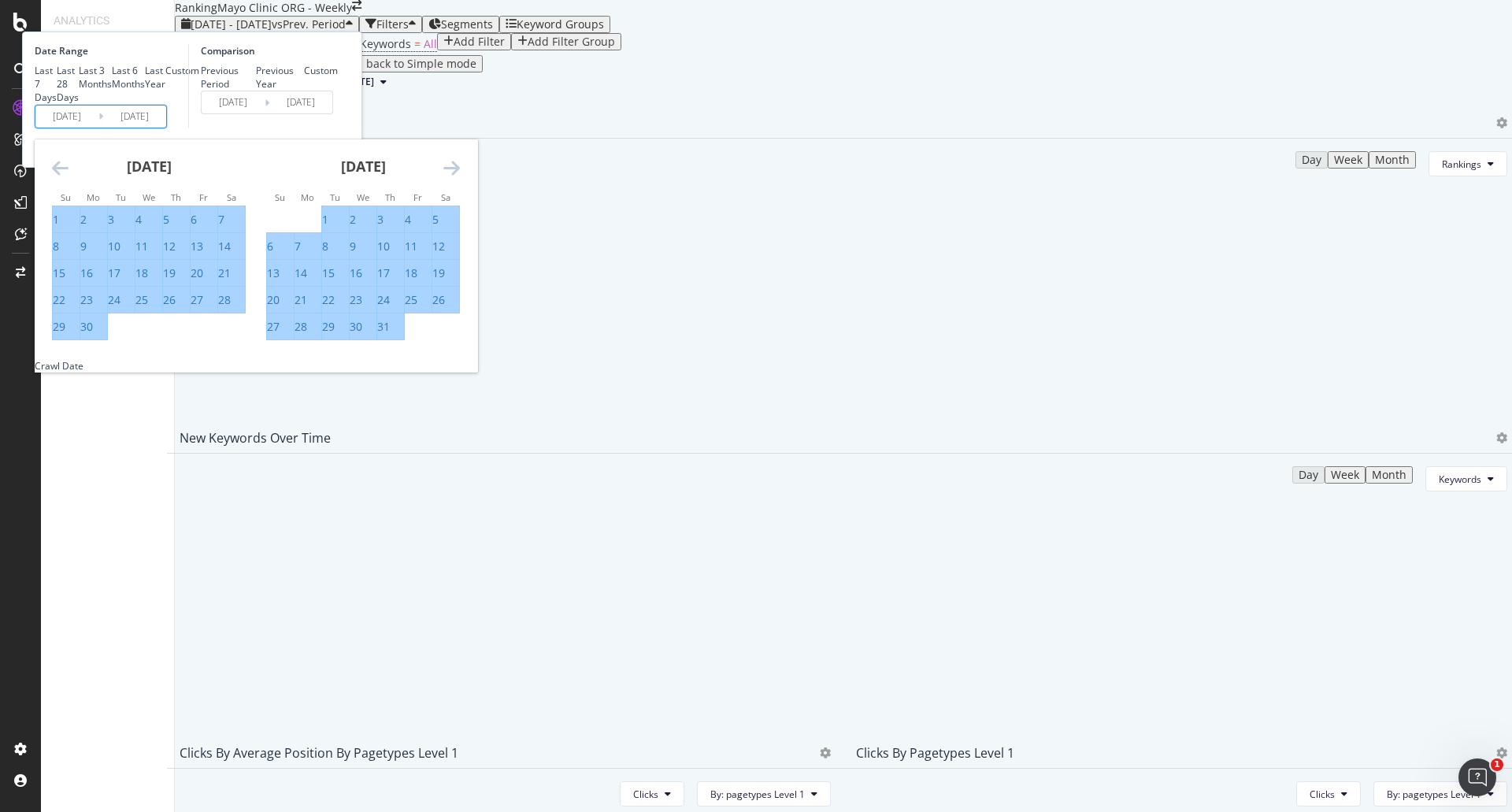
click at [459, 178] on icon "Move forward to switch to the next month." at bounding box center [452, 167] width 17 height 19
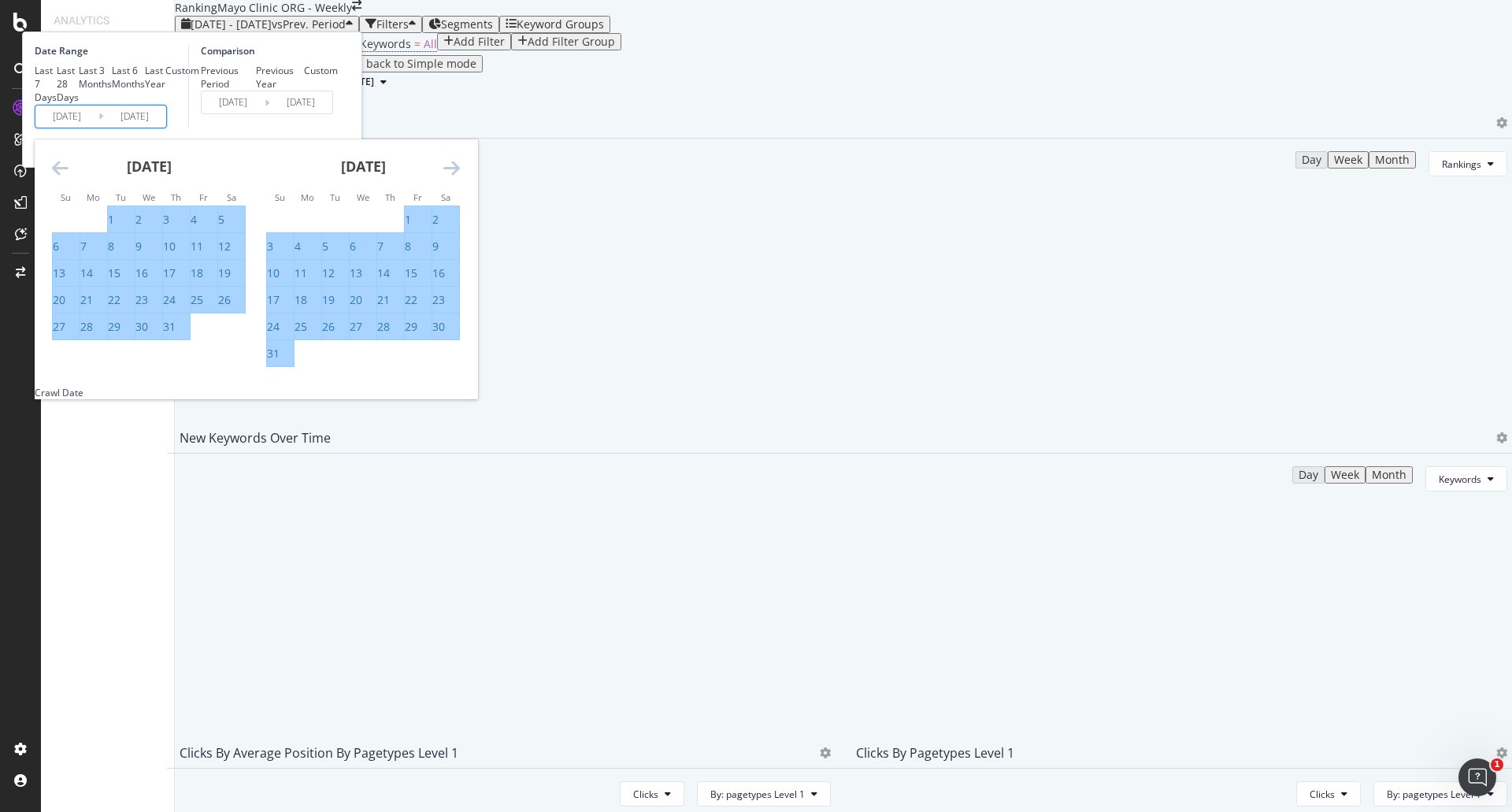
click at [459, 178] on icon "Move forward to switch to the next month." at bounding box center [452, 167] width 17 height 19
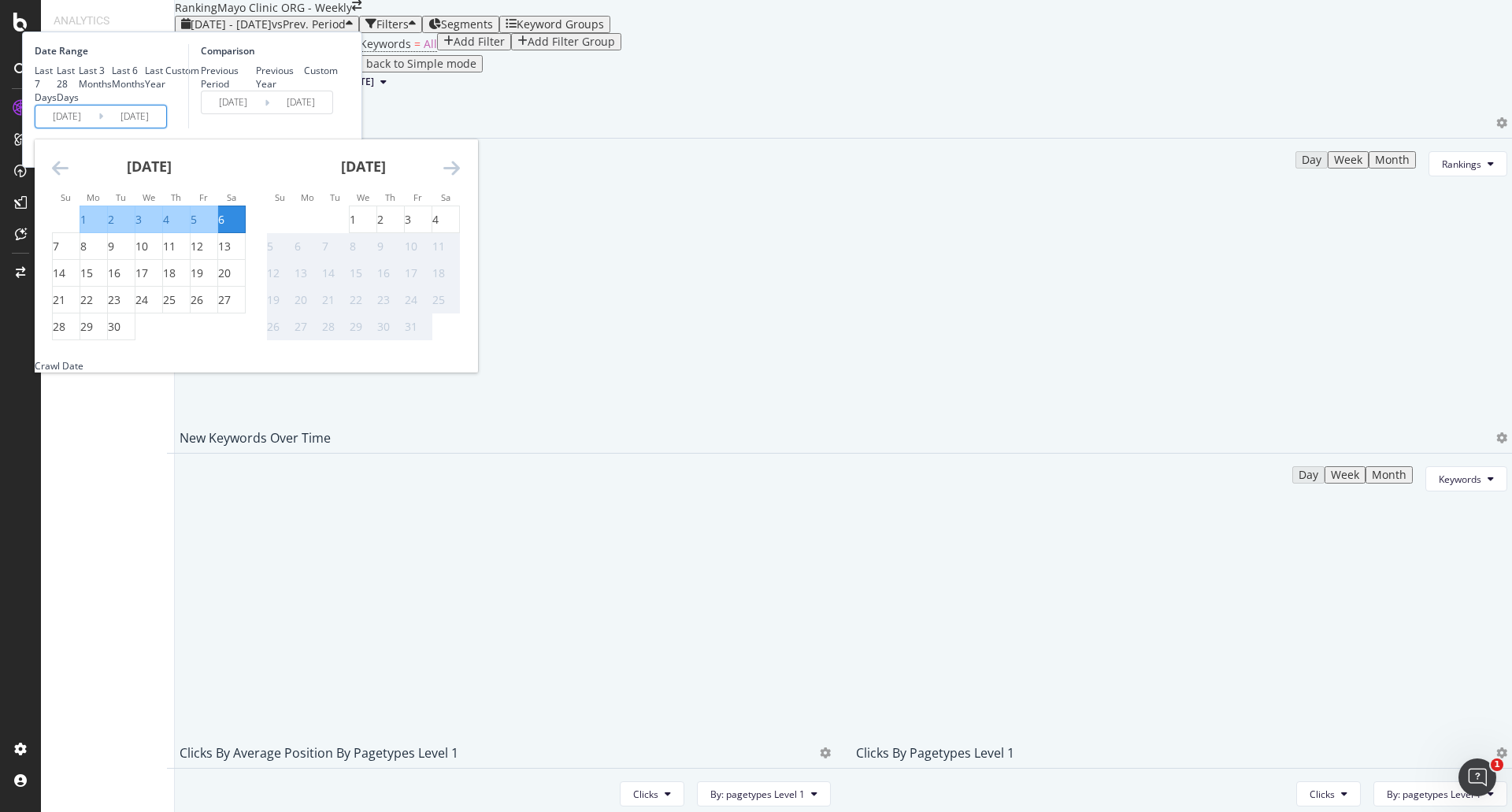
click at [459, 178] on icon "Move forward to switch to the next month." at bounding box center [452, 167] width 17 height 19
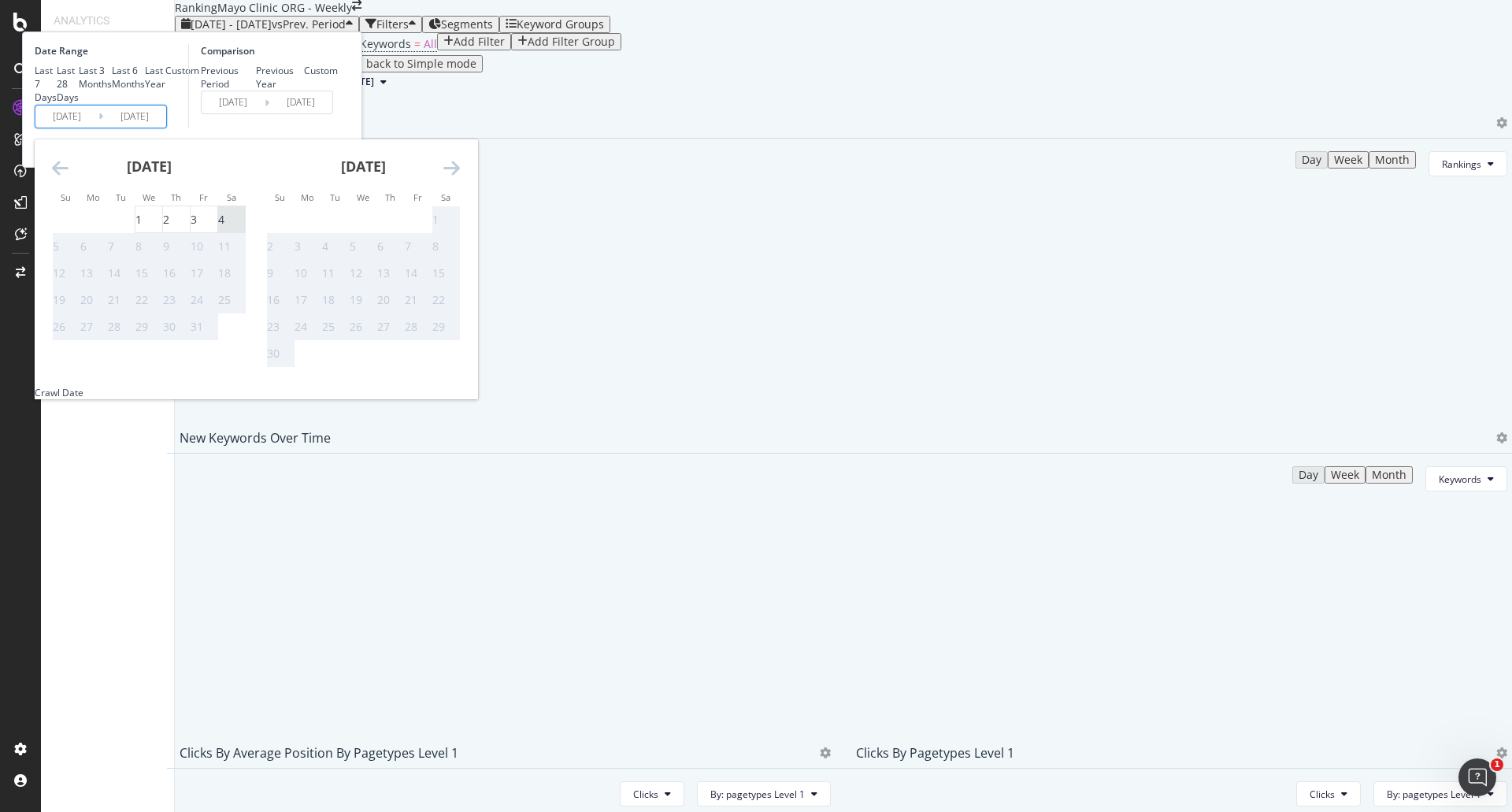
click at [225, 227] on div "4" at bounding box center [220, 220] width 6 height 16
type input "[DATE]"
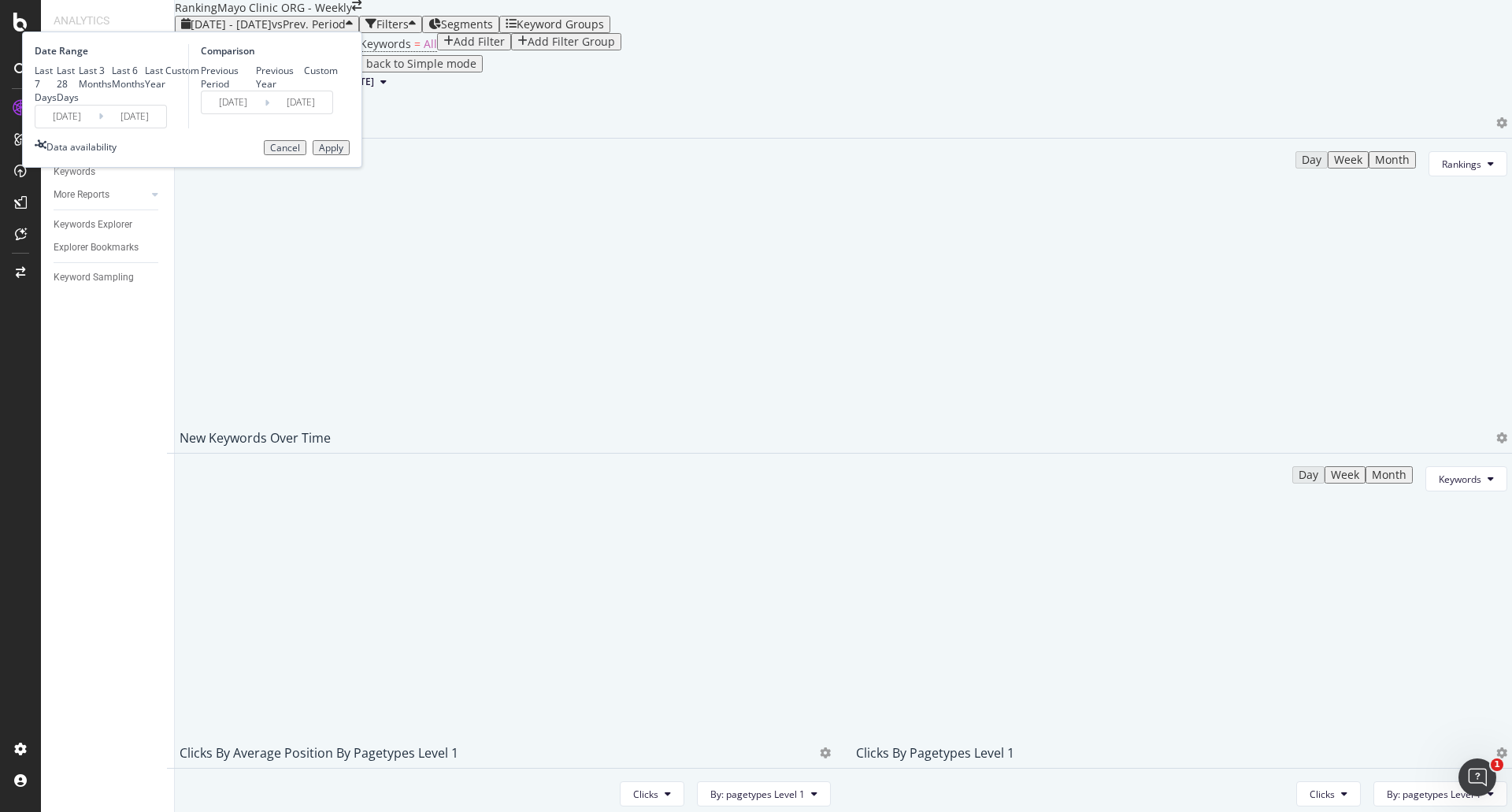
click at [343, 153] on div "Apply" at bounding box center [331, 147] width 24 height 11
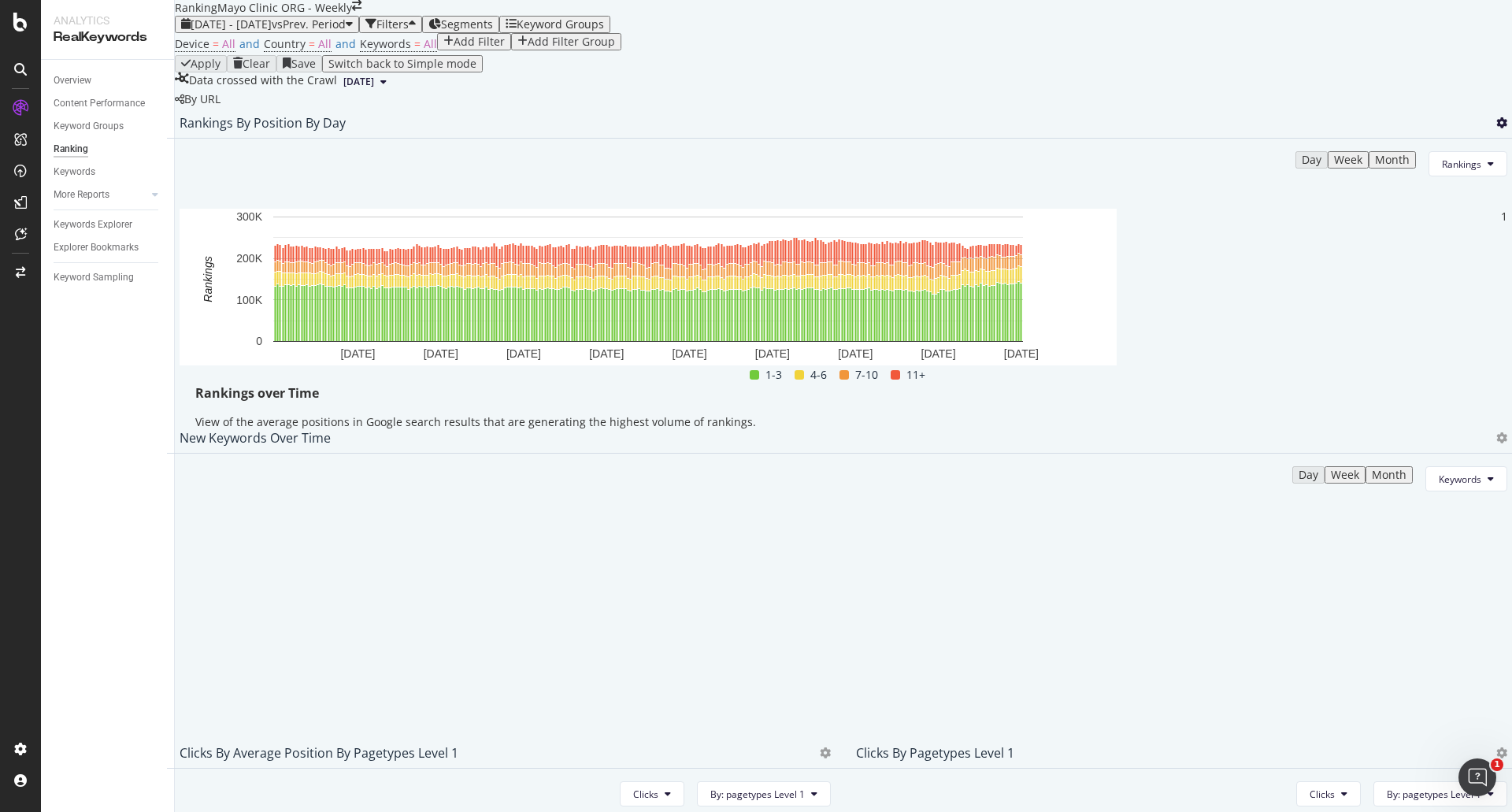
click at [1496, 129] on icon at bounding box center [1501, 122] width 11 height 11
click at [1388, 301] on span "Export as CSV" at bounding box center [1395, 303] width 88 height 14
